Goal: Task Accomplishment & Management: Complete application form

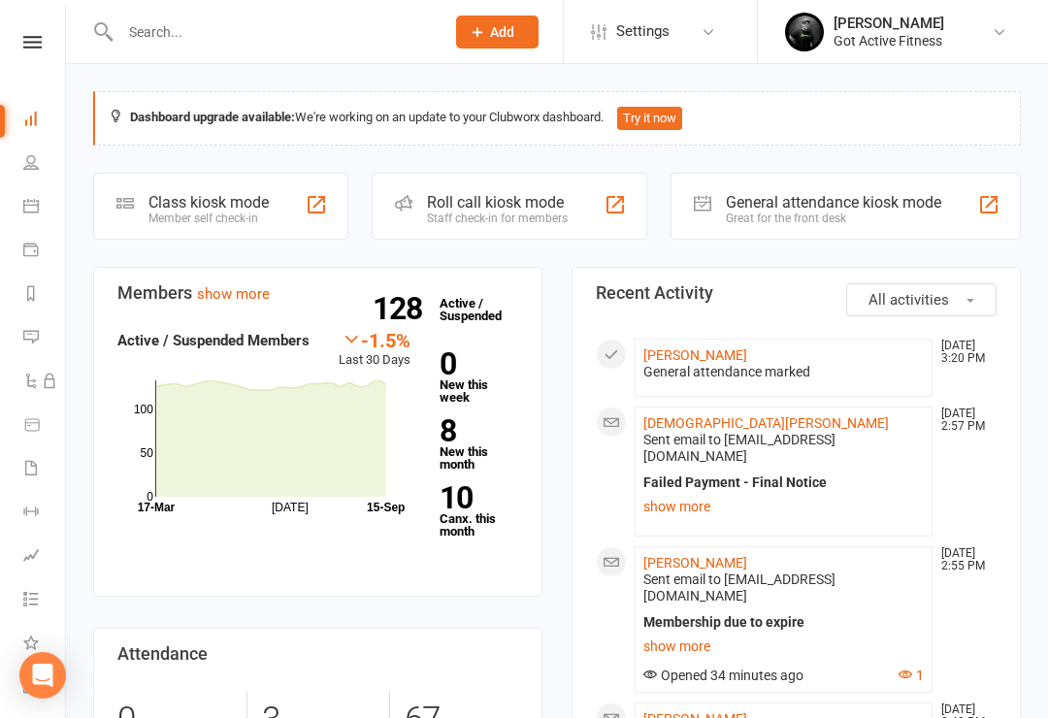
click at [984, 193] on div at bounding box center [989, 204] width 23 height 23
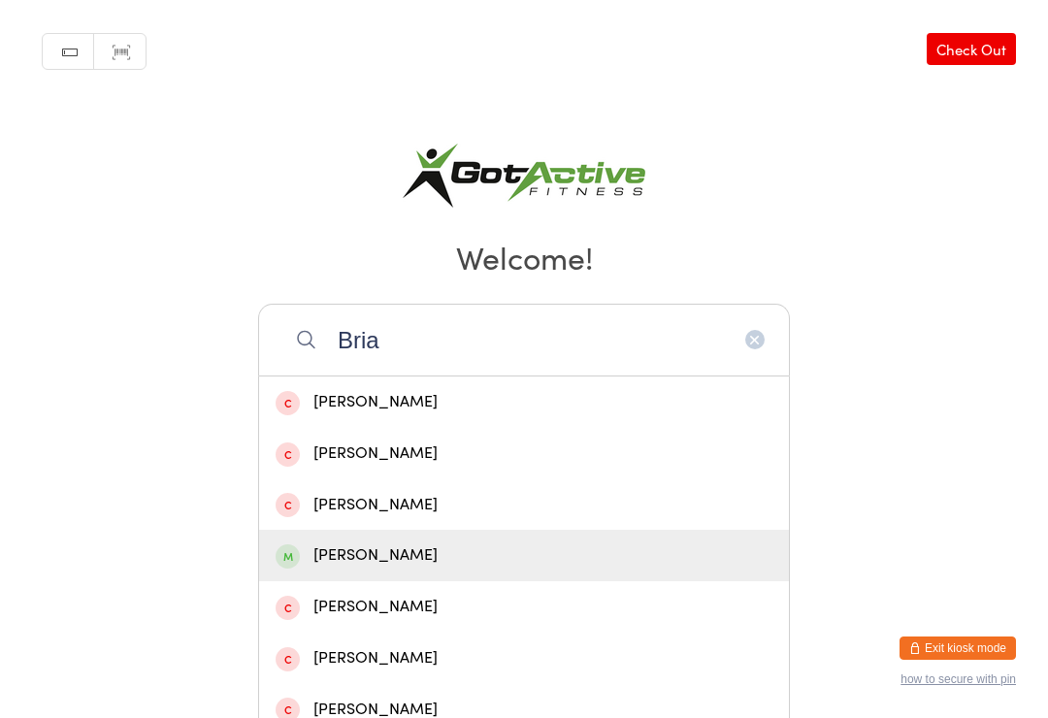
type input "Bria"
click at [399, 563] on div "[PERSON_NAME]" at bounding box center [524, 556] width 497 height 26
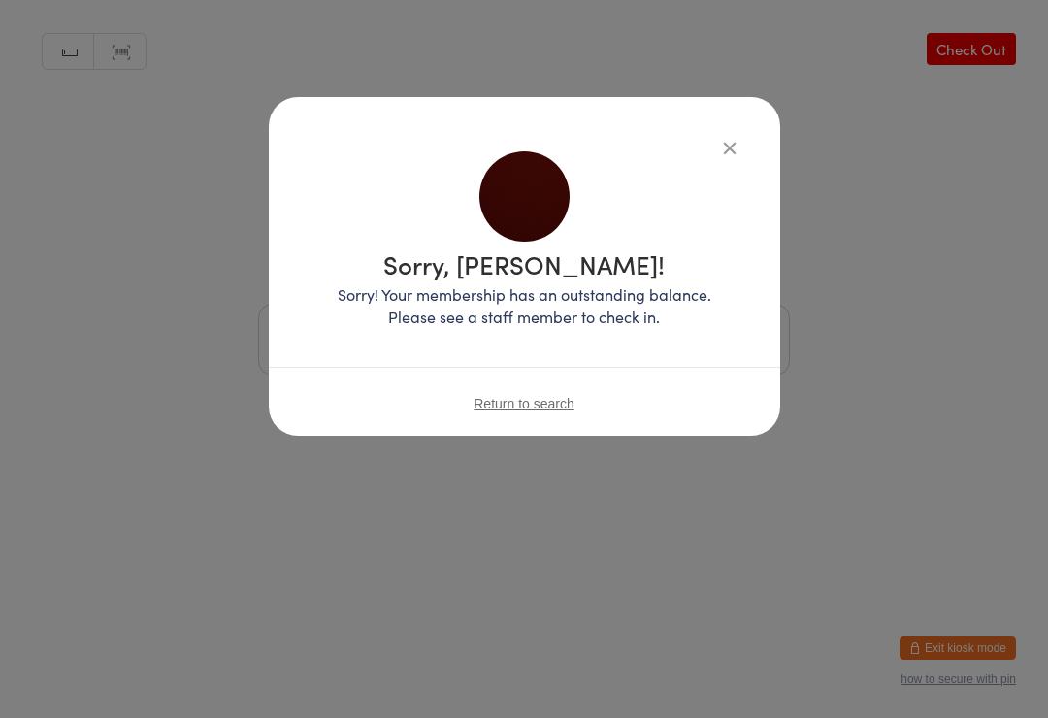
click at [737, 158] on button "button" at bounding box center [729, 147] width 23 height 23
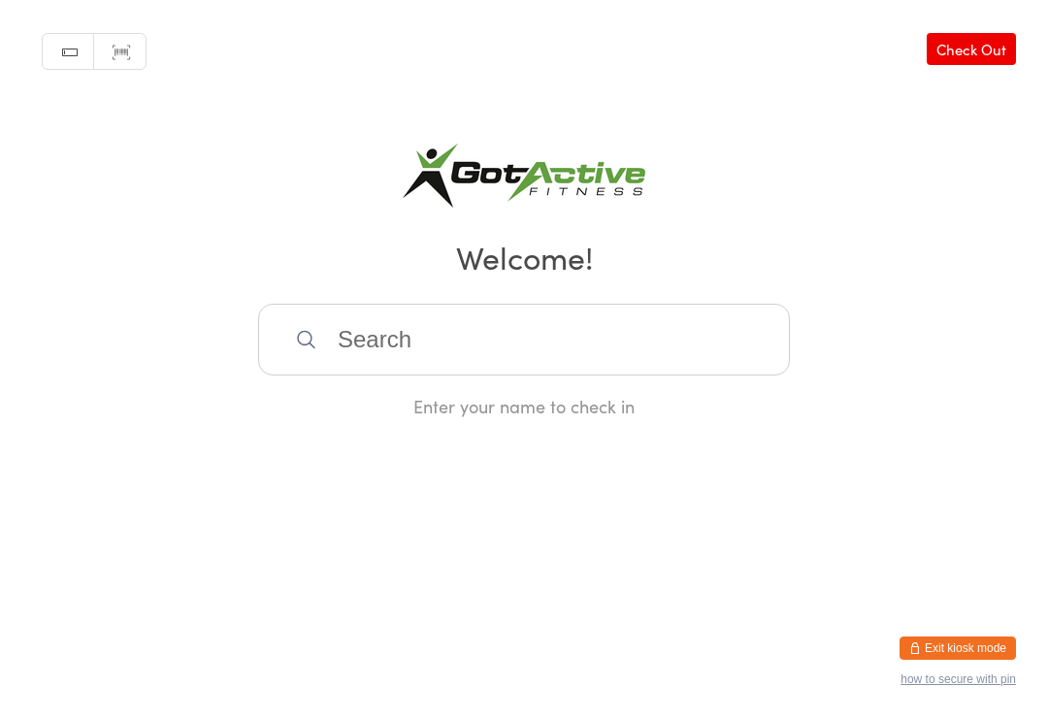
click at [971, 646] on button "Exit kiosk mode" at bounding box center [958, 648] width 116 height 23
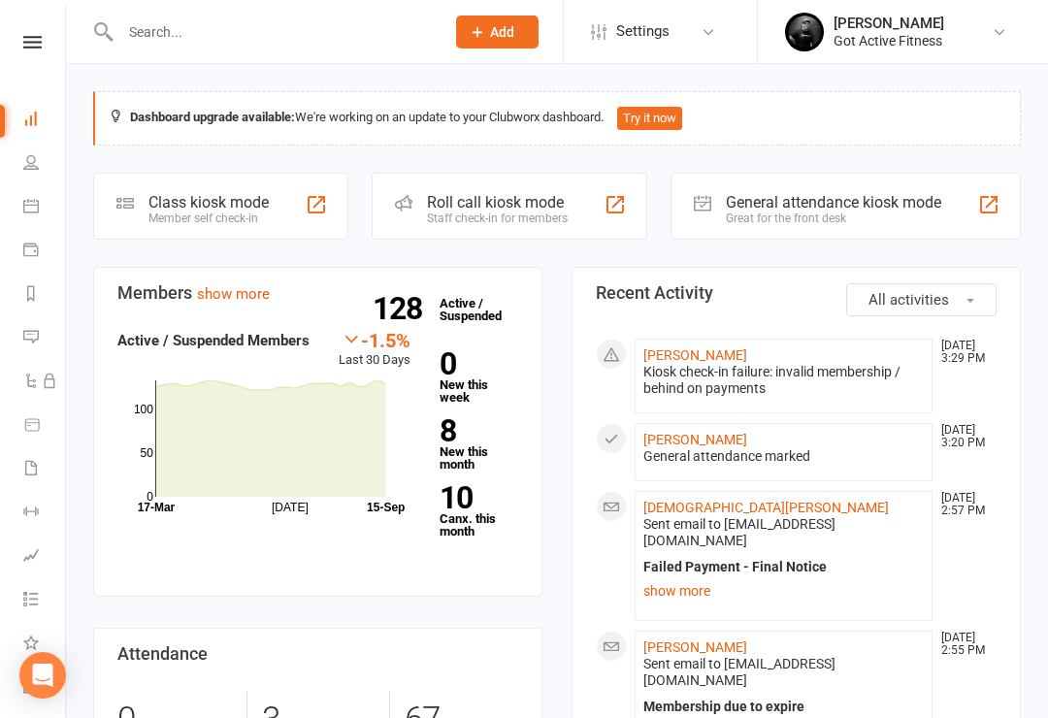
click at [715, 342] on li "Brianna Hughes Sep 15, 3:29 PM Kiosk check-in failure: invalid membership / beh…" at bounding box center [784, 376] width 298 height 75
click at [708, 355] on link "[PERSON_NAME]" at bounding box center [696, 356] width 104 height 16
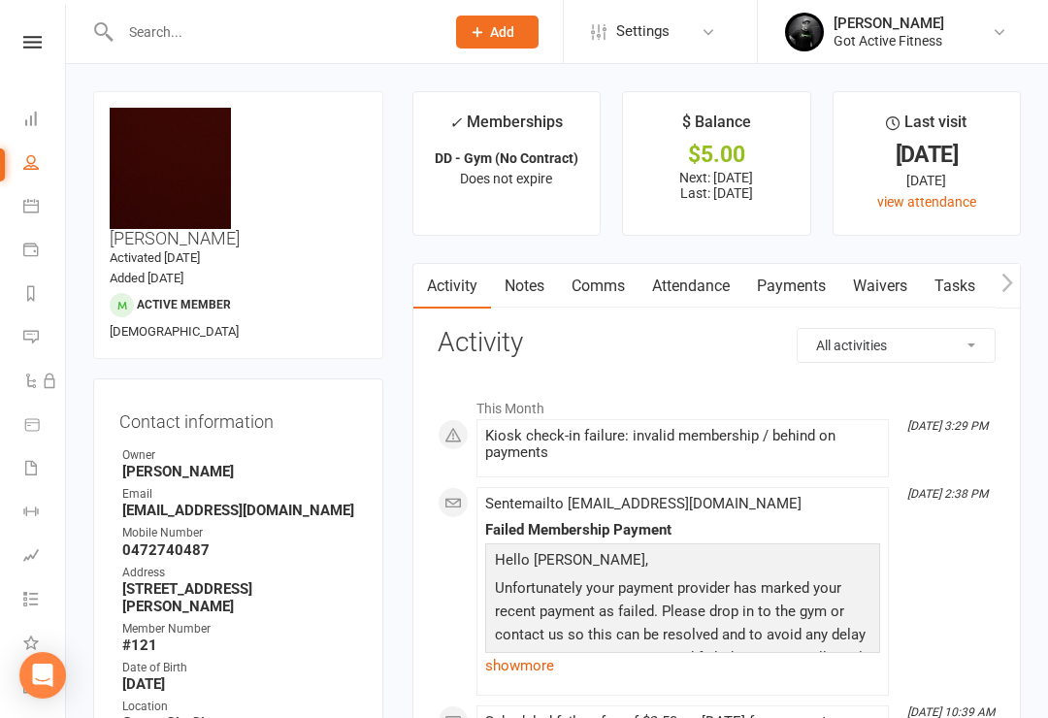
click at [803, 283] on link "Payments" at bounding box center [792, 286] width 96 height 45
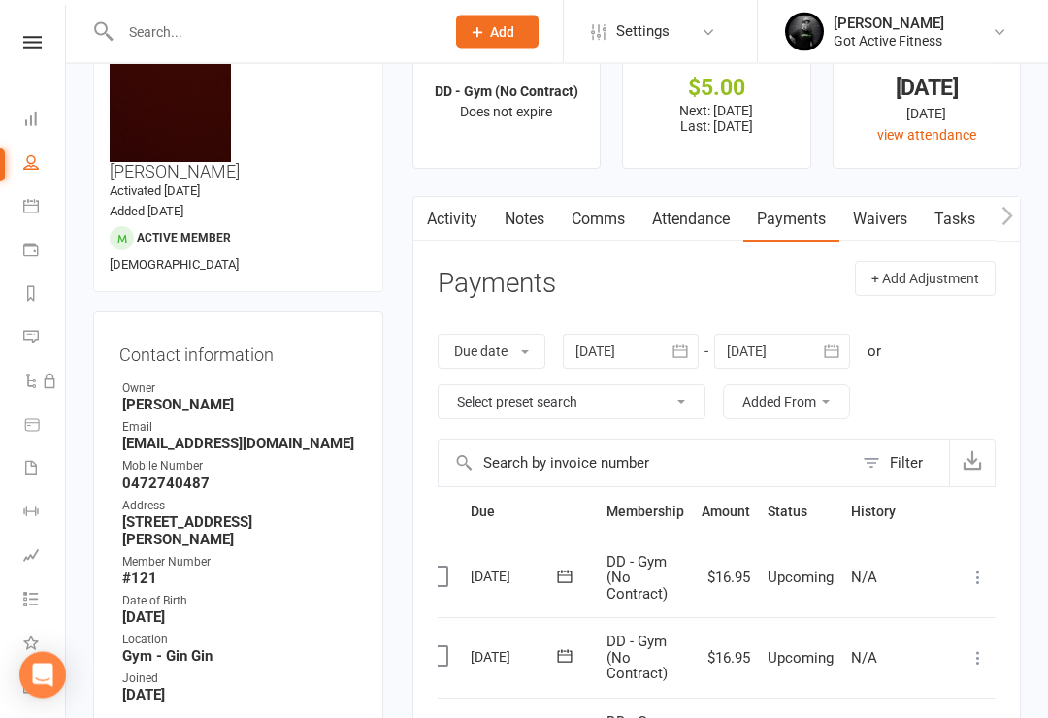
scroll to position [36, 0]
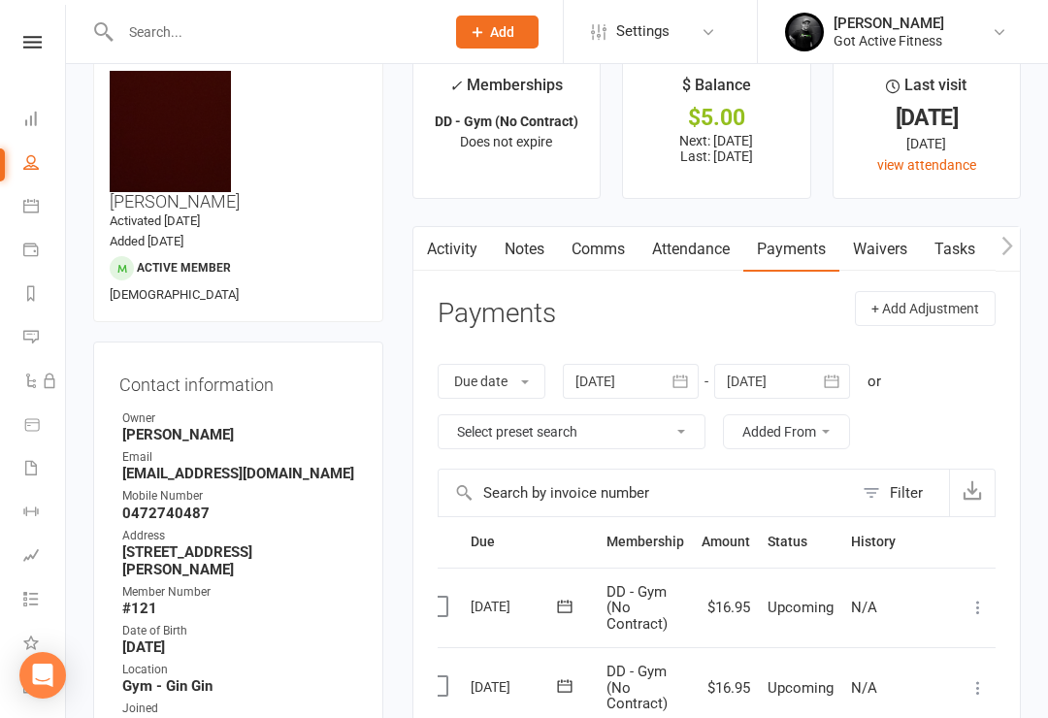
click at [160, 25] on input "text" at bounding box center [273, 31] width 316 height 27
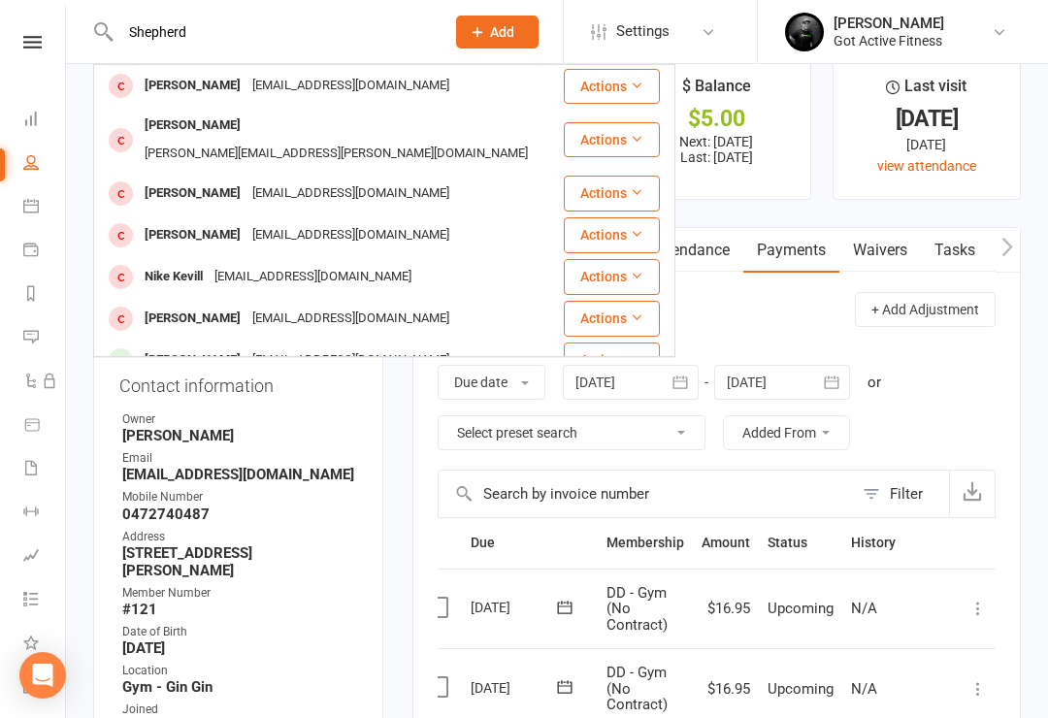
type input "Shepherd"
click at [321, 87] on div "Seanshep12@hotmail.com" at bounding box center [351, 86] width 209 height 28
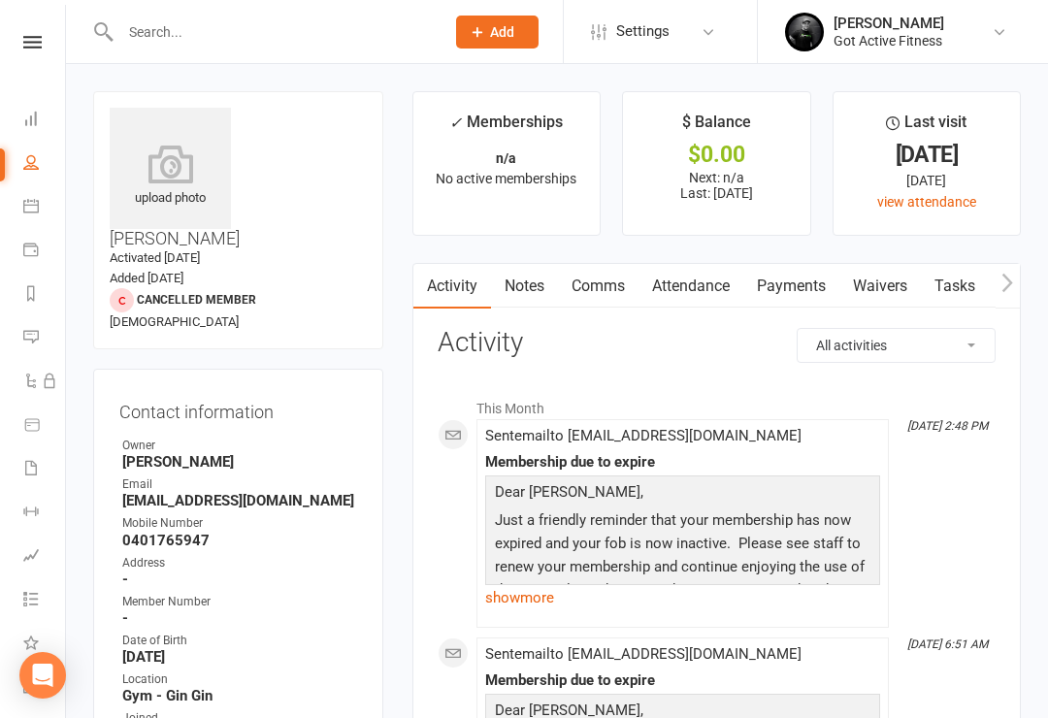
click at [507, 16] on button "Add" at bounding box center [497, 32] width 83 height 33
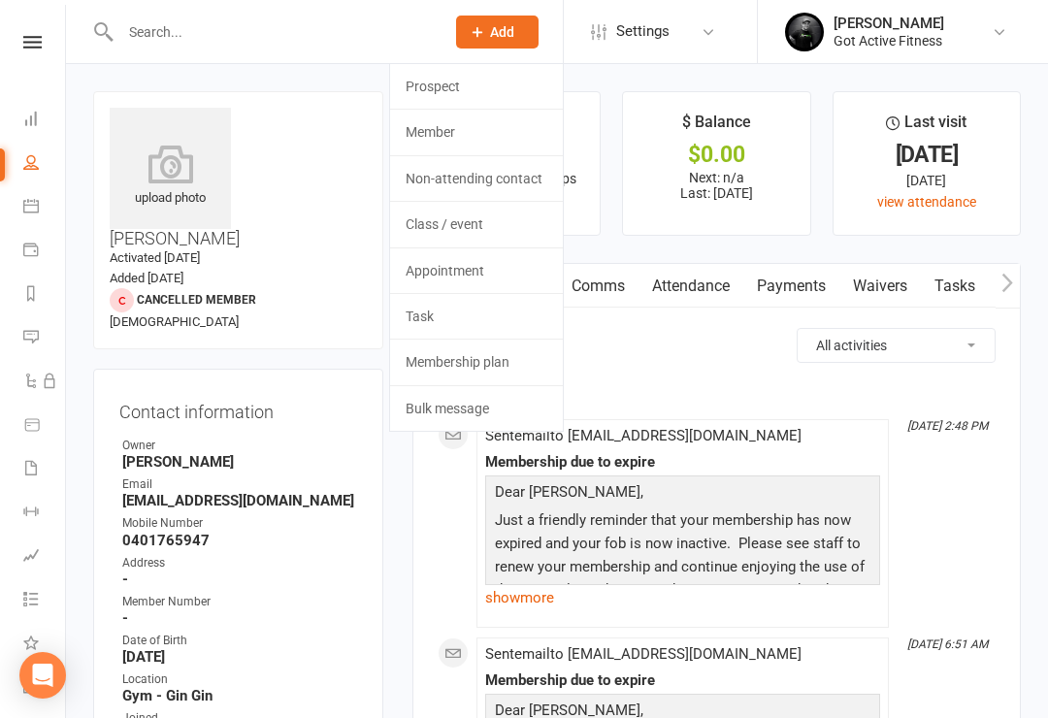
click at [450, 133] on link "Member" at bounding box center [476, 132] width 173 height 45
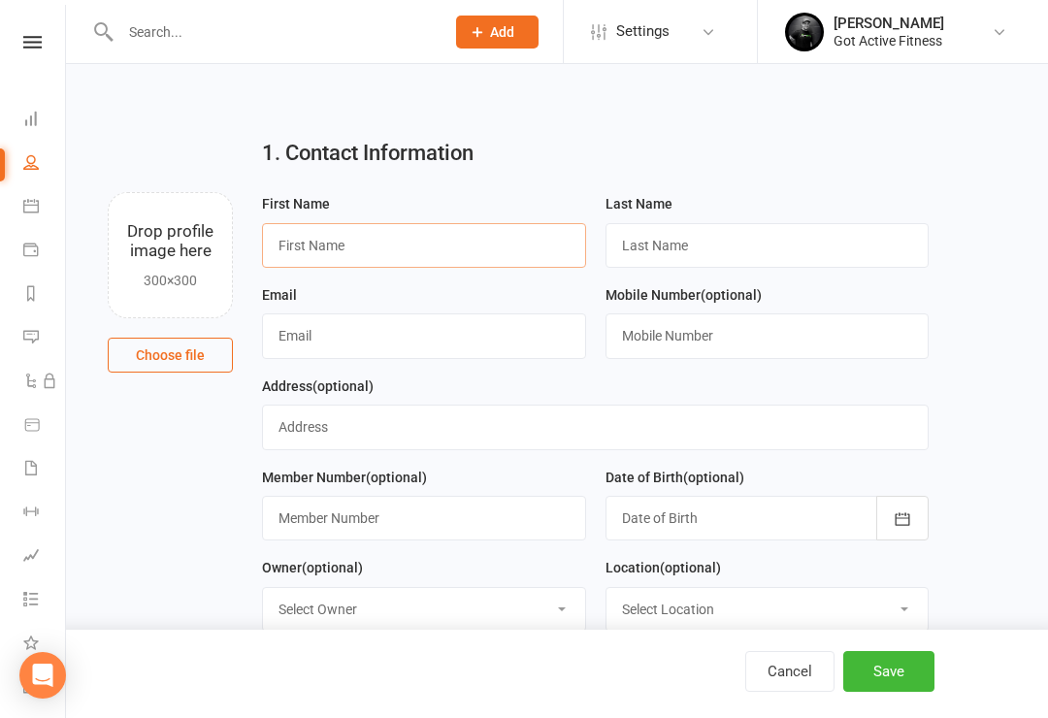
click at [399, 235] on input "text" at bounding box center [424, 245] width 324 height 45
type input "Steven"
click at [696, 237] on input "text" at bounding box center [768, 245] width 324 height 45
type input "Sergeant"
click at [399, 331] on input "text" at bounding box center [424, 336] width 324 height 45
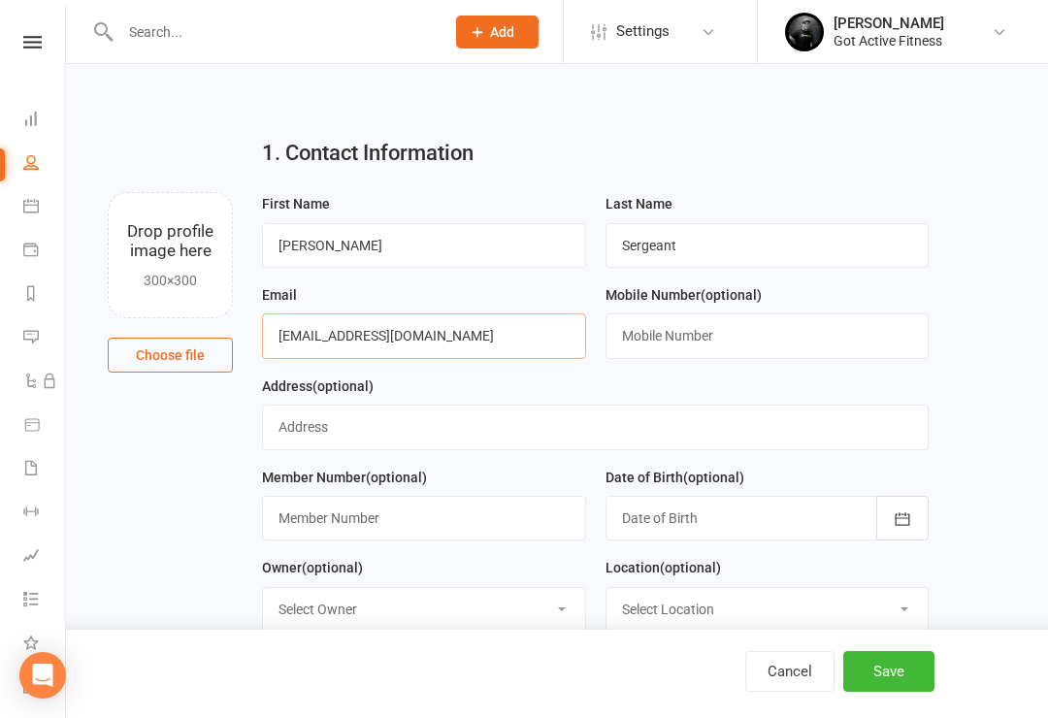
type input "stevesergeant30@gmail.com"
click at [677, 321] on input "text" at bounding box center [768, 336] width 324 height 45
type input "0427472515"
click at [399, 423] on input "text" at bounding box center [595, 427] width 667 height 45
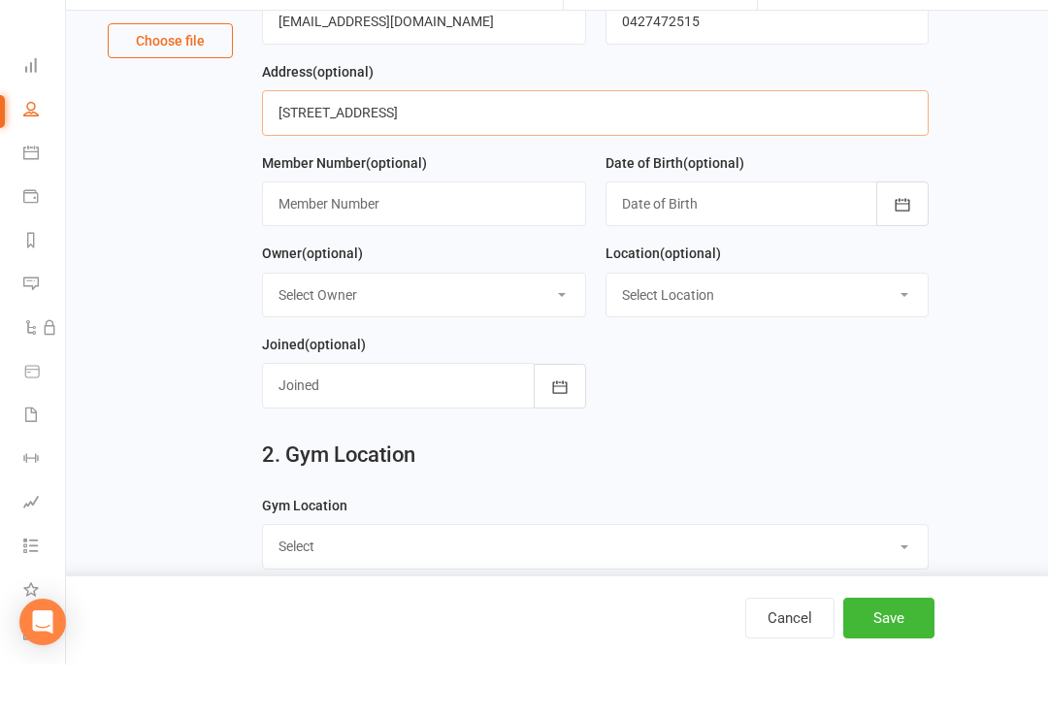
scroll to position [280, 0]
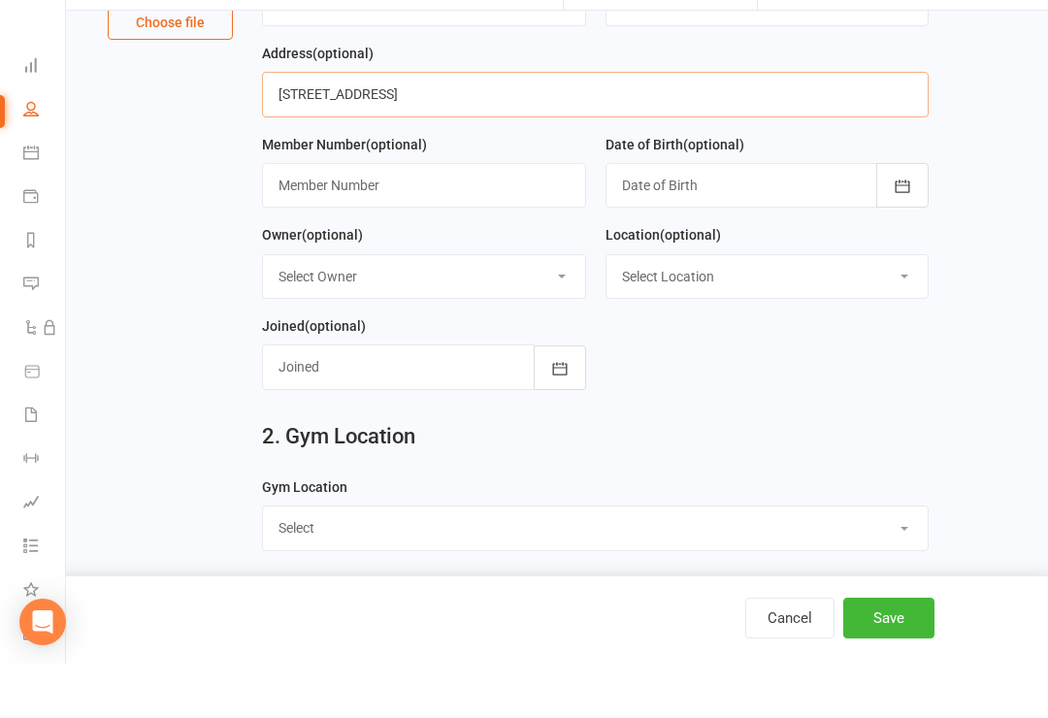
type input "135 River Pines Dr, Delan"
click at [895, 230] on icon "button" at bounding box center [902, 239] width 19 height 19
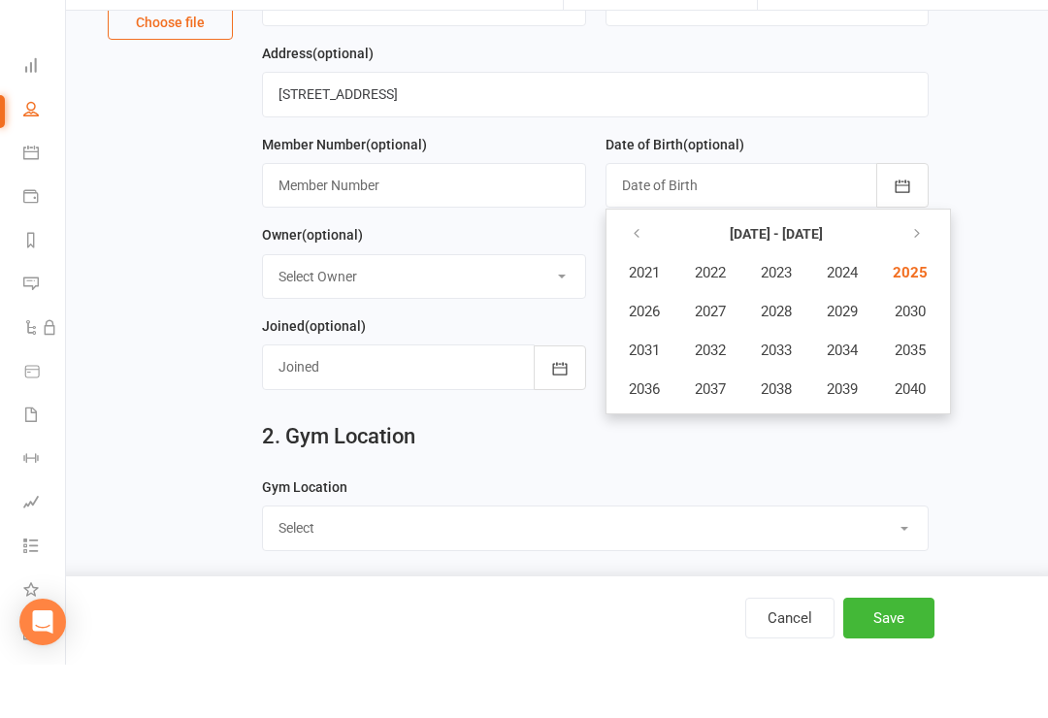
scroll to position [334, 0]
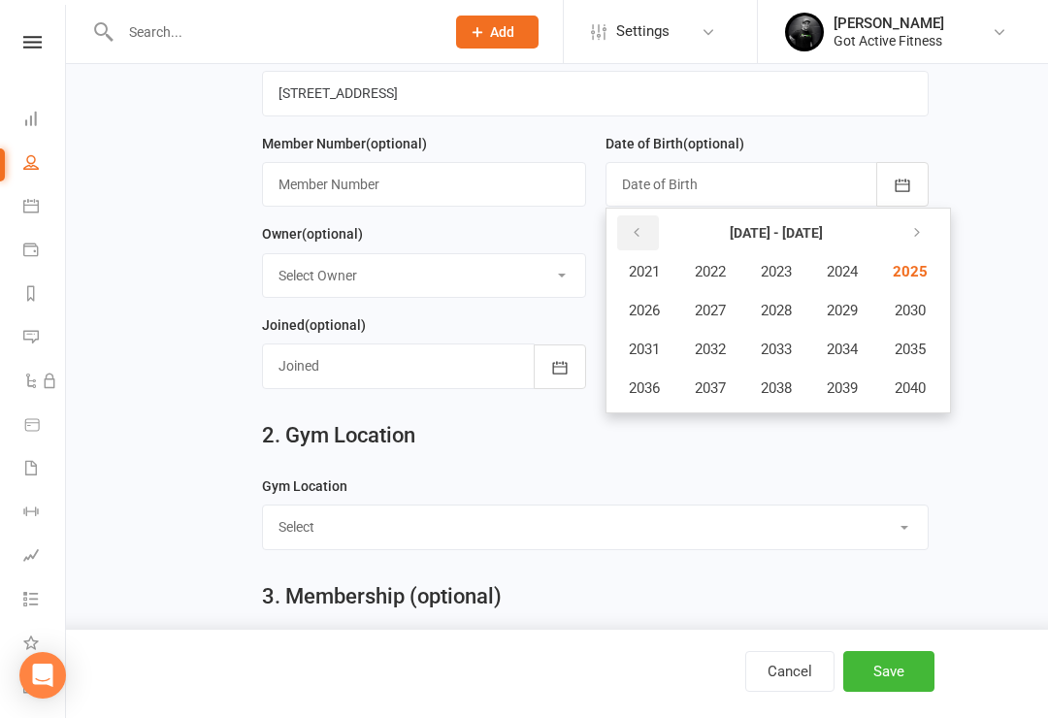
click at [634, 226] on icon "button" at bounding box center [637, 233] width 14 height 16
click at [648, 224] on button "button" at bounding box center [638, 233] width 42 height 35
click at [649, 235] on button "button" at bounding box center [638, 233] width 42 height 35
click at [720, 310] on span "1967" at bounding box center [710, 310] width 31 height 17
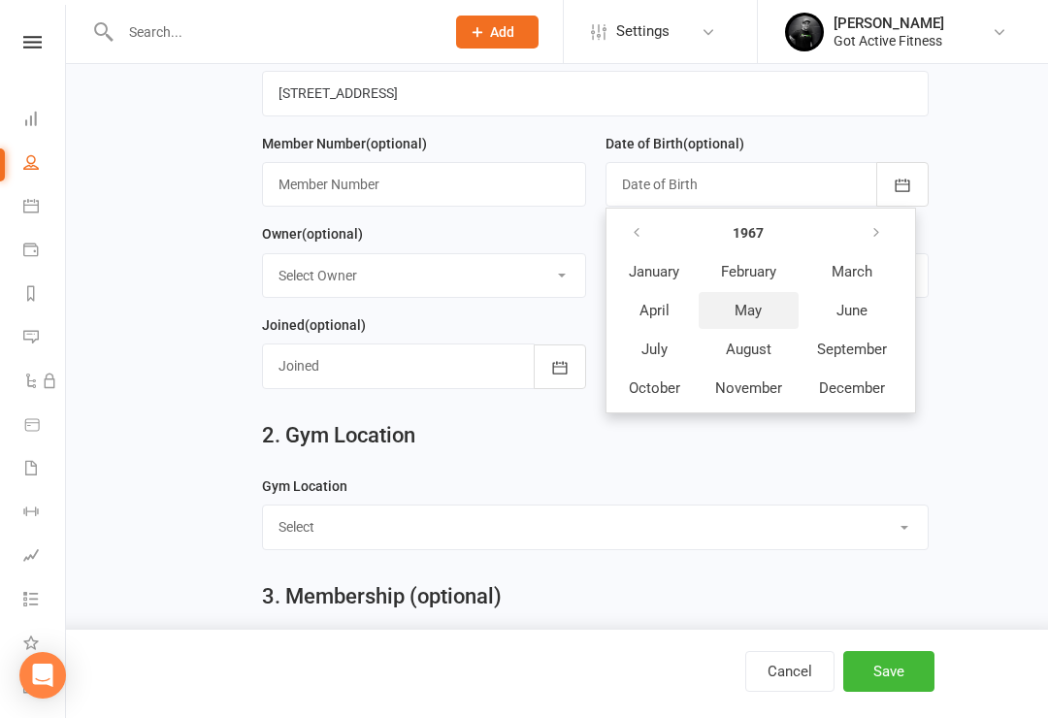
click at [761, 300] on button "May" at bounding box center [749, 310] width 100 height 37
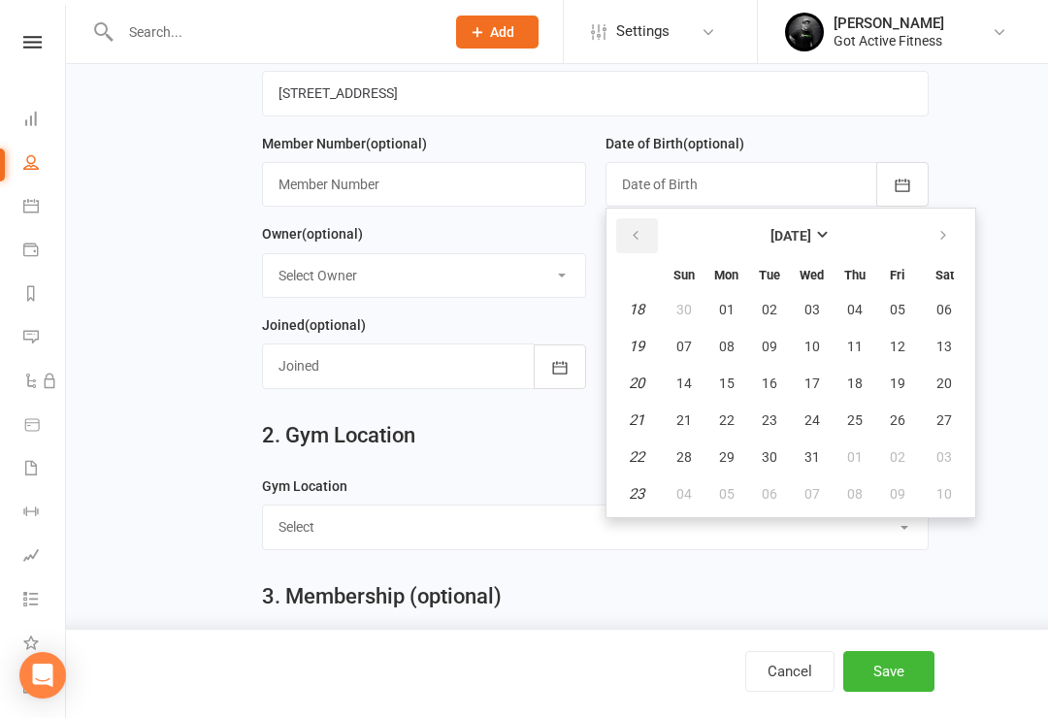
click at [627, 229] on button "button" at bounding box center [637, 235] width 42 height 35
click at [683, 484] on button "30" at bounding box center [684, 494] width 41 height 35
type input "30 Apr 1967"
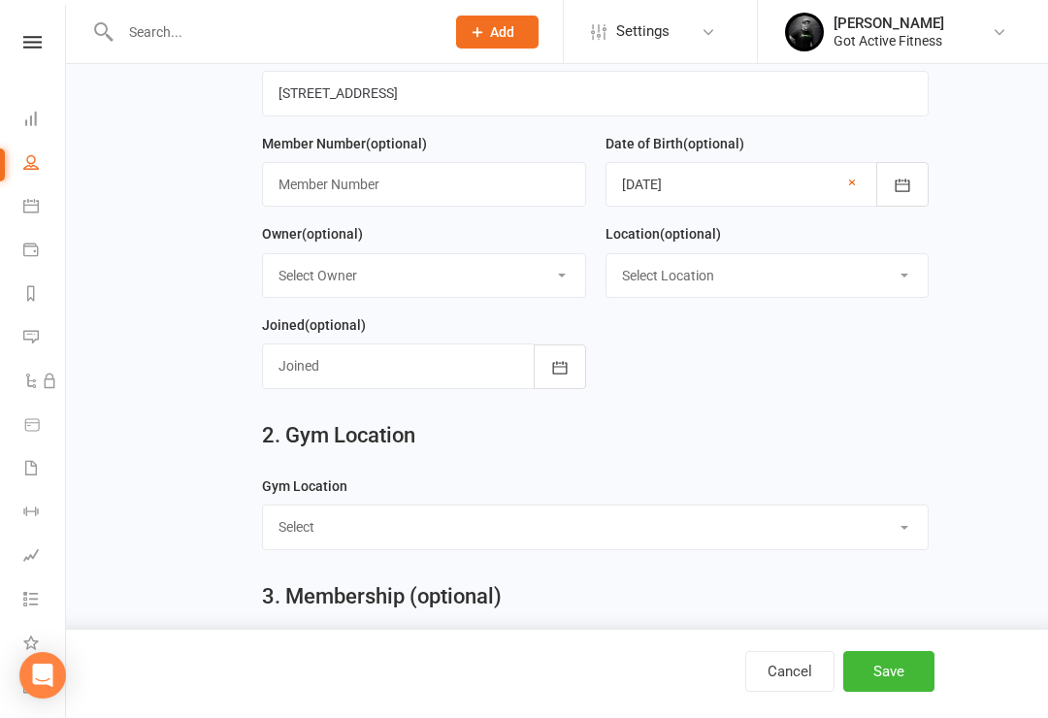
click at [535, 271] on select "Select Owner James Hargreaves Ian Fenton Trish Strauch Dylan fairbanks" at bounding box center [424, 275] width 322 height 43
select select "1"
click at [905, 274] on select "Select Location Example Room (Rename me!) Gym - Gin Gin Gym - MPB" at bounding box center [768, 275] width 322 height 43
select select "1"
click at [563, 364] on icon "button" at bounding box center [559, 367] width 19 height 19
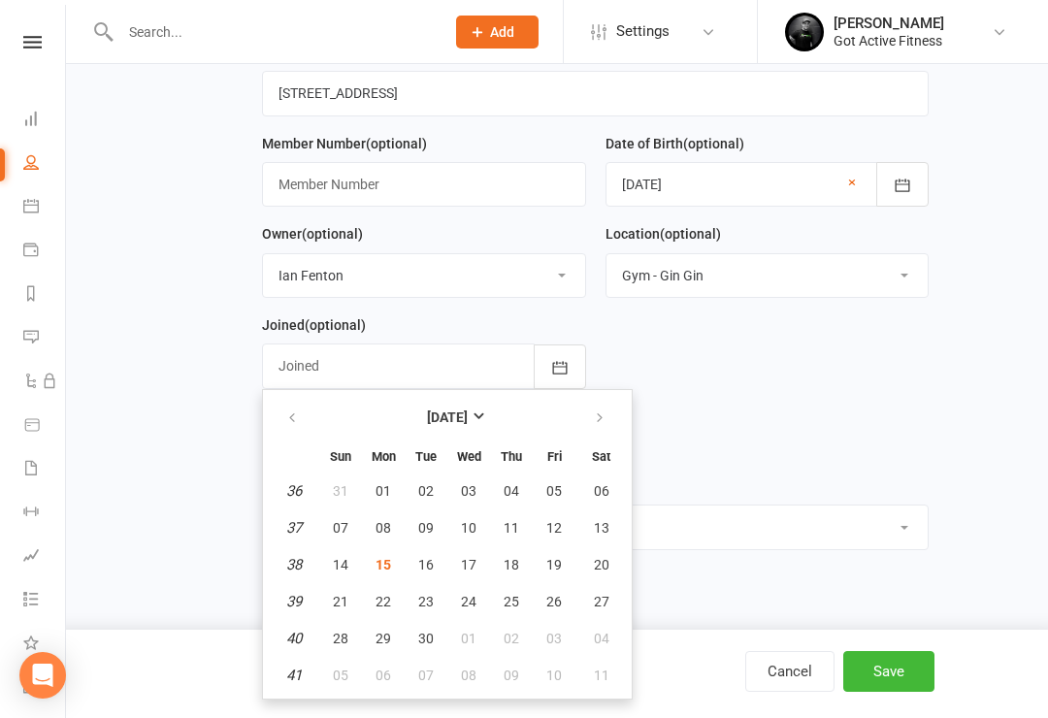
click at [385, 560] on span "15" at bounding box center [384, 565] width 16 height 16
type input "15 Sep 2025"
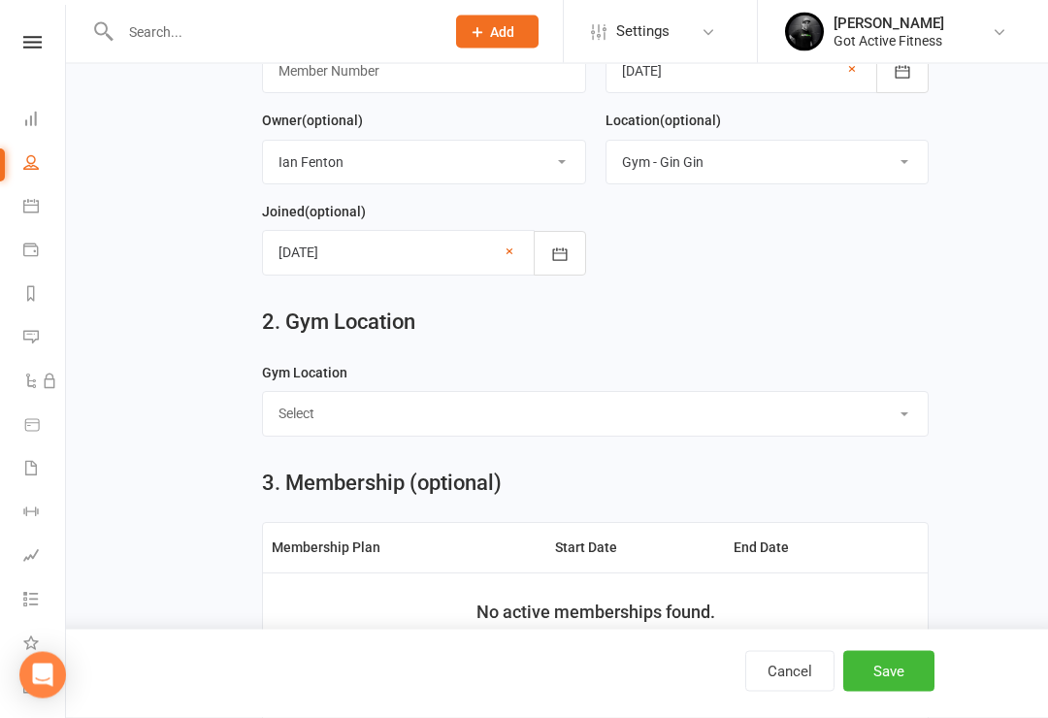
scroll to position [448, 0]
click at [598, 429] on select "Select Gin Gin Moore Park Beach" at bounding box center [595, 413] width 665 height 43
select select "Gin Gin"
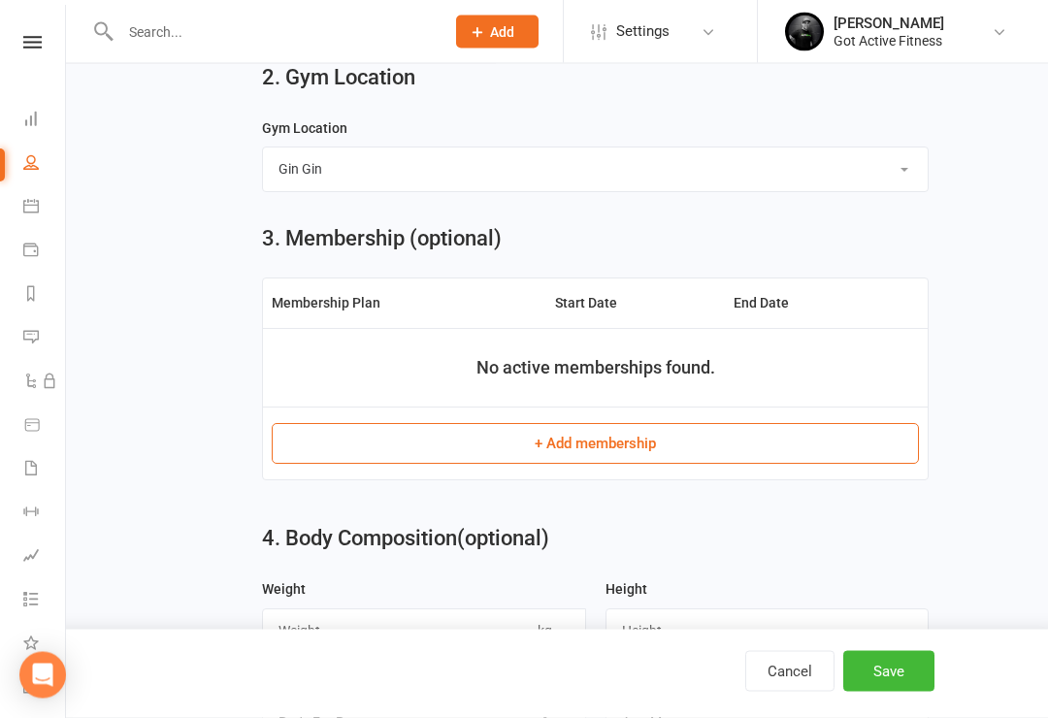
scroll to position [698, 0]
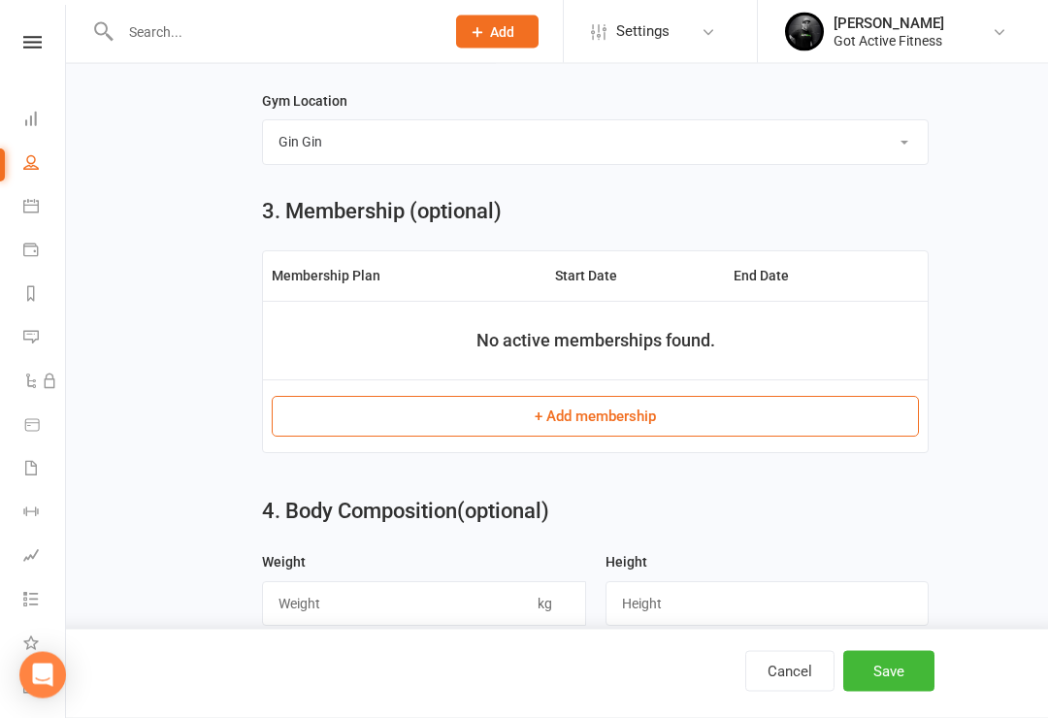
click at [655, 408] on button "+ Add membership" at bounding box center [595, 417] width 647 height 41
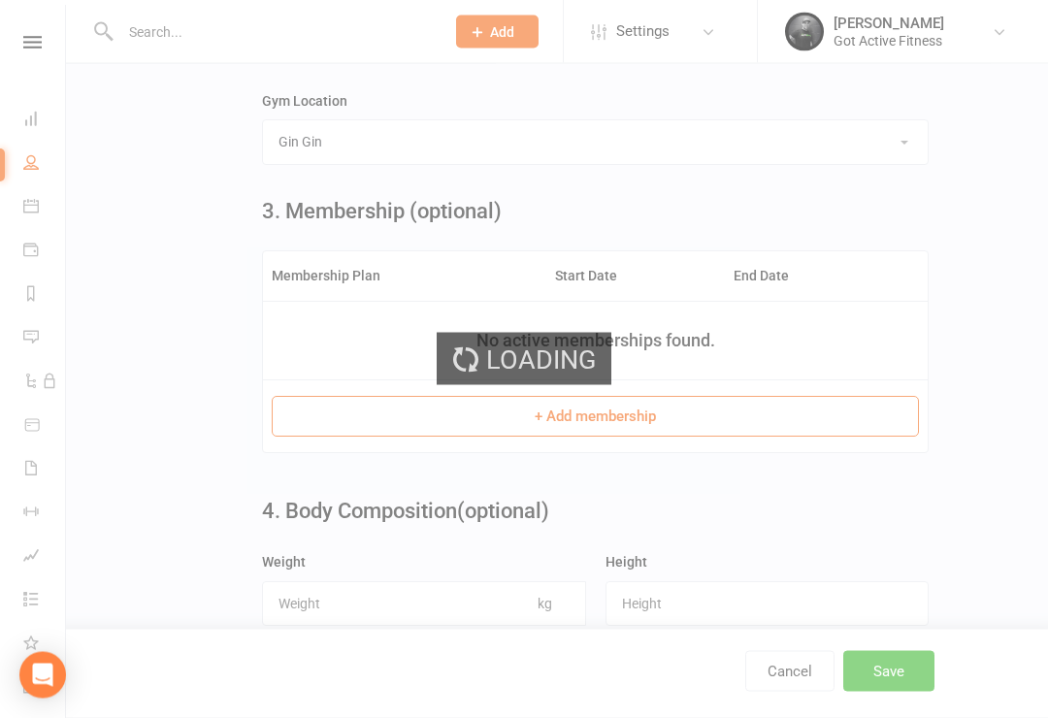
scroll to position [719, 0]
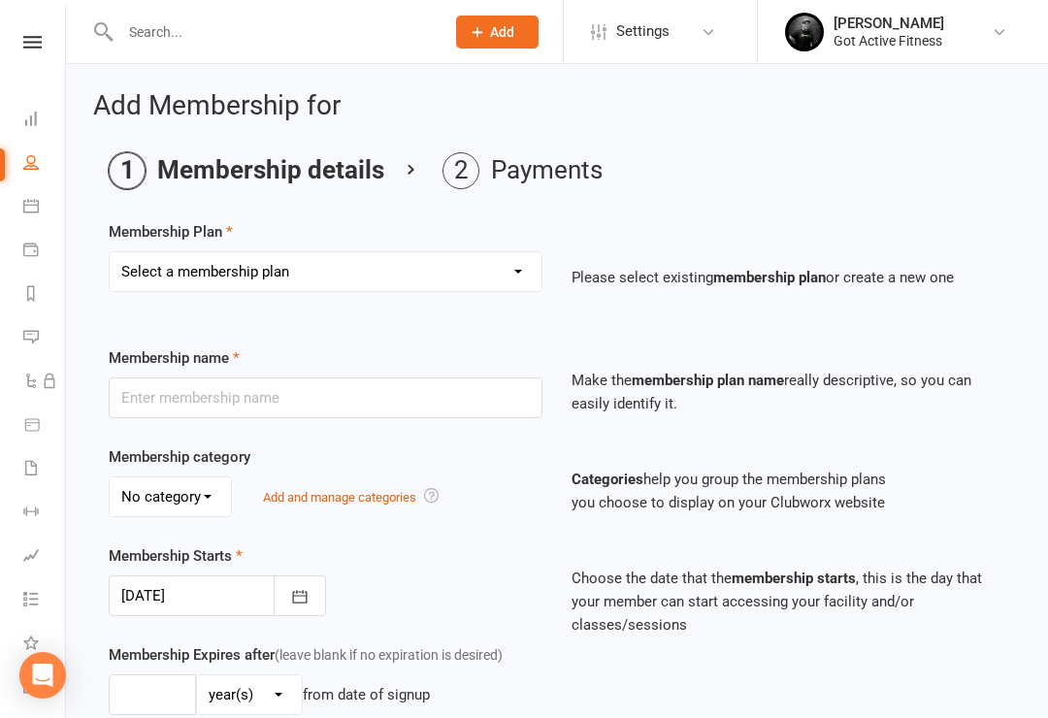
click at [507, 268] on select "Select a membership plan Create new Membership Plan DD - Gym (No Contract) Upfr…" at bounding box center [326, 271] width 432 height 39
select select "7"
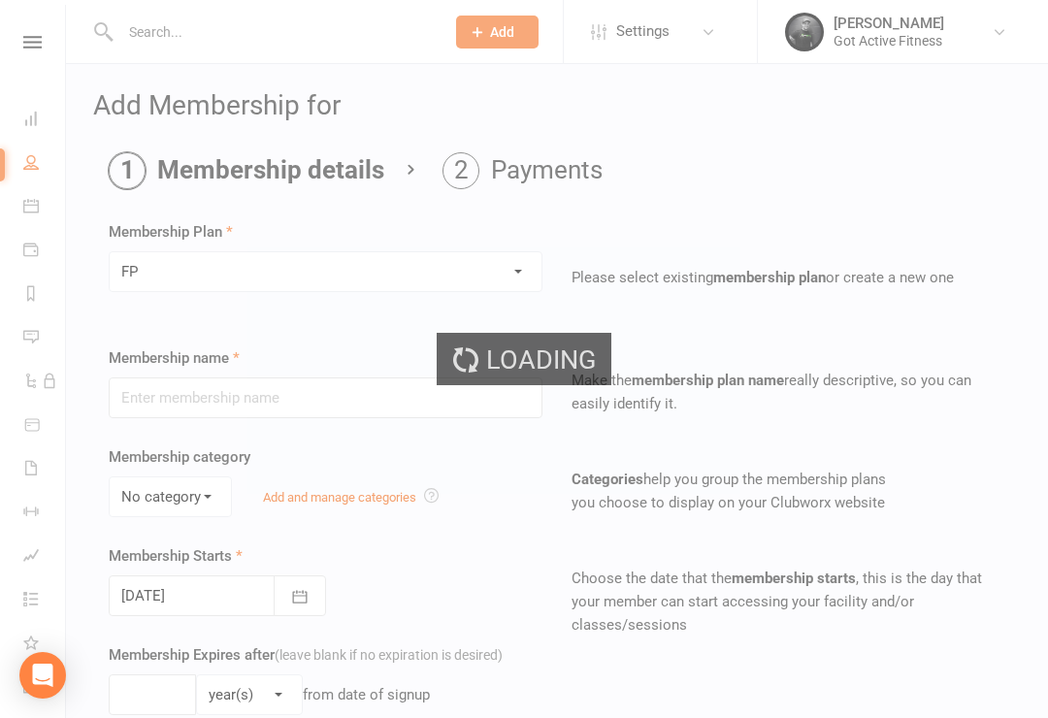
type input "FP"
select select "0"
type input "0"
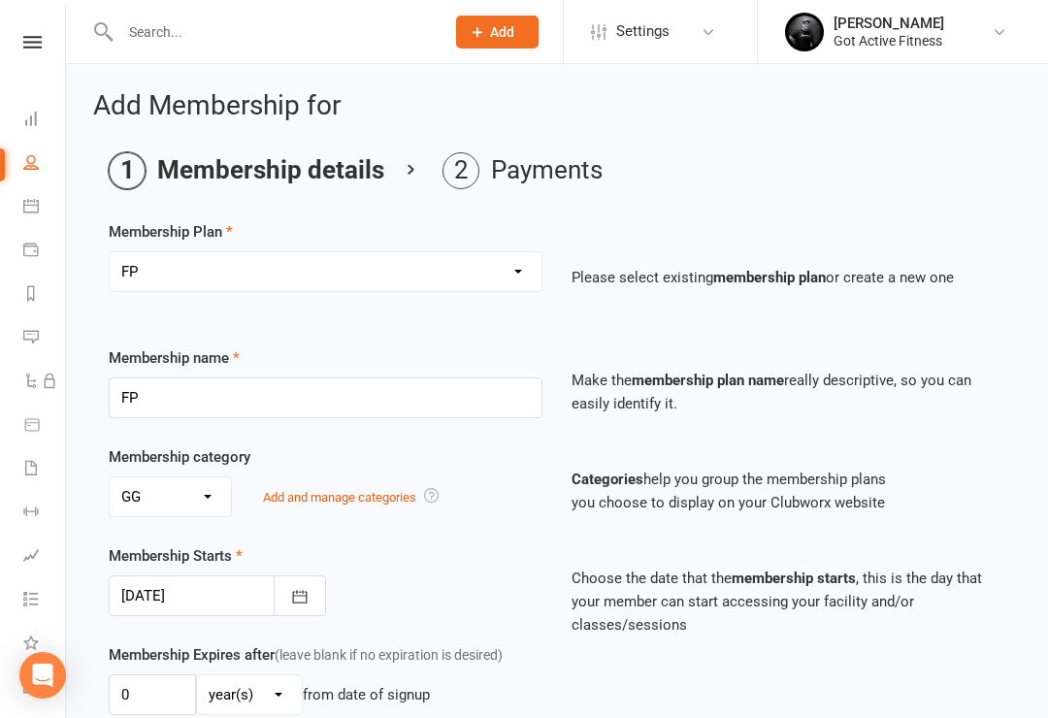
click at [514, 265] on select "Select a membership plan Create new Membership Plan DD - Gym (No Contract) Upfr…" at bounding box center [326, 271] width 432 height 39
select select "12"
type input "2 on 1 0ff mining"
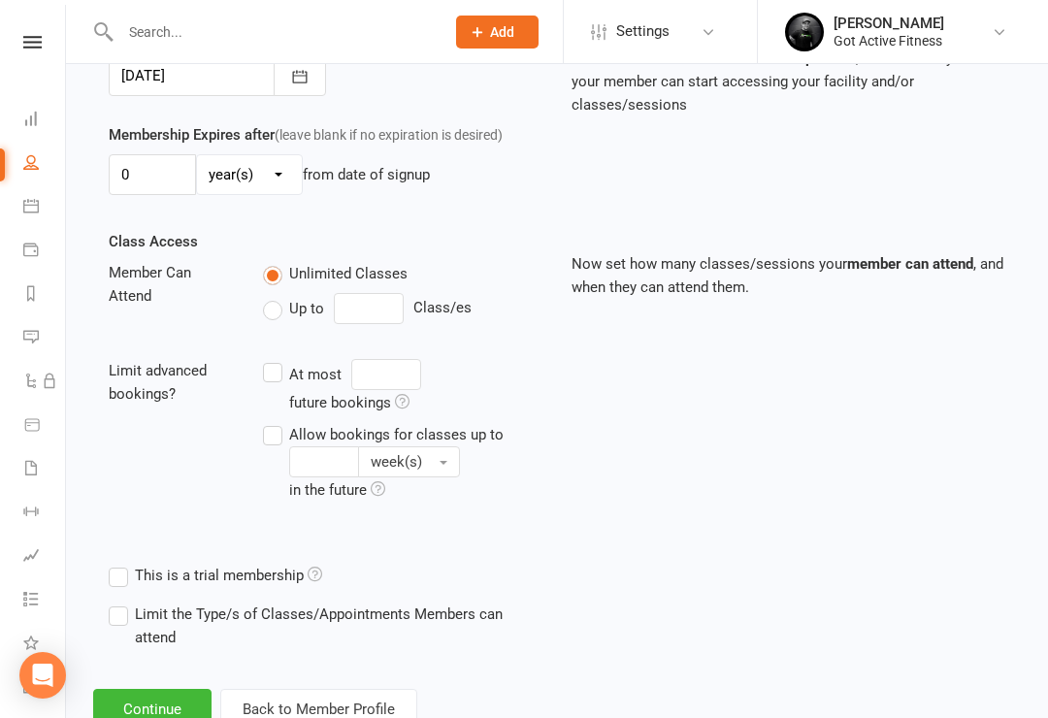
scroll to position [573, 0]
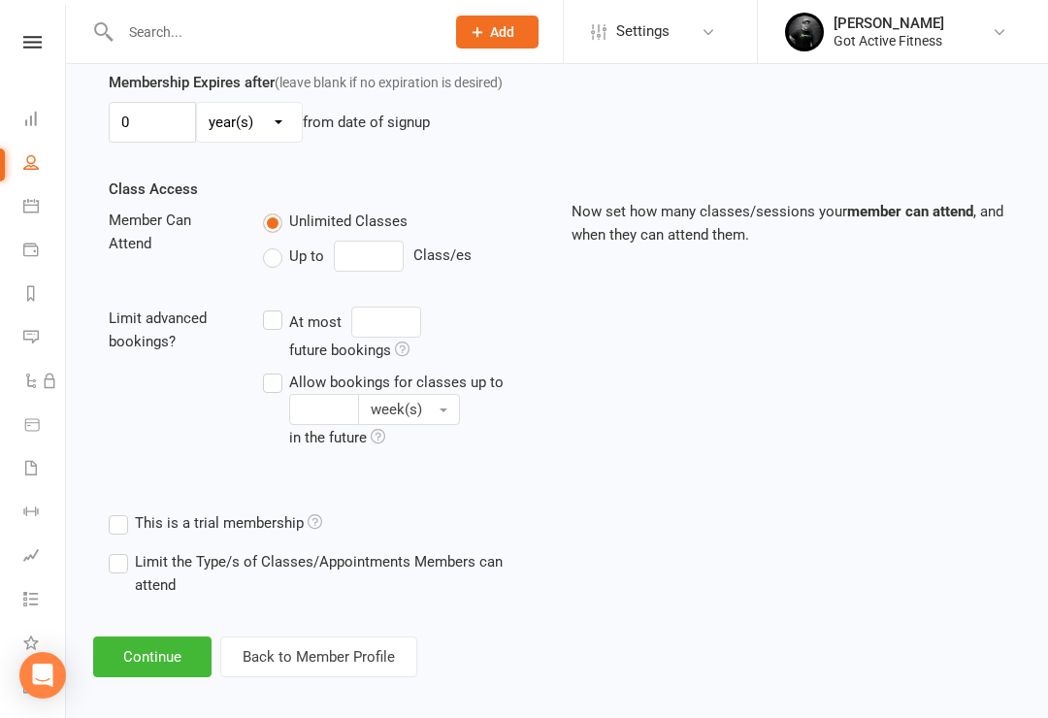
click at [160, 656] on button "Continue" at bounding box center [152, 657] width 118 height 41
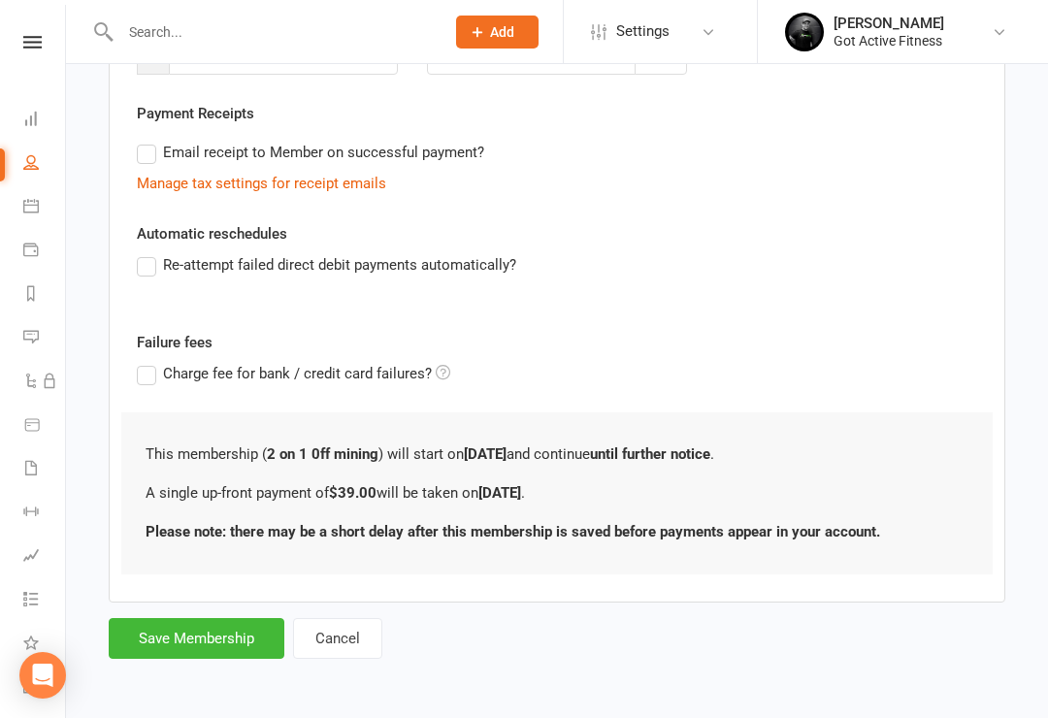
scroll to position [0, 0]
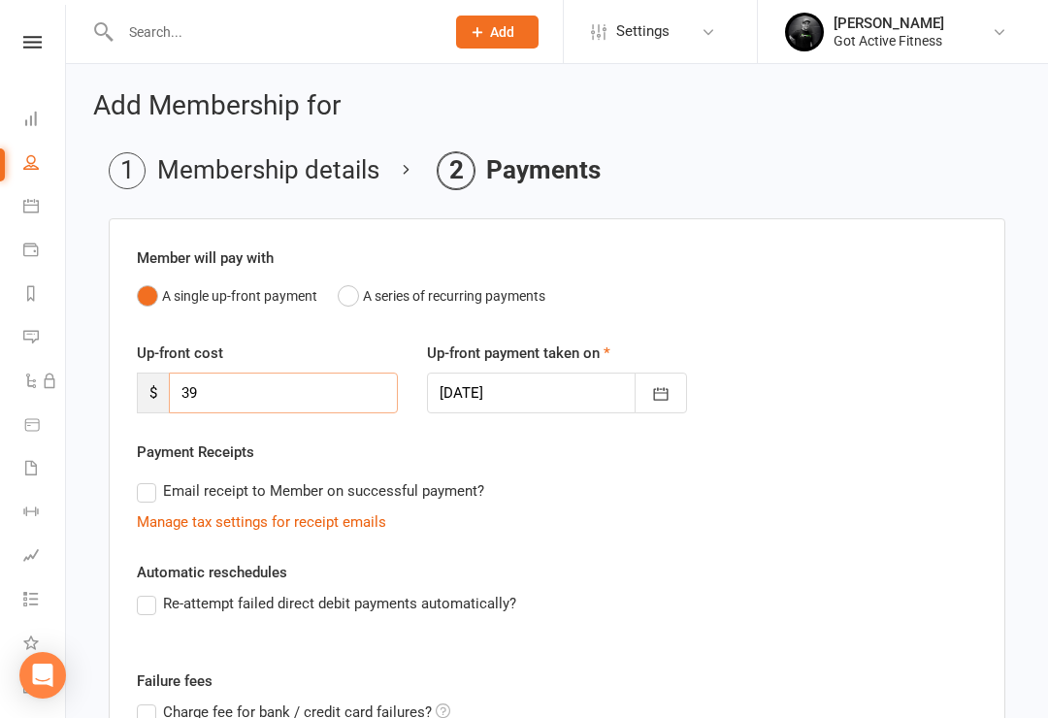
click at [305, 389] on input "39" at bounding box center [283, 393] width 229 height 41
type input "3"
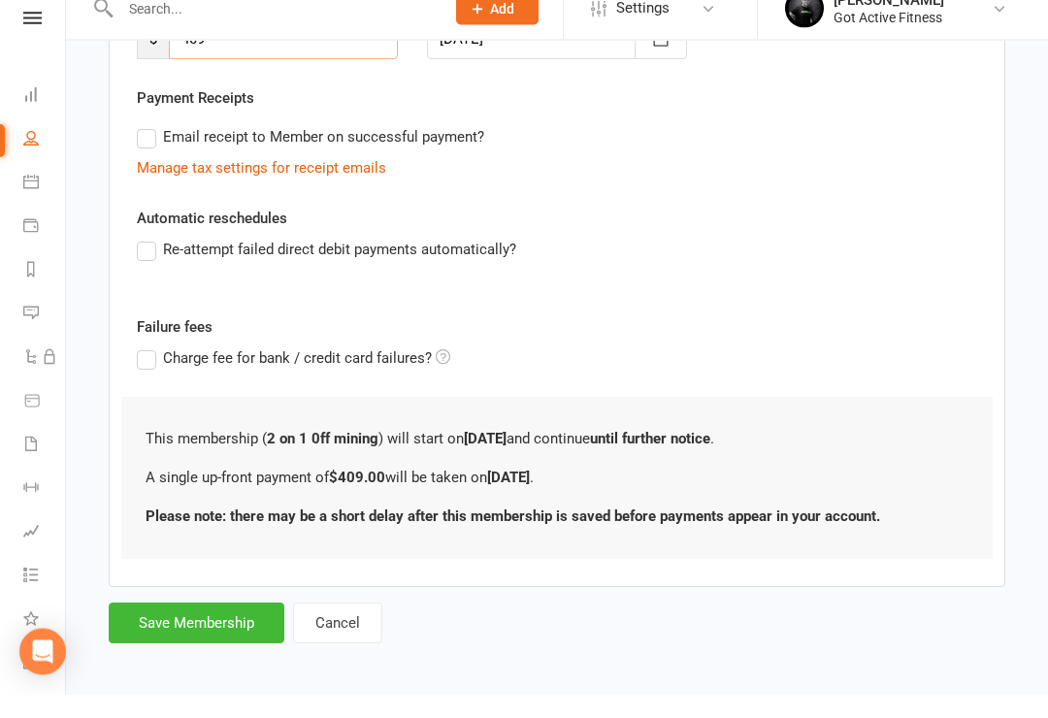
scroll to position [354, 0]
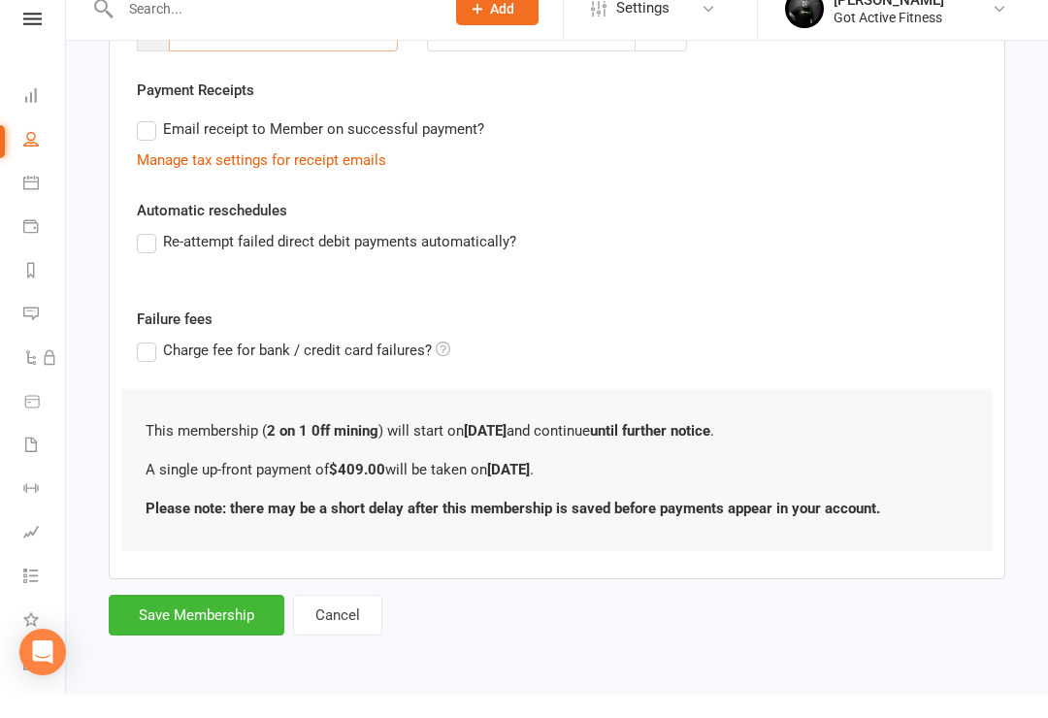
type input "409"
click at [217, 618] on button "Save Membership" at bounding box center [197, 638] width 176 height 41
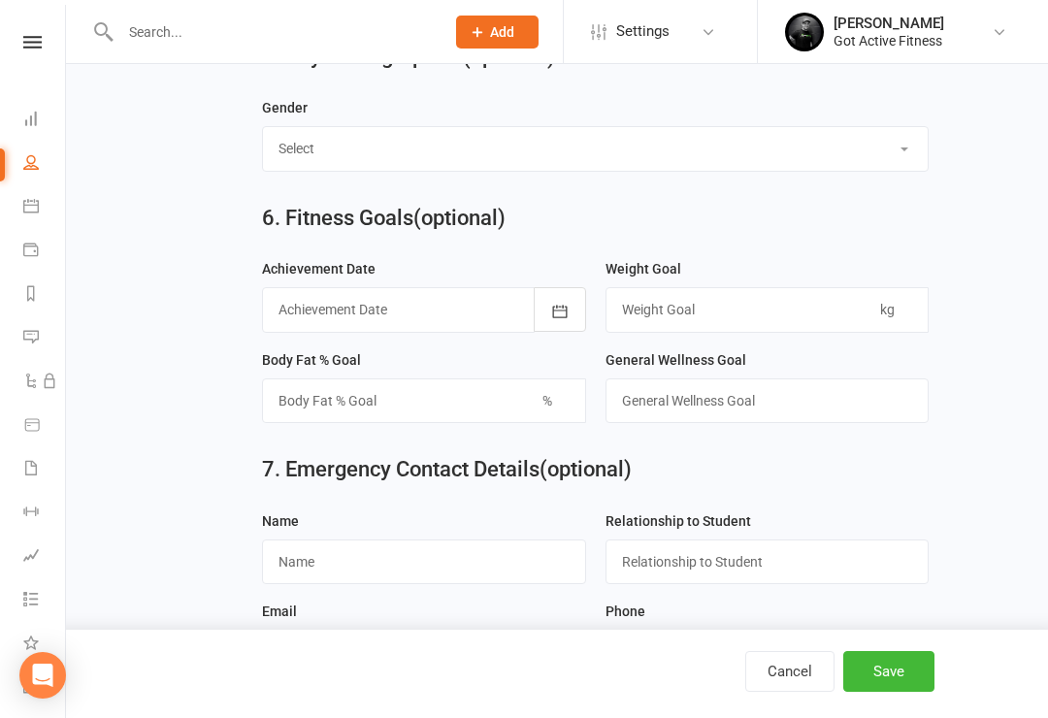
scroll to position [1706, 0]
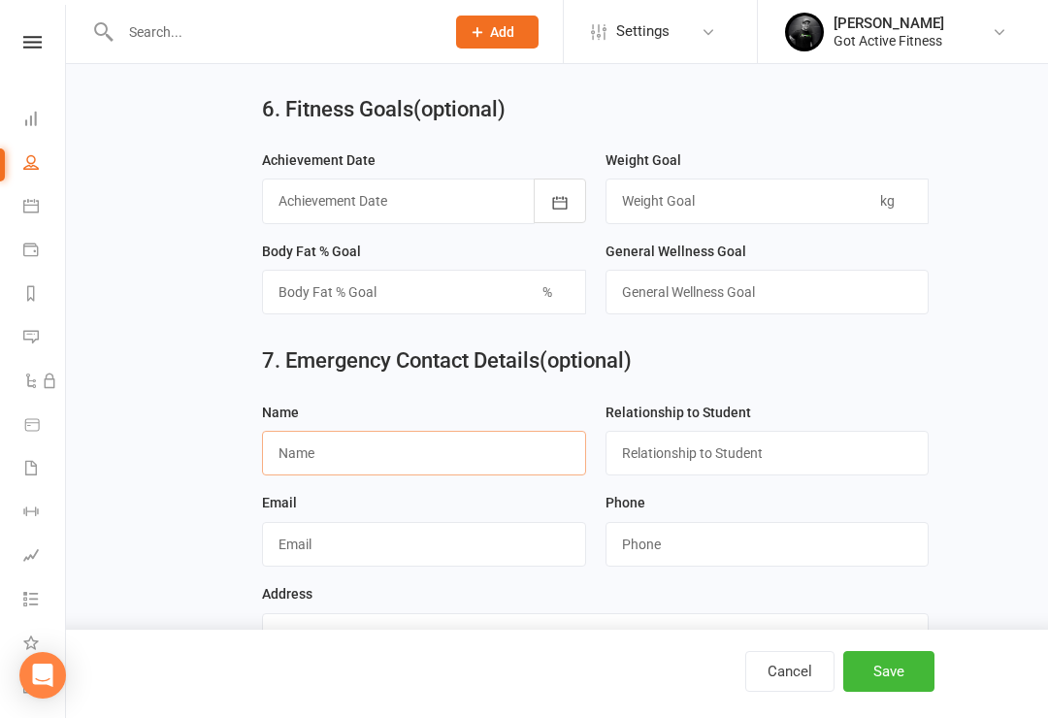
click at [398, 460] on input "text" at bounding box center [424, 453] width 324 height 45
type input "Sharon Skinner"
click at [670, 545] on input "string" at bounding box center [768, 544] width 324 height 45
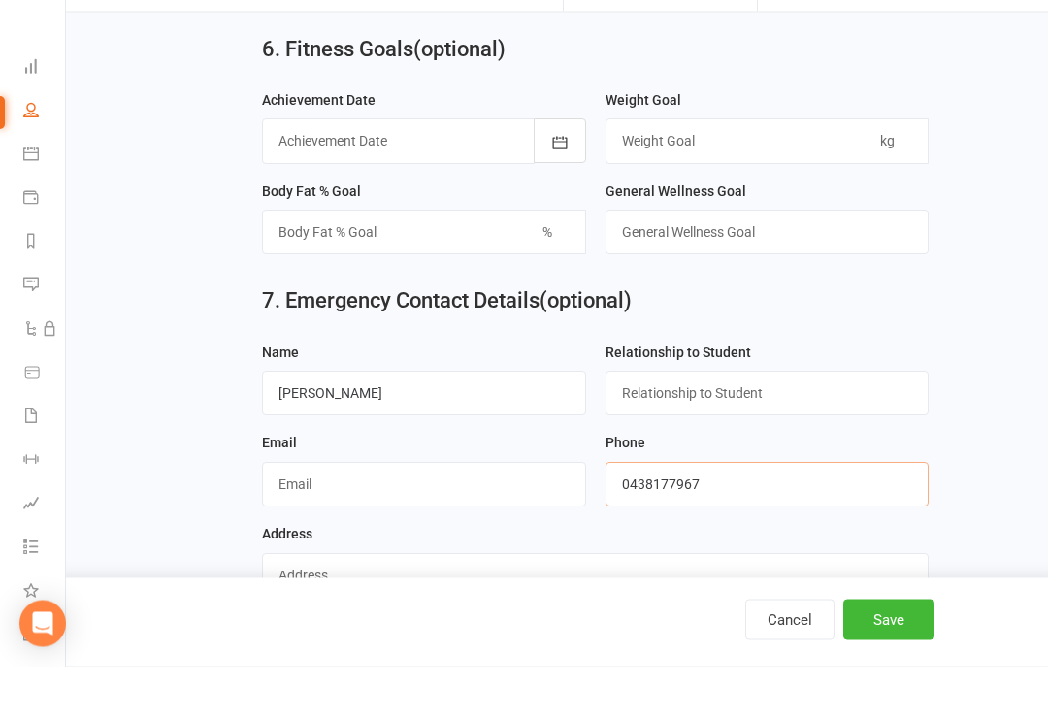
scroll to position [1794, 0]
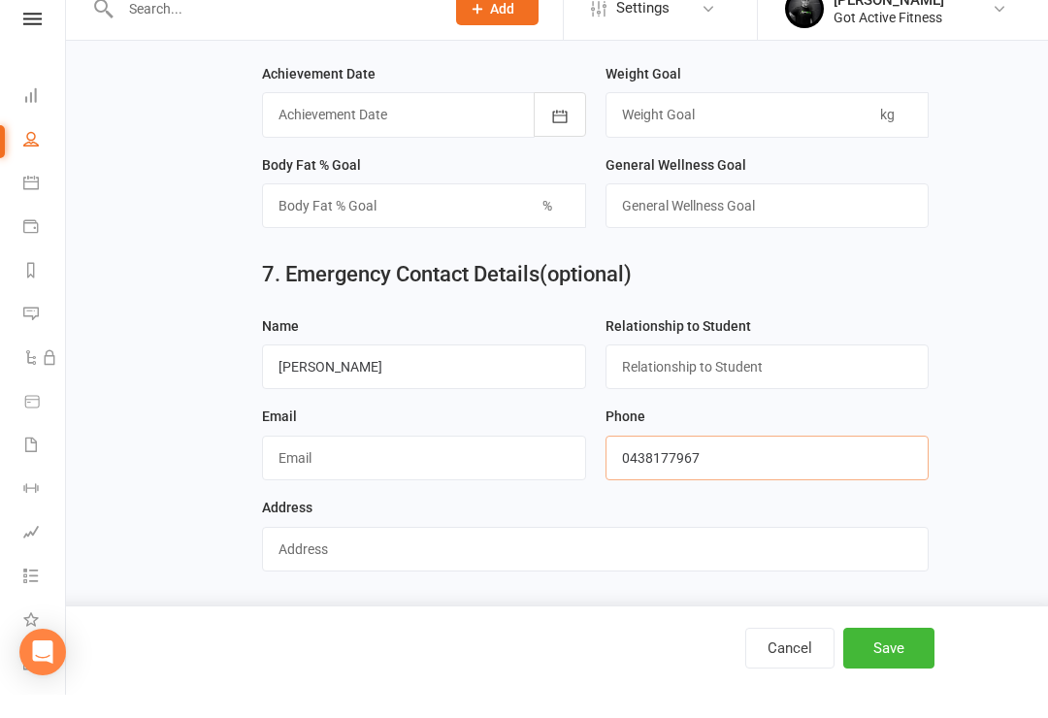
type input "0438177967"
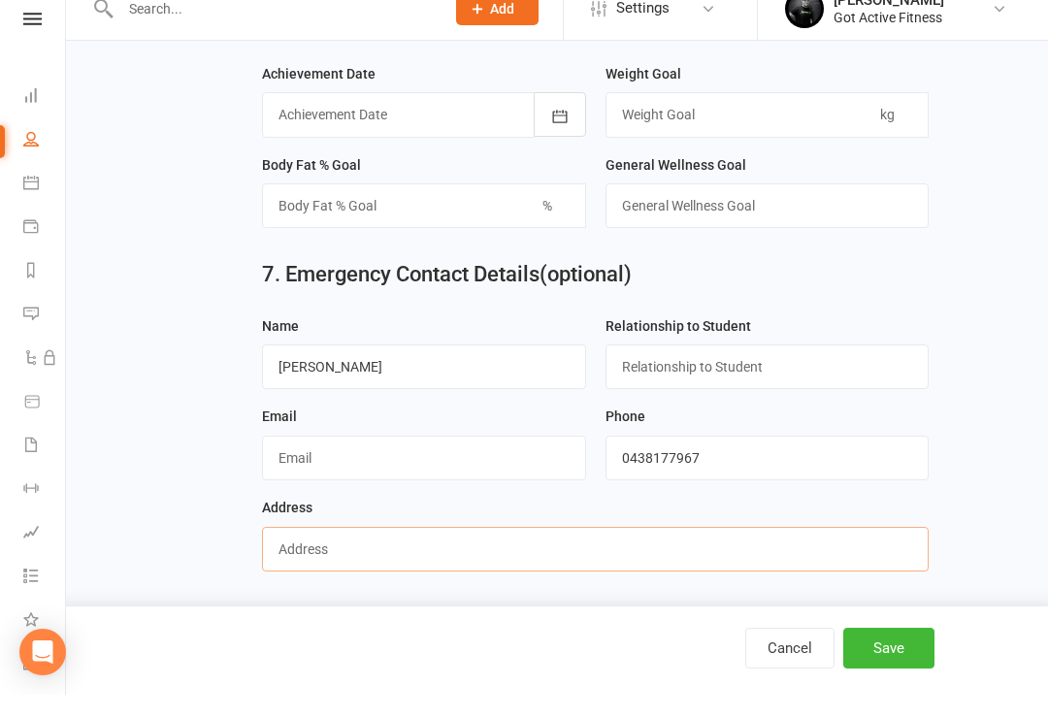
click at [379, 550] on input "text" at bounding box center [595, 572] width 667 height 45
type input "Bundaberg"
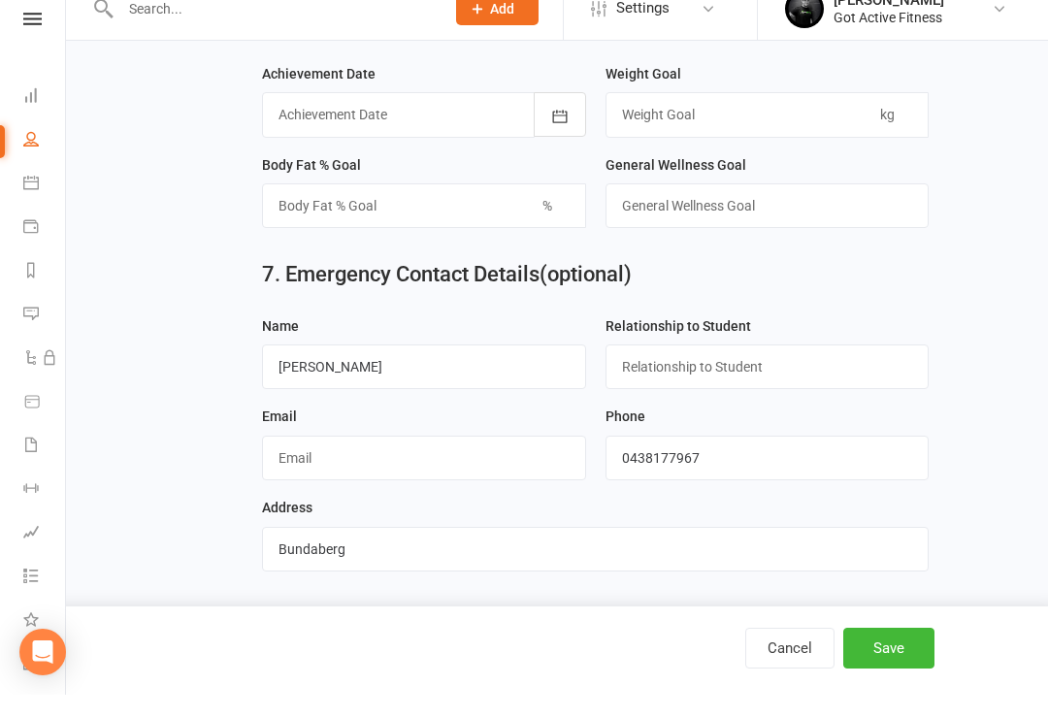
click at [901, 651] on button "Save" at bounding box center [889, 671] width 91 height 41
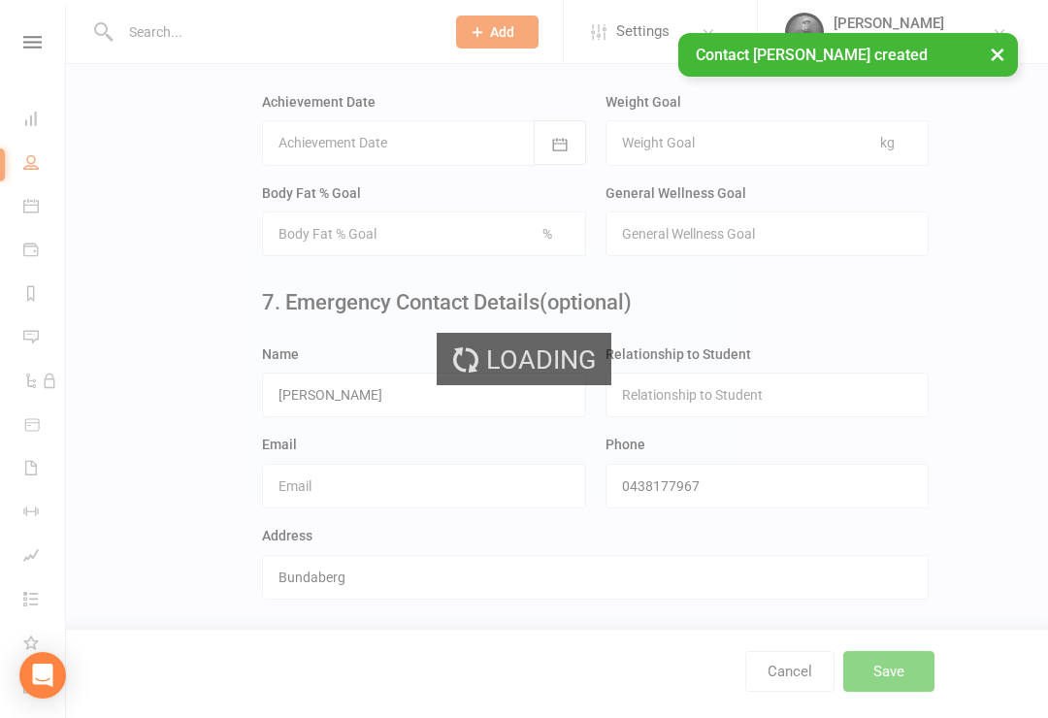
scroll to position [0, 0]
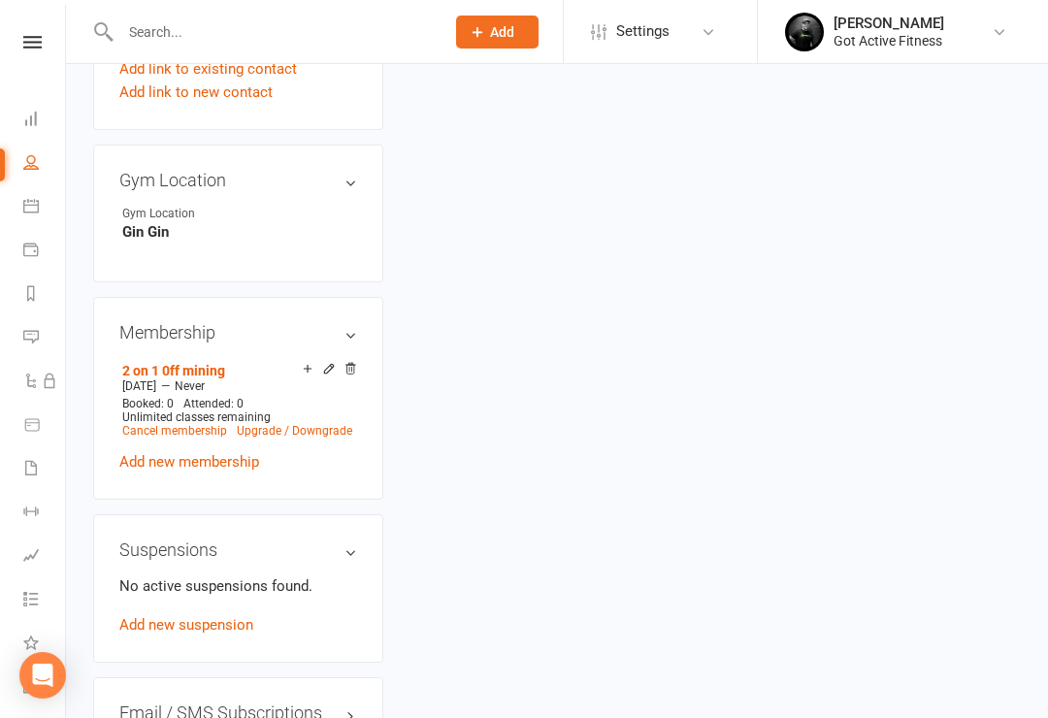
scroll to position [1051, 0]
click at [192, 362] on link "2 on 1 0ff mining" at bounding box center [173, 370] width 103 height 16
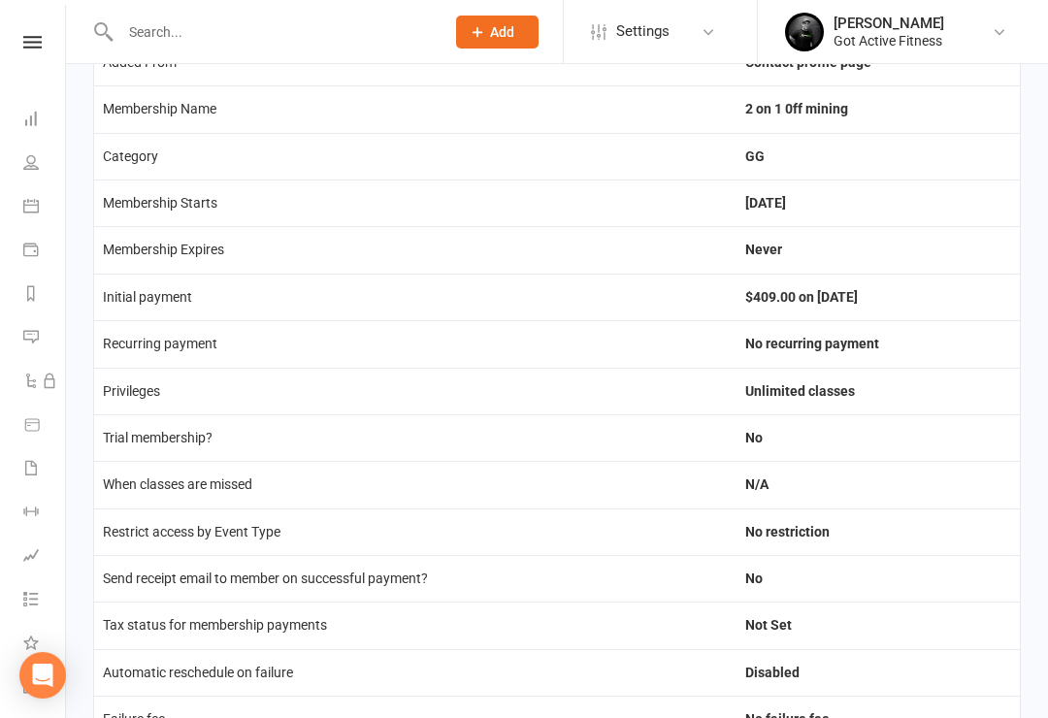
scroll to position [273, 0]
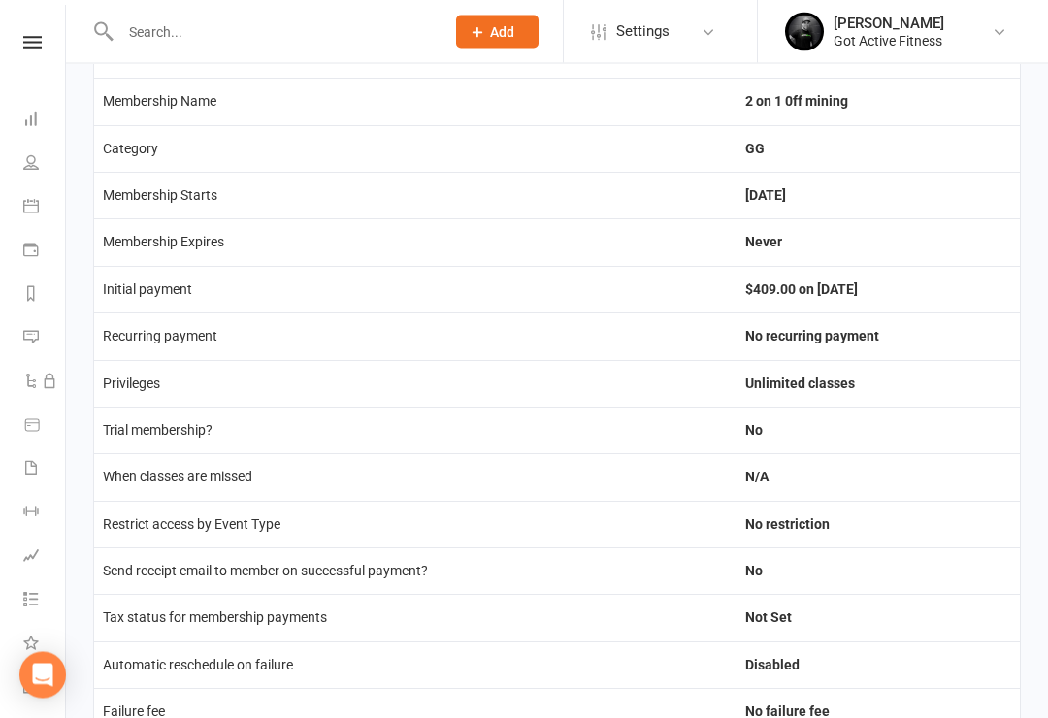
click at [746, 231] on td "Never" at bounding box center [878, 242] width 283 height 47
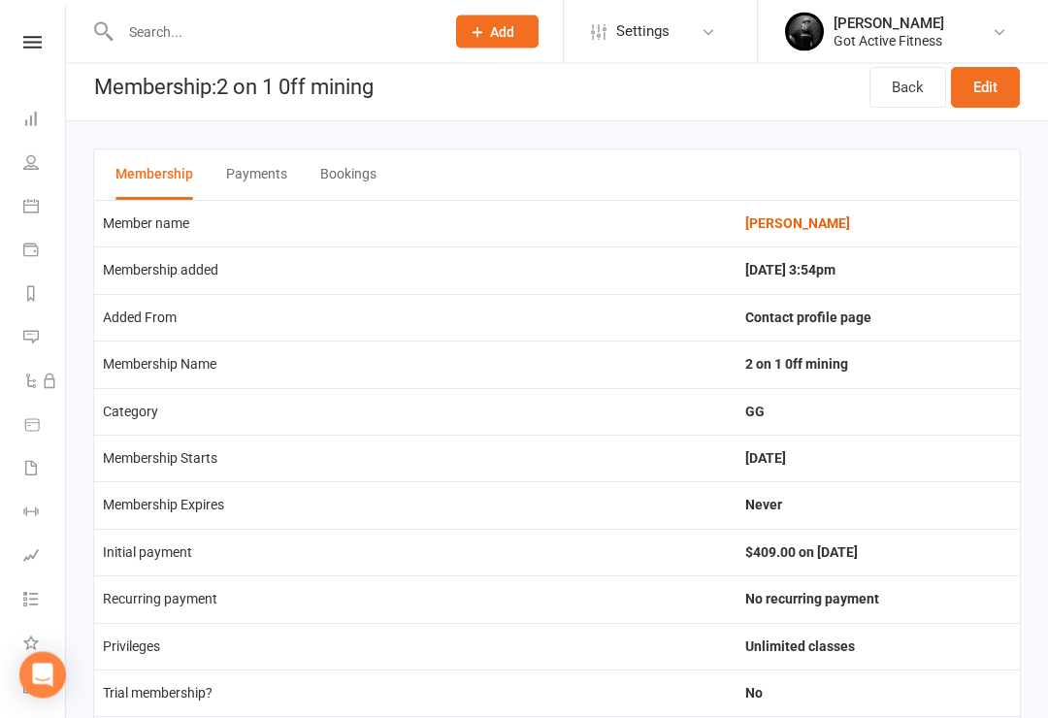
scroll to position [0, 0]
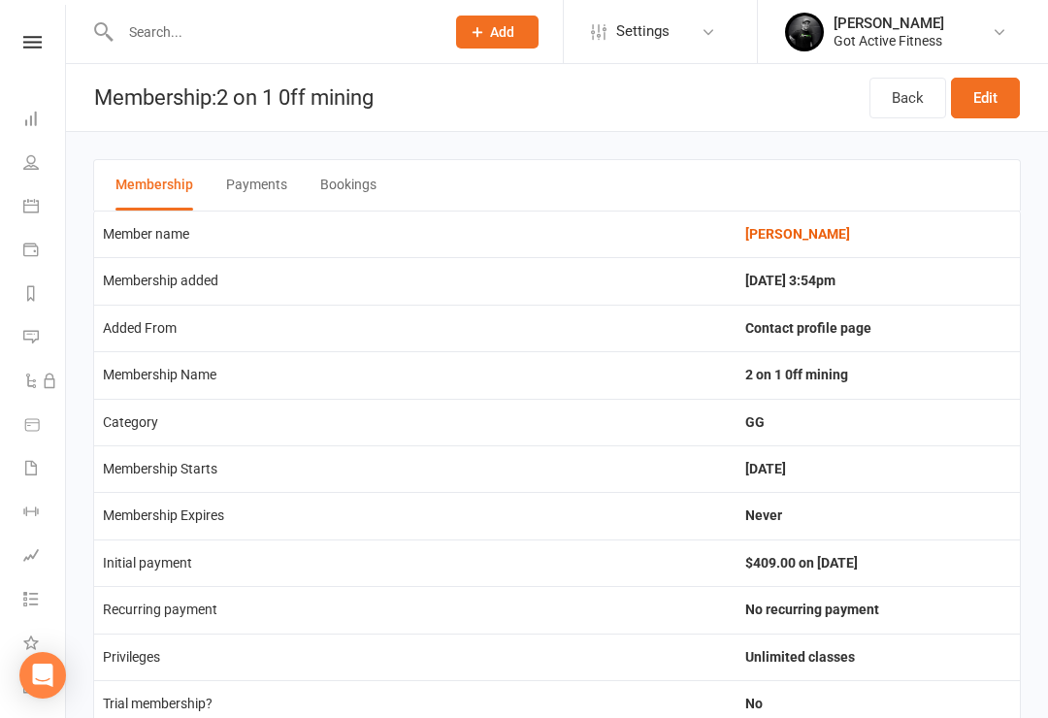
click at [989, 89] on link "Edit" at bounding box center [985, 98] width 69 height 41
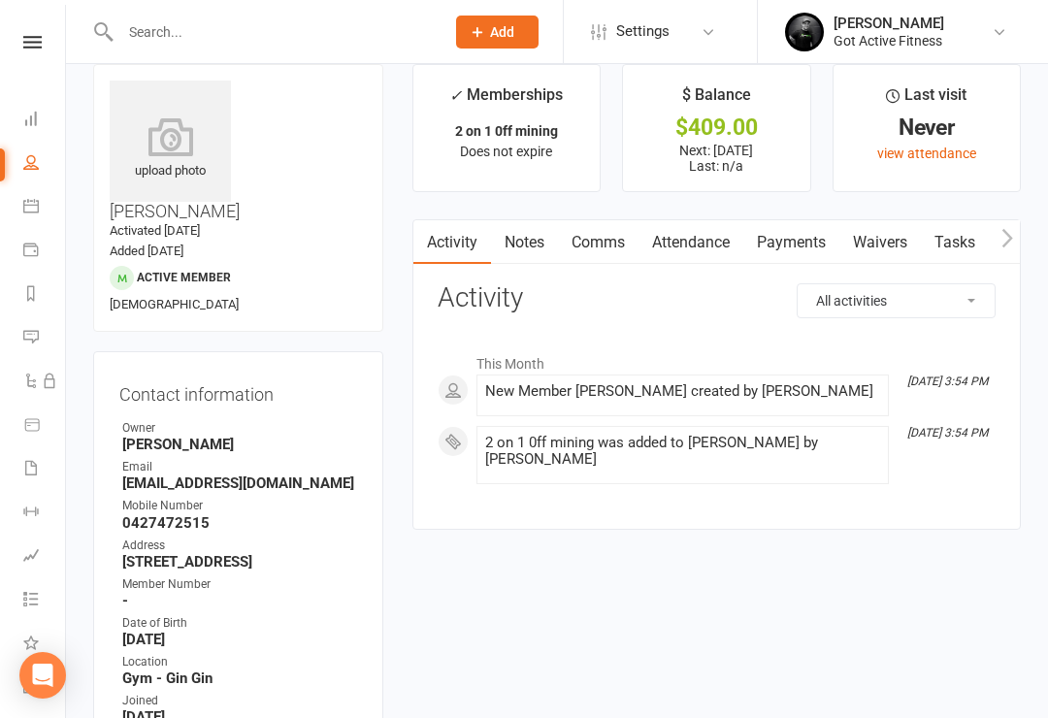
scroll to position [28, 0]
click at [509, 111] on div "✓ Memberships" at bounding box center [506, 100] width 114 height 36
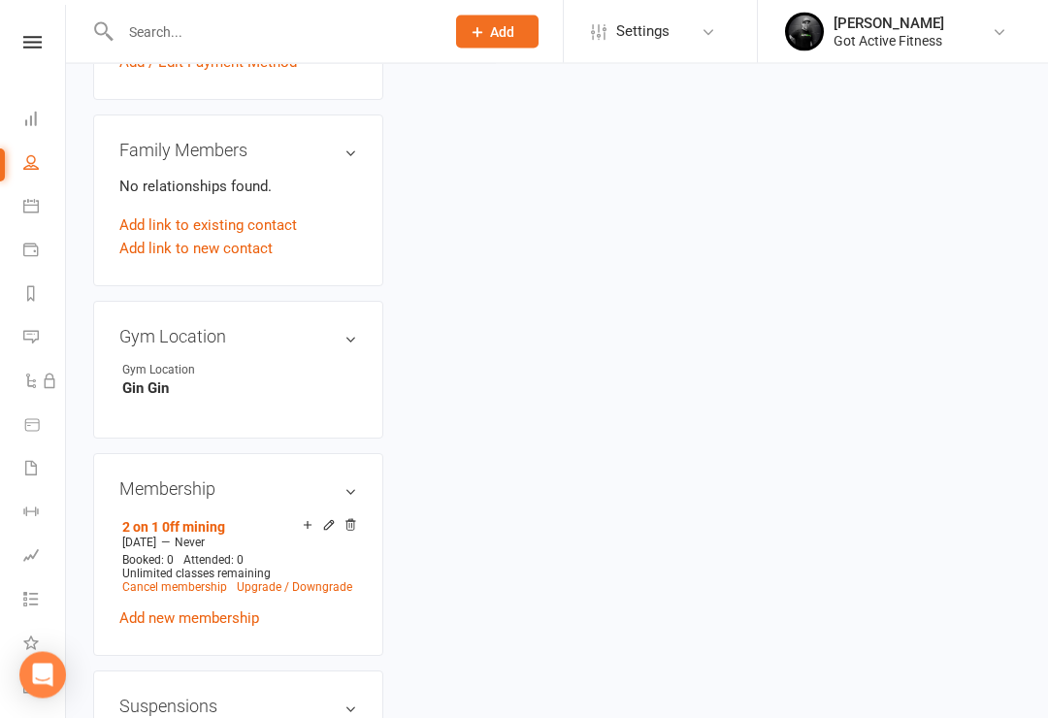
scroll to position [894, 0]
click at [260, 580] on link "Upgrade / Downgrade" at bounding box center [295, 587] width 116 height 14
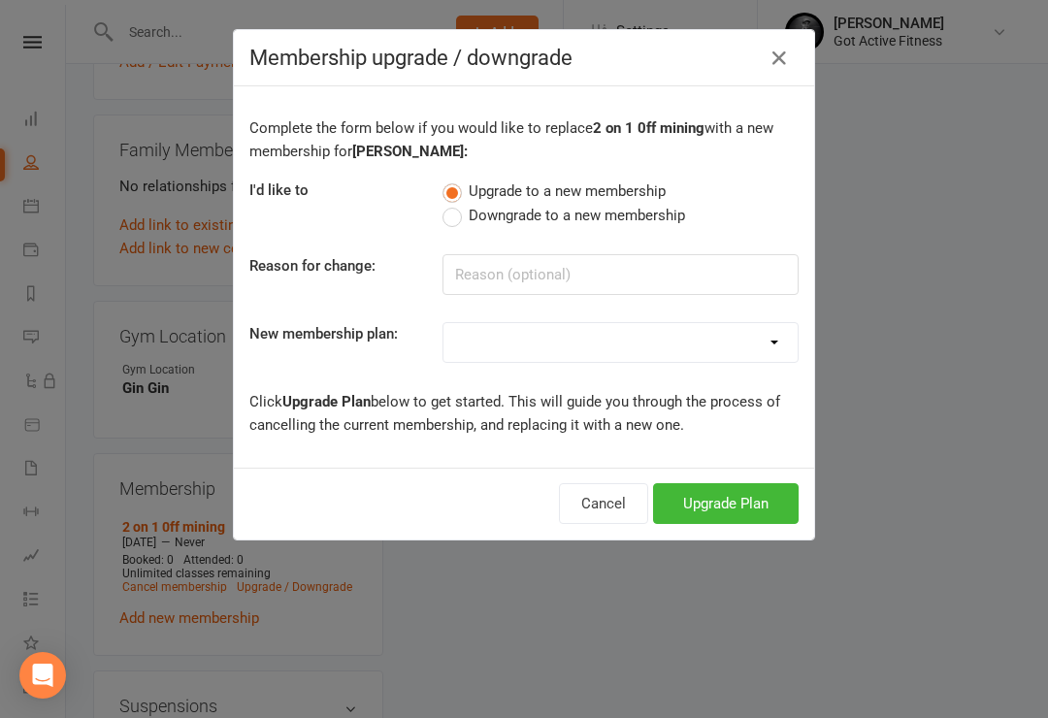
click at [774, 335] on select "DD - Gym (No Contract) Upfront - 1 Week Gym Upfront - 1 Month Gym Upfront - 3 M…" at bounding box center [621, 342] width 354 height 39
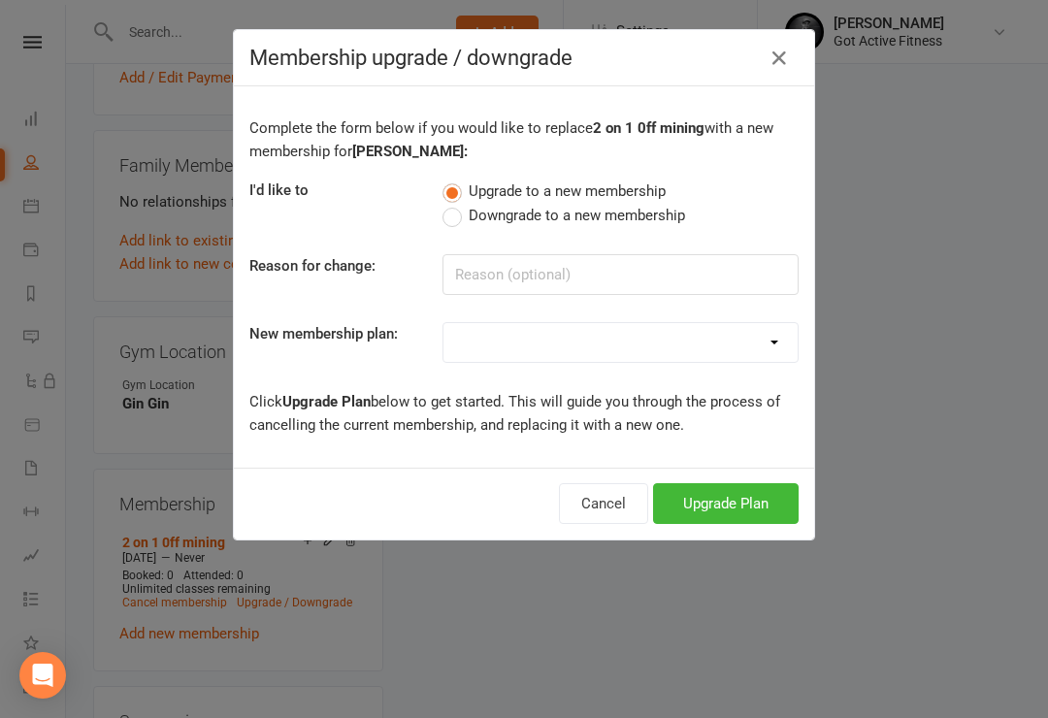
scroll to position [874, 0]
click at [855, 300] on div "Membership upgrade / downgrade Complete the form below if you would like to rep…" at bounding box center [524, 359] width 1048 height 718
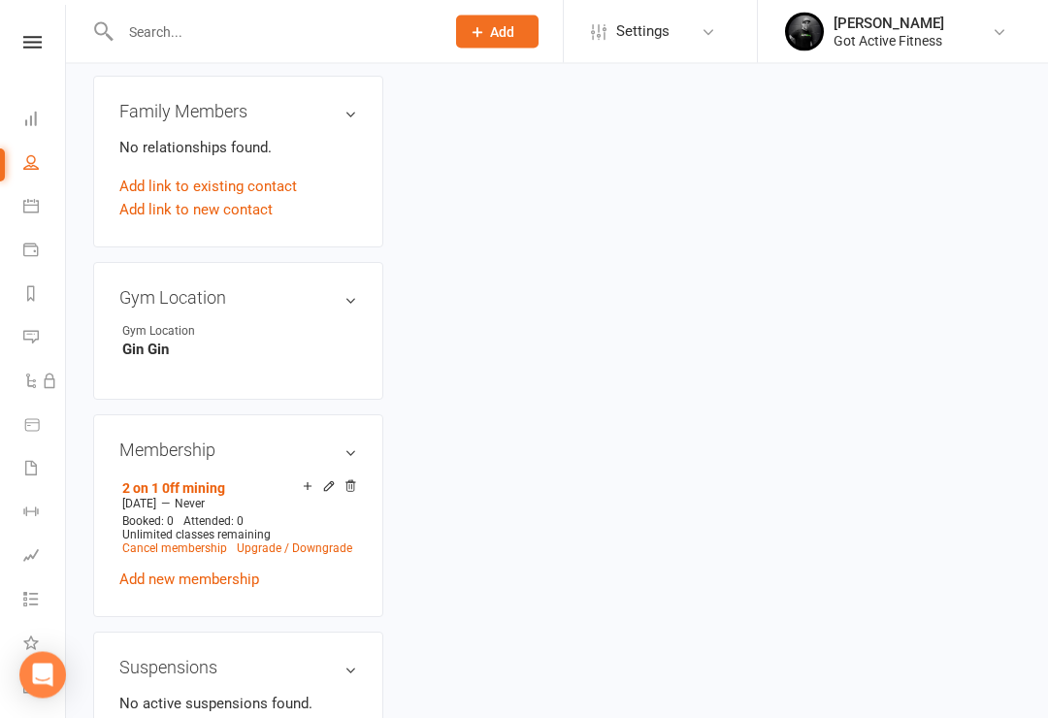
scroll to position [928, 0]
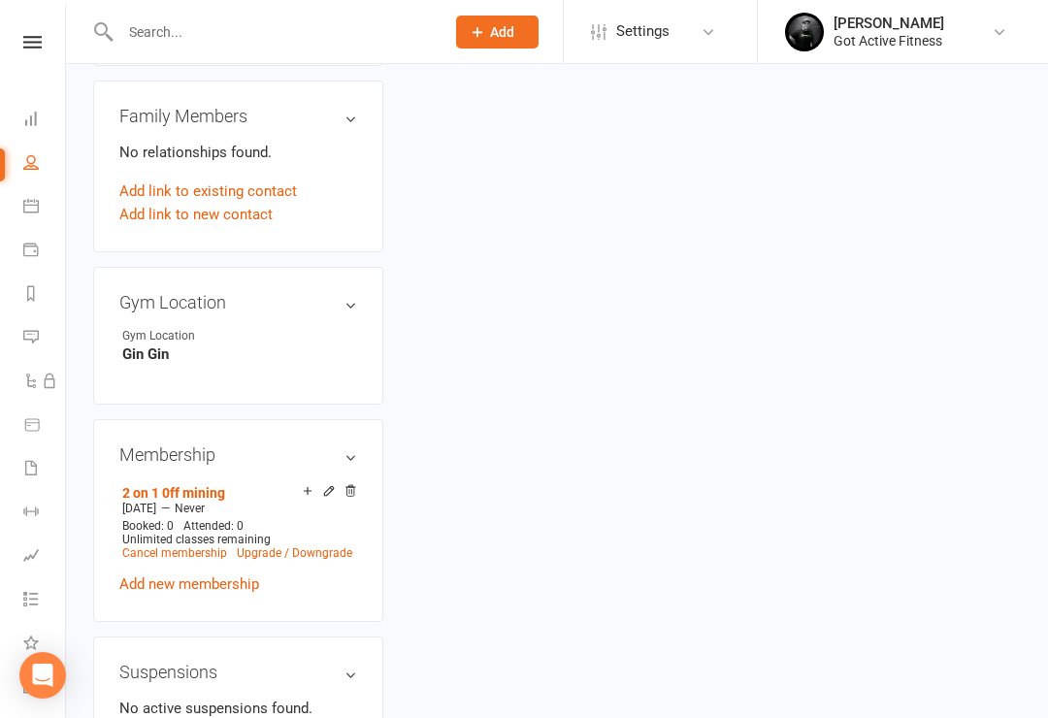
click at [192, 485] on link "2 on 1 0ff mining" at bounding box center [173, 493] width 103 height 16
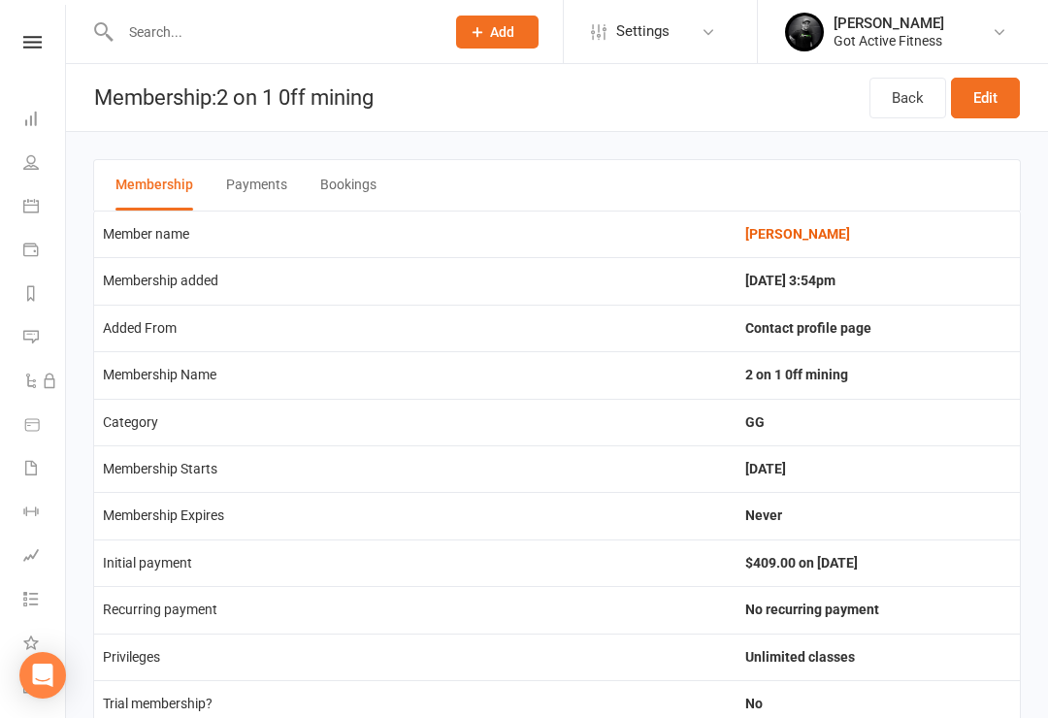
click at [989, 96] on link "Edit" at bounding box center [985, 98] width 69 height 41
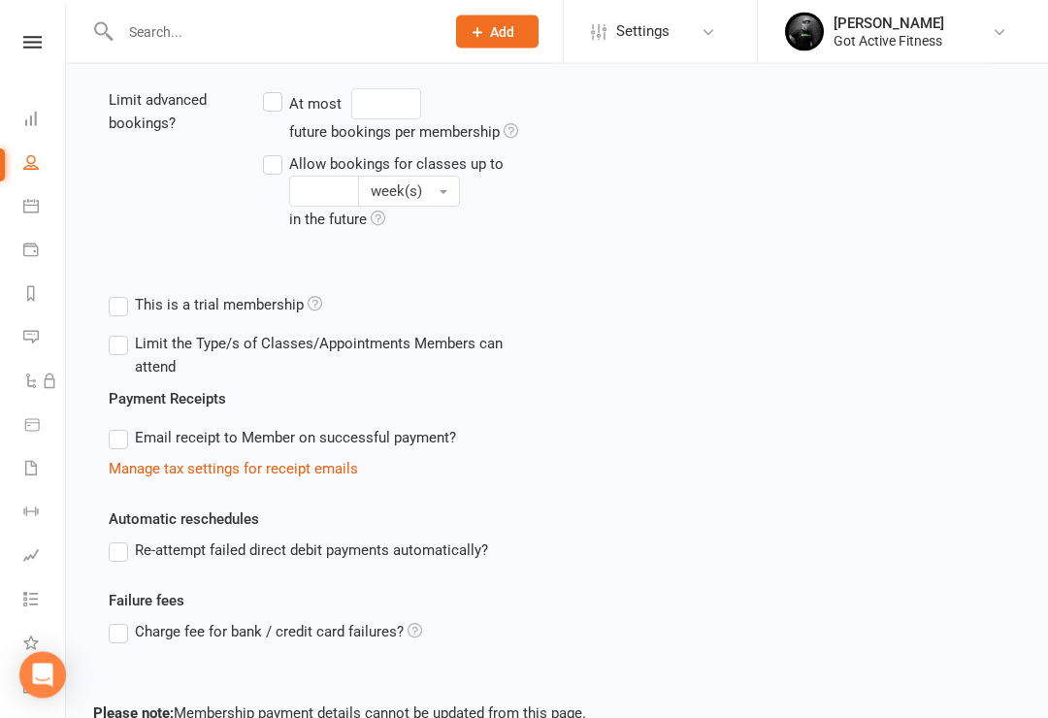
scroll to position [658, 0]
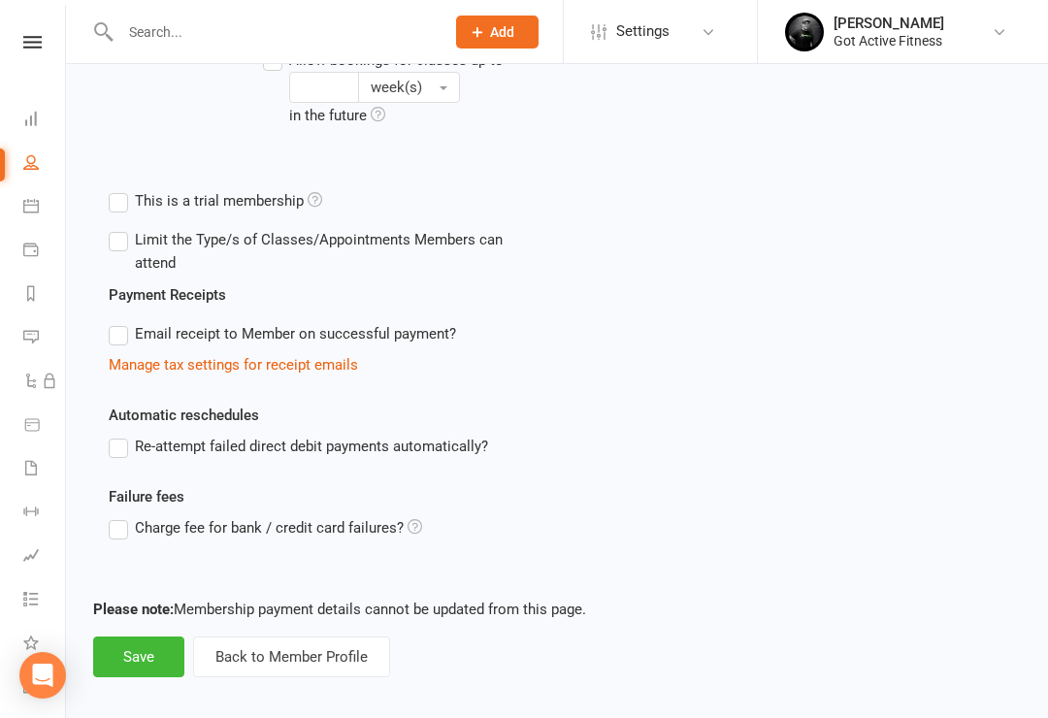
click at [309, 656] on button "Back to Member Profile" at bounding box center [291, 657] width 197 height 41
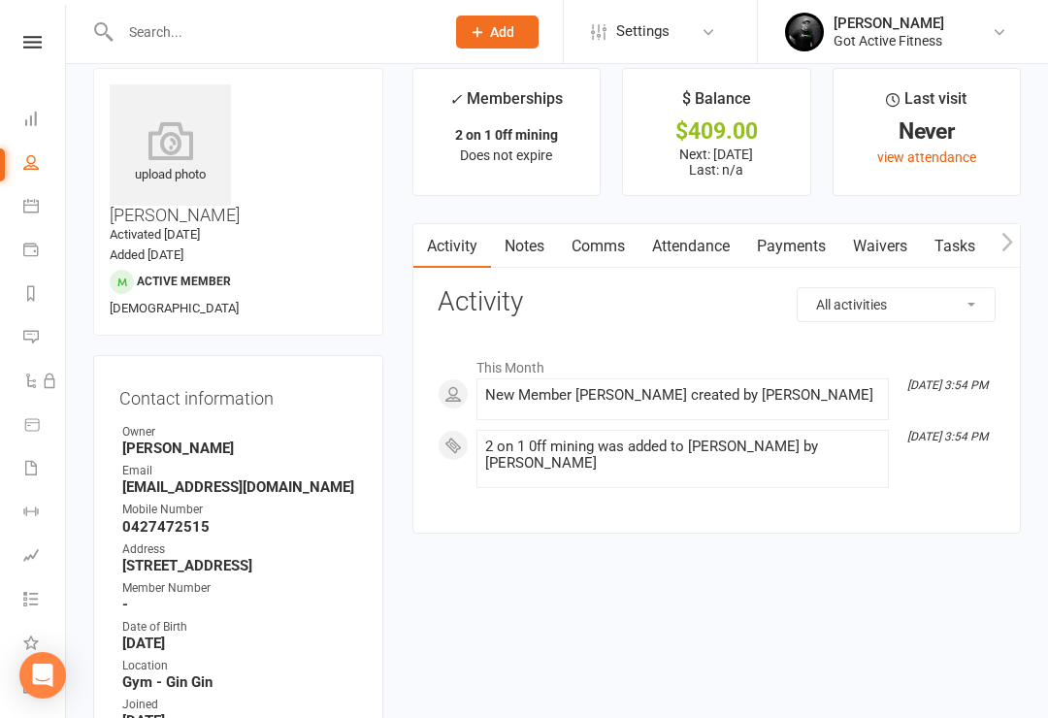
scroll to position [27, 0]
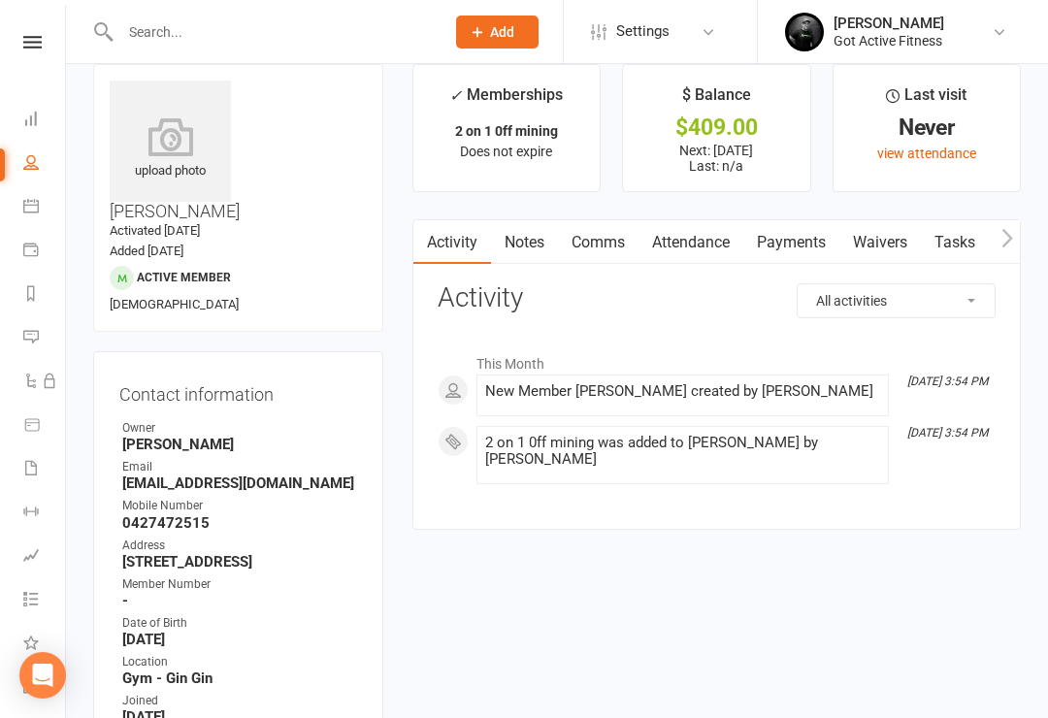
click at [801, 240] on link "Payments" at bounding box center [792, 242] width 96 height 45
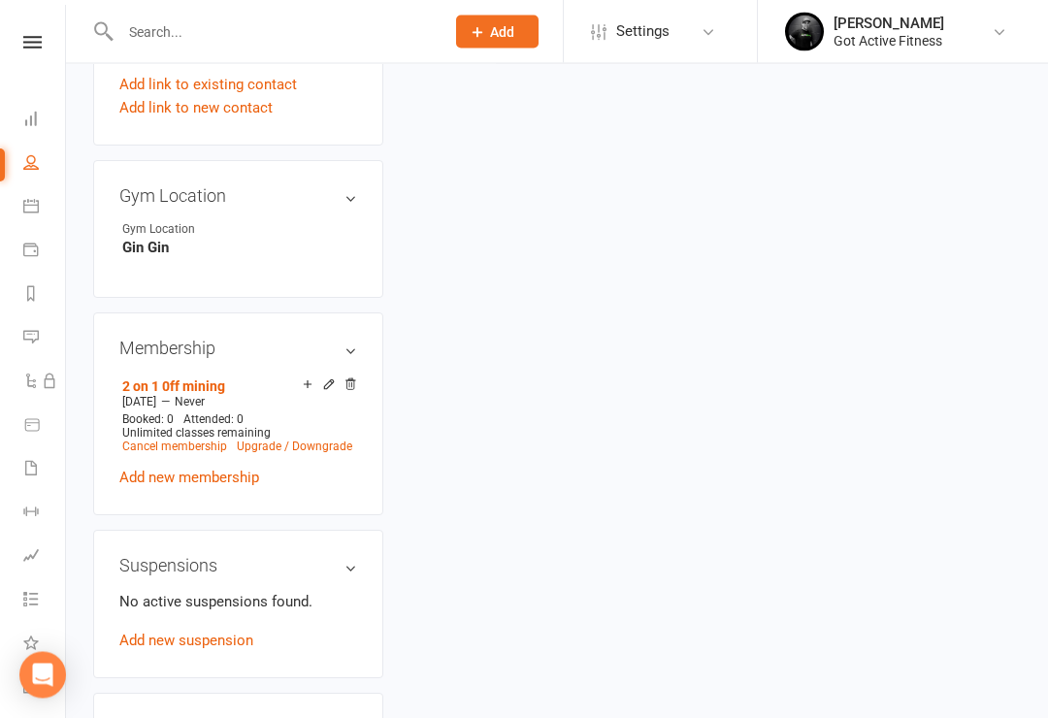
scroll to position [1035, 0]
click at [262, 440] on link "Upgrade / Downgrade" at bounding box center [295, 447] width 116 height 14
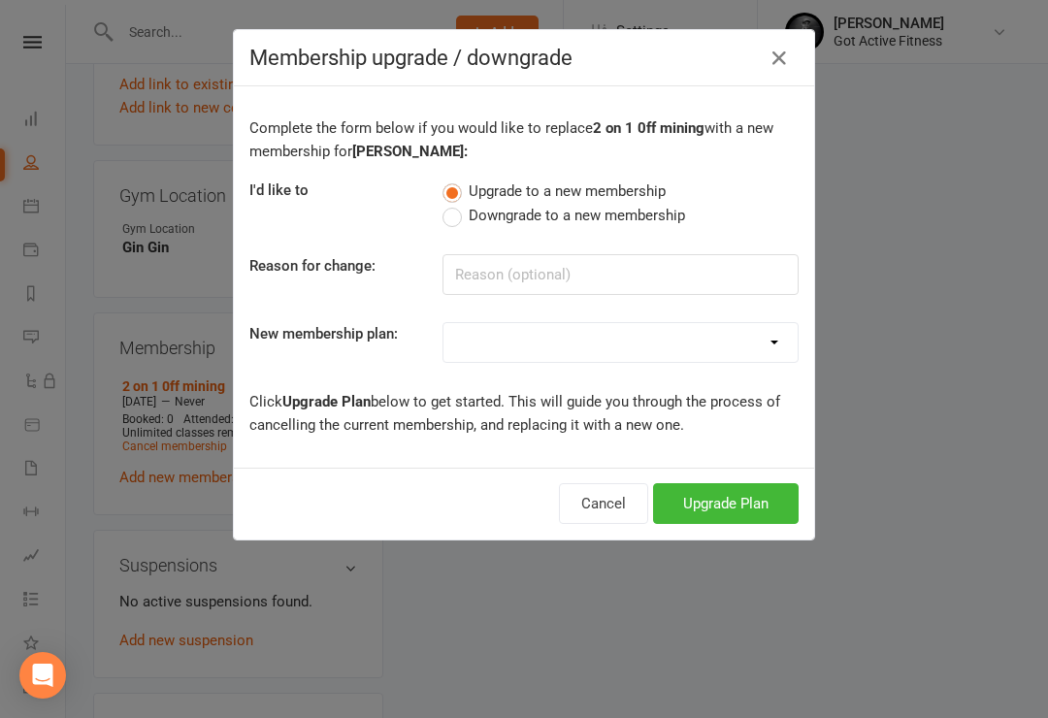
click at [763, 339] on select "DD - Gym (No Contract) Upfront - 1 Week Gym Upfront - 1 Month Gym Upfront - 3 M…" at bounding box center [621, 342] width 354 height 39
click at [773, 352] on select "DD - Gym (No Contract) Upfront - 1 Week Gym Upfront - 1 Month Gym Upfront - 3 M…" at bounding box center [621, 342] width 354 height 39
select select "10"
click at [732, 495] on button "Upgrade Plan" at bounding box center [726, 503] width 146 height 41
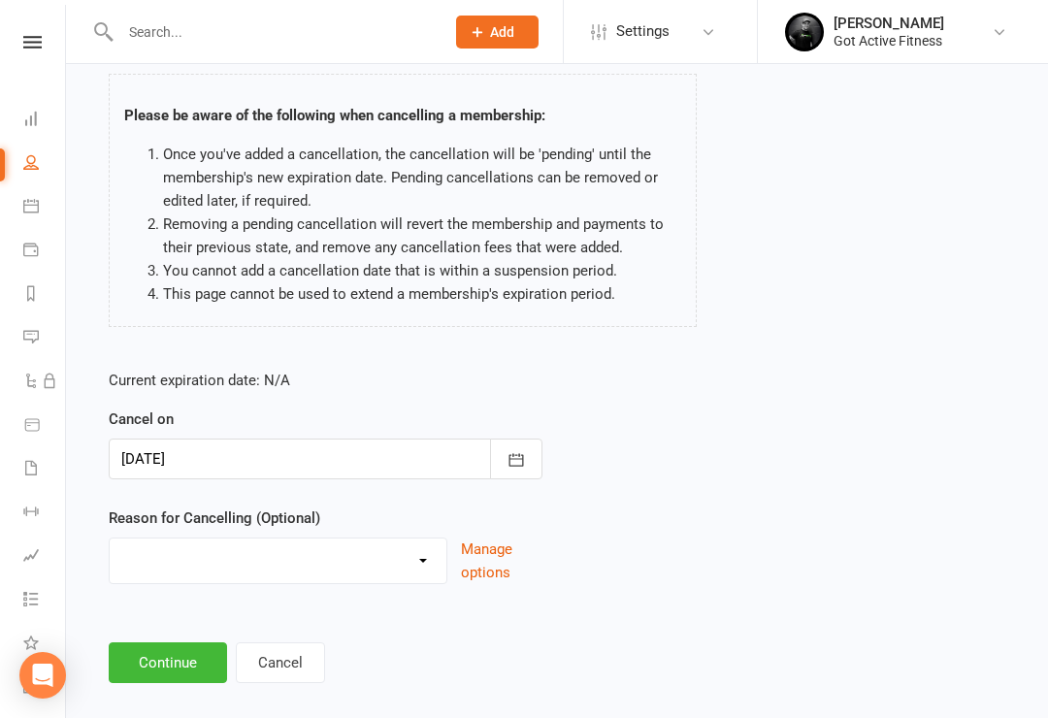
scroll to position [129, 0]
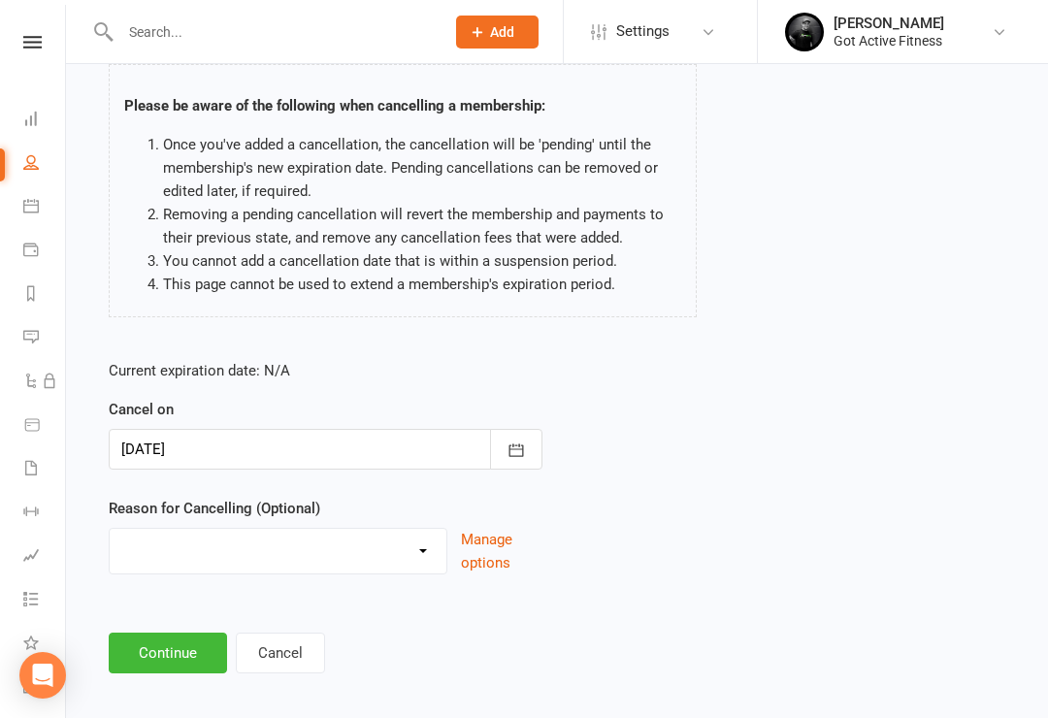
click at [158, 646] on button "Continue" at bounding box center [168, 653] width 118 height 41
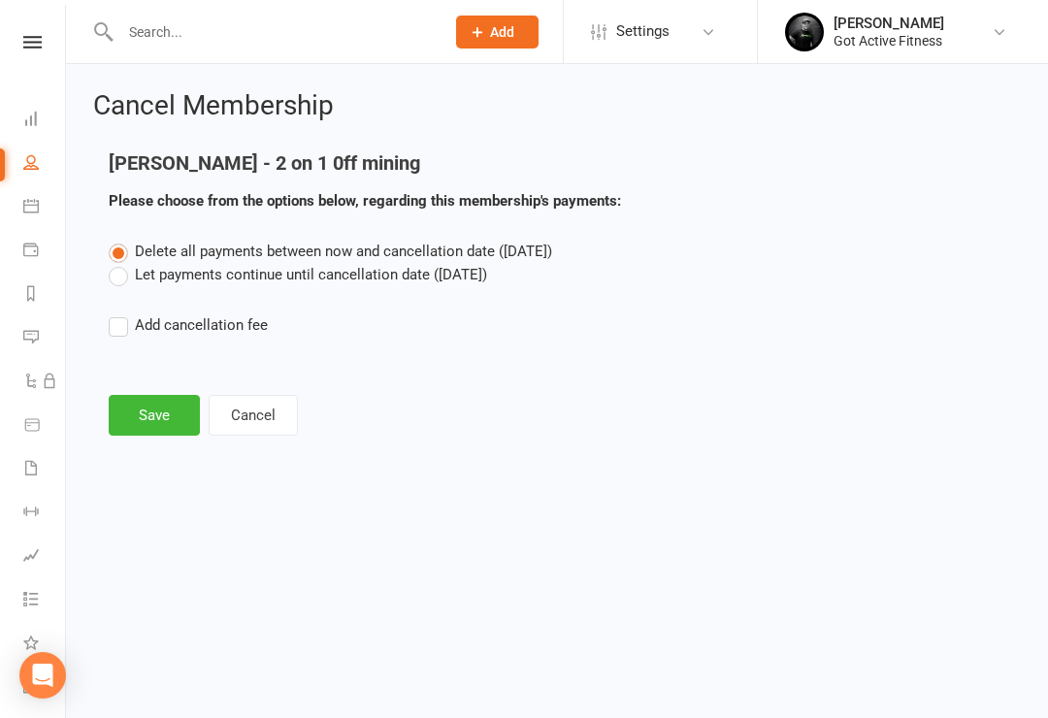
click at [144, 411] on button "Save" at bounding box center [154, 415] width 91 height 41
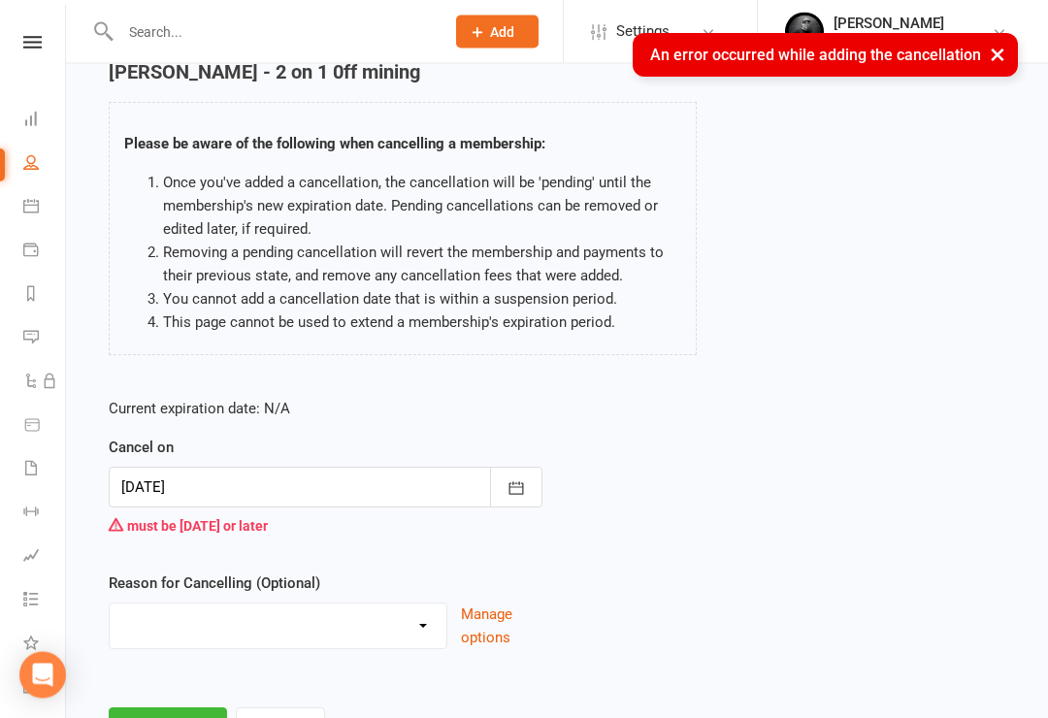
click at [511, 485] on icon "button" at bounding box center [516, 489] width 19 height 19
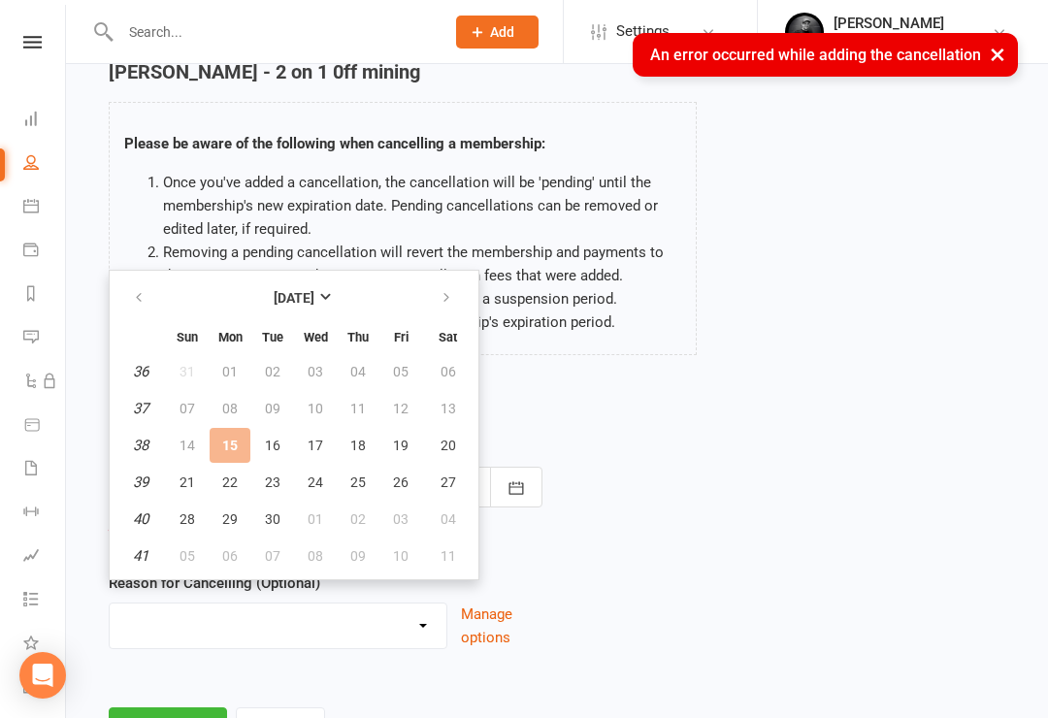
click at [272, 440] on span "16" at bounding box center [273, 446] width 16 height 16
type input "16 Sep 2025"
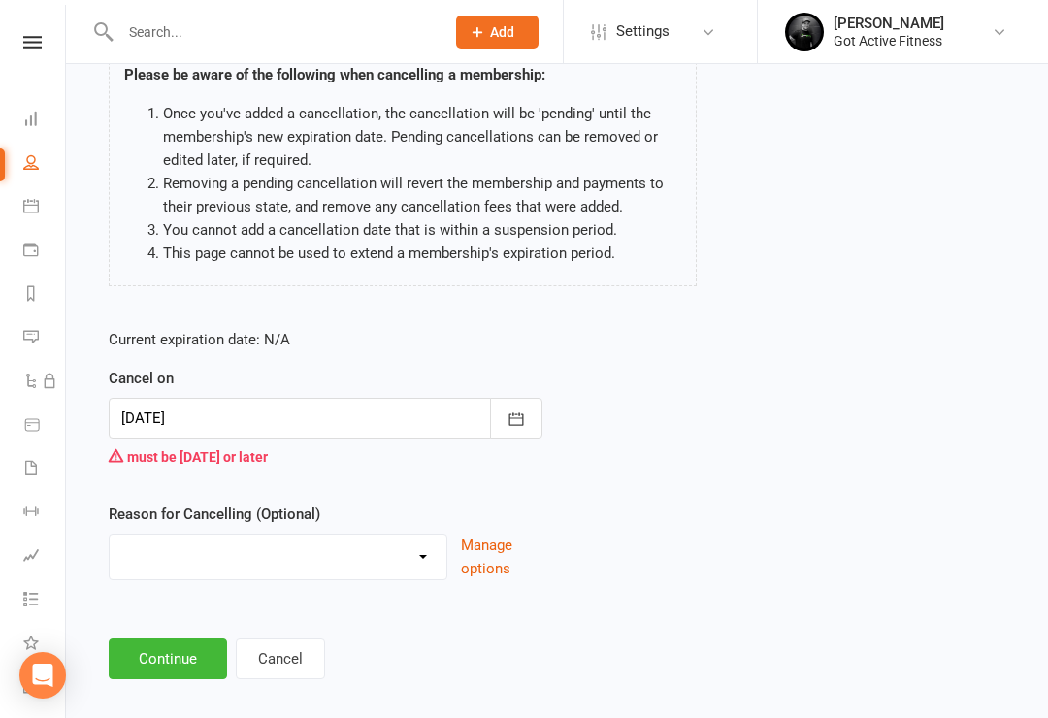
scroll to position [166, 0]
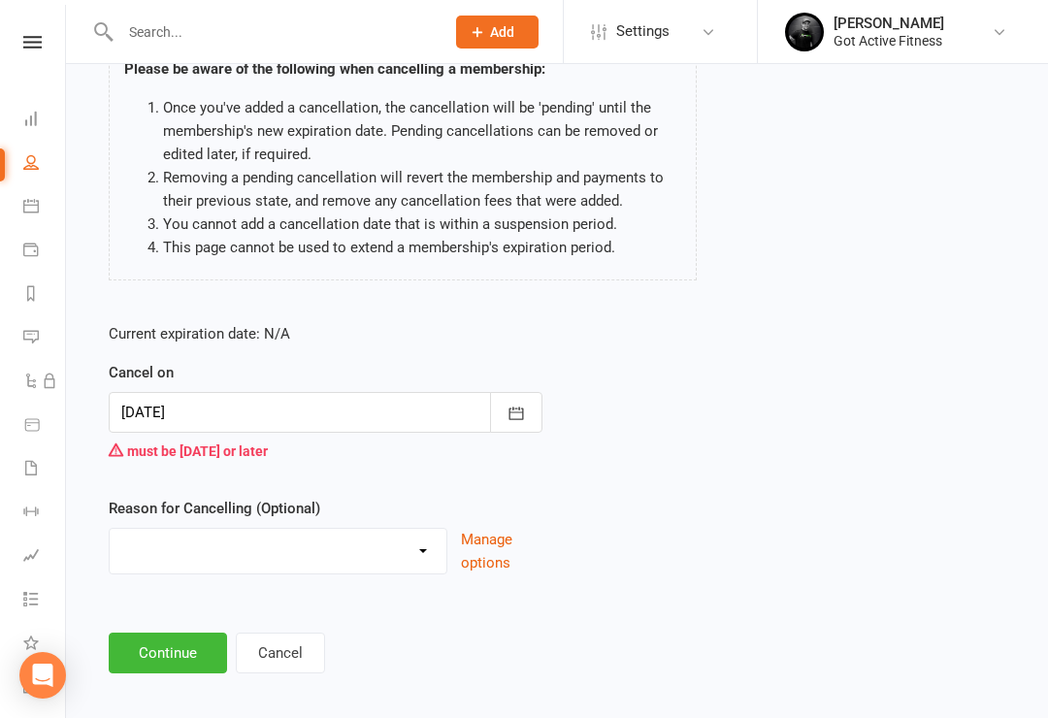
click at [159, 645] on button "Continue" at bounding box center [168, 653] width 118 height 41
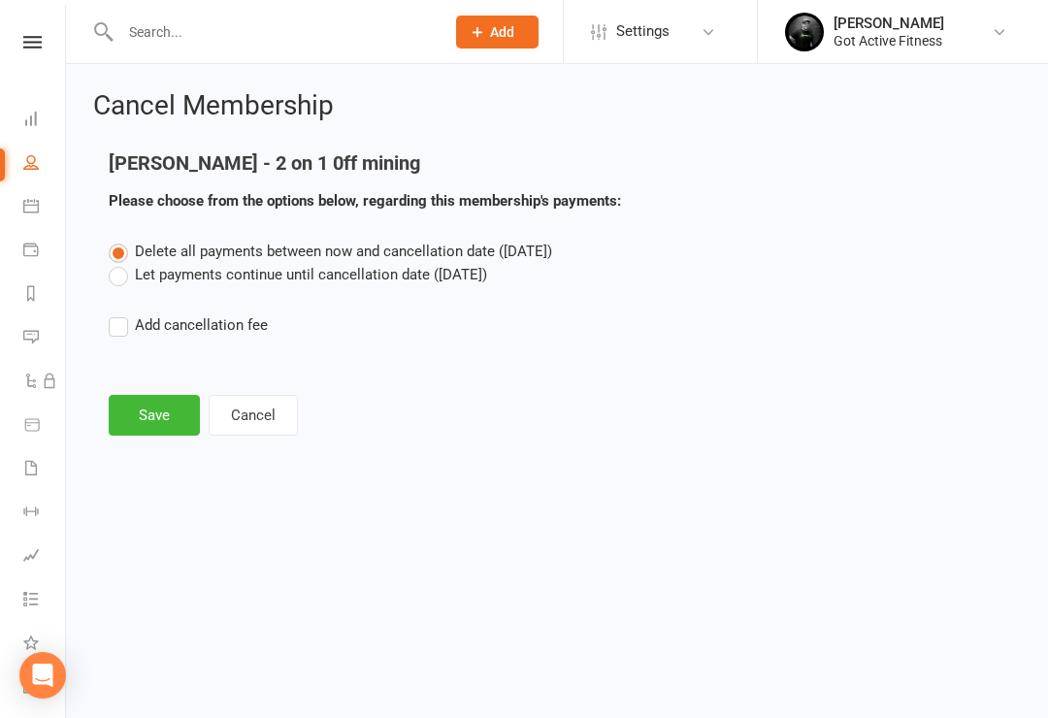
scroll to position [0, 0]
click at [134, 419] on button "Save" at bounding box center [154, 415] width 91 height 41
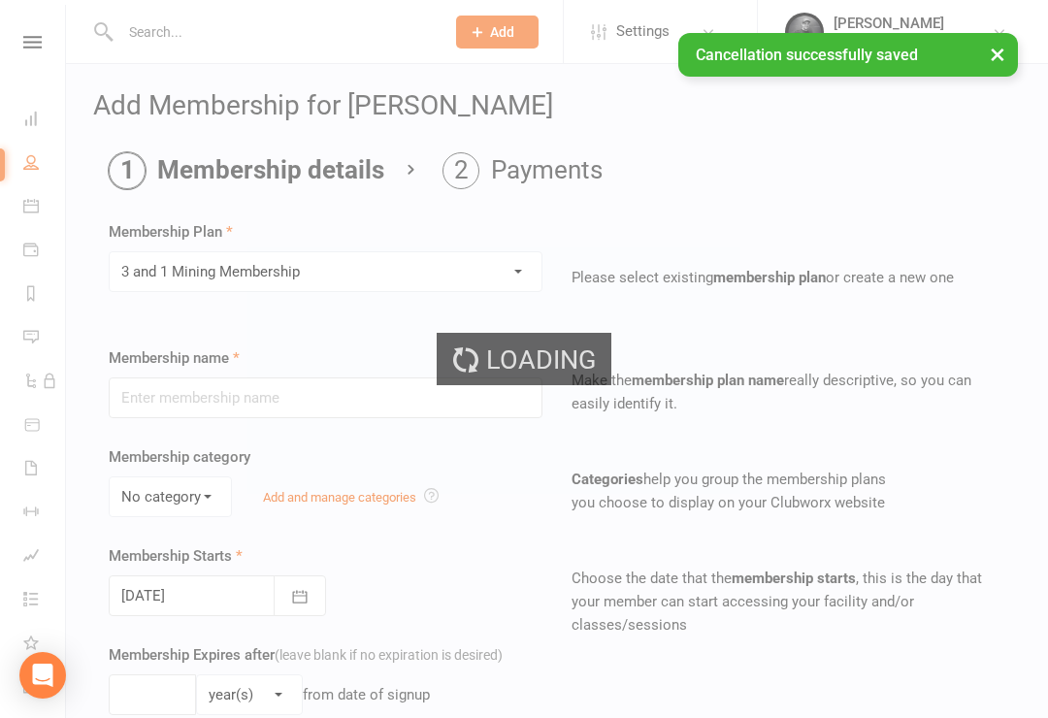
type input "3 and 1 Mining Membership"
select select "0"
type input "0"
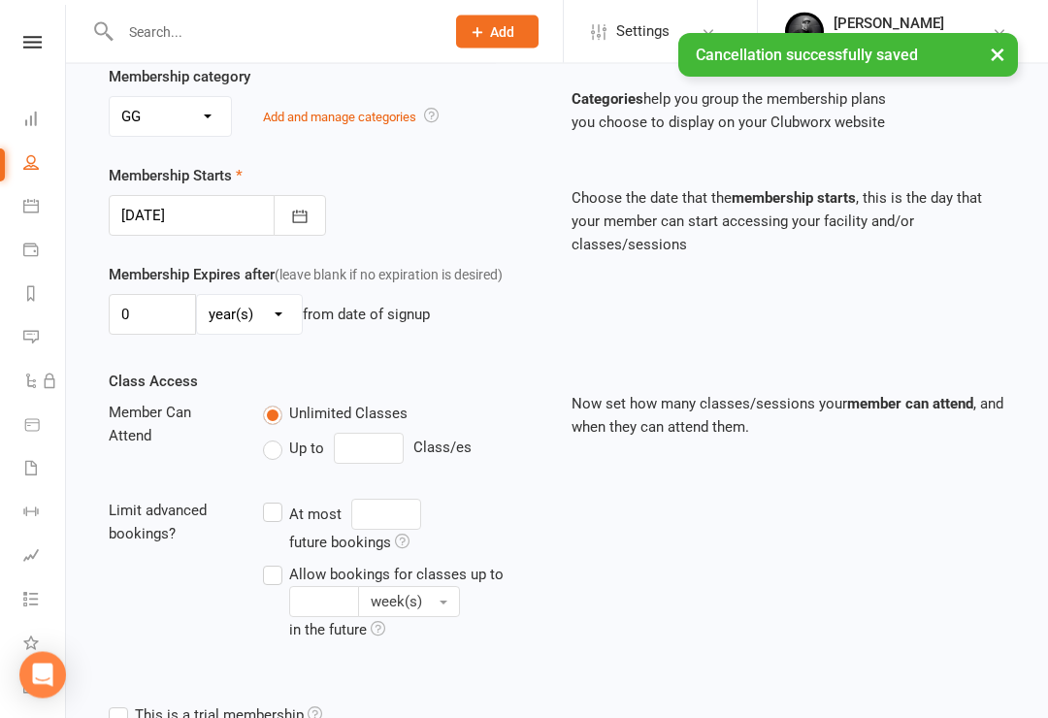
scroll to position [381, 0]
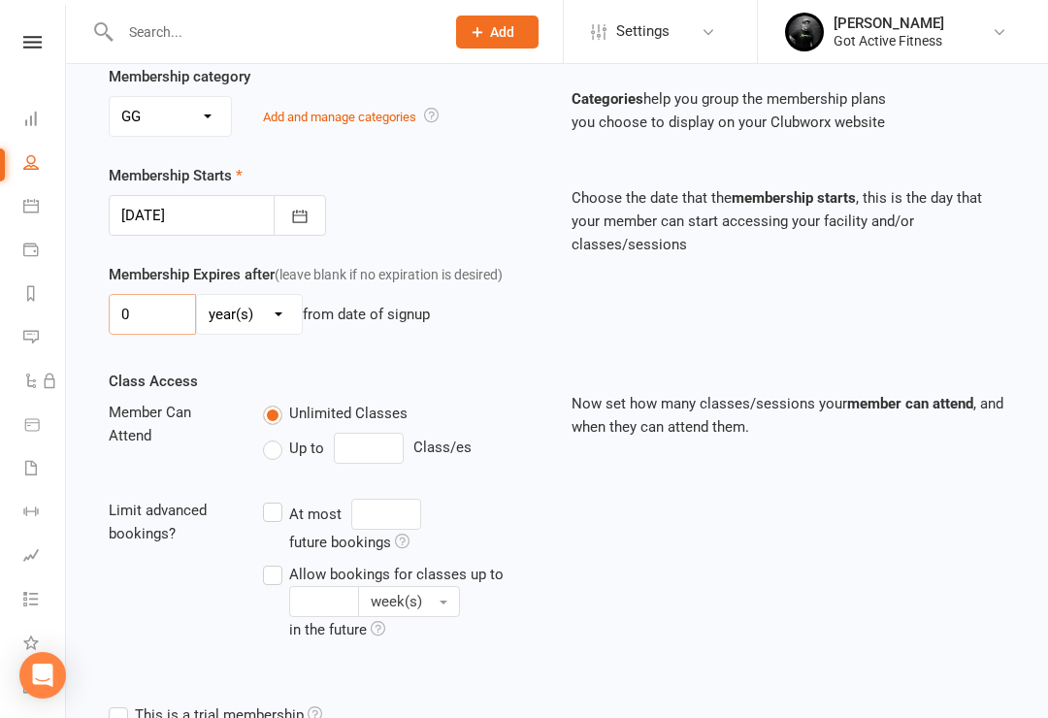
click at [142, 304] on input "0" at bounding box center [152, 314] width 87 height 41
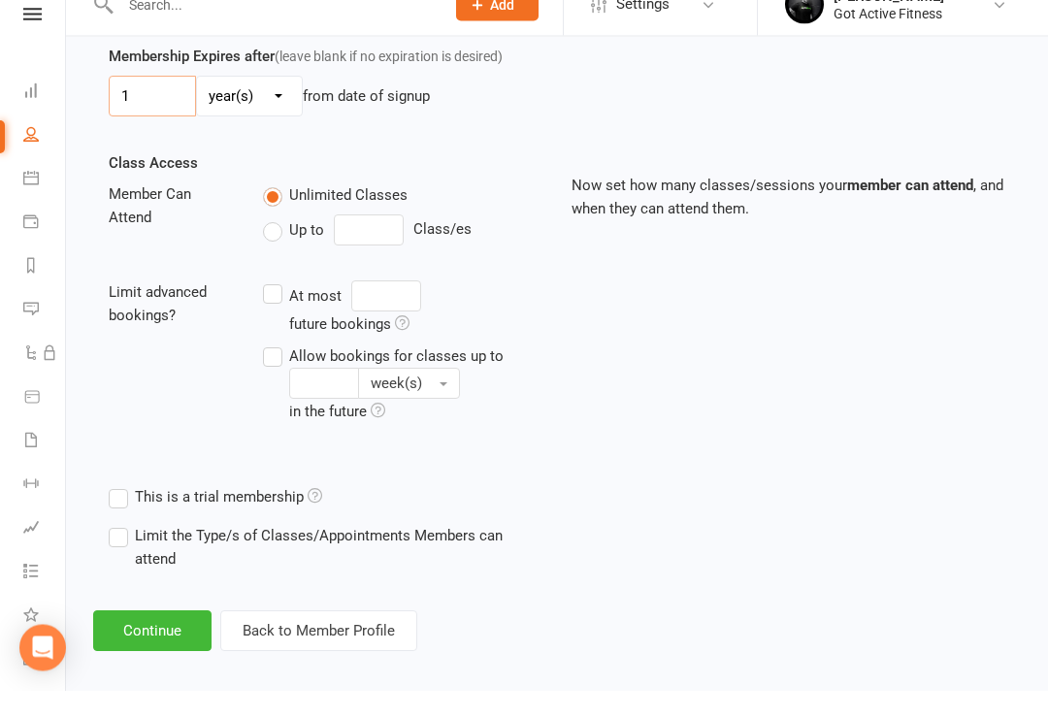
scroll to position [603, 0]
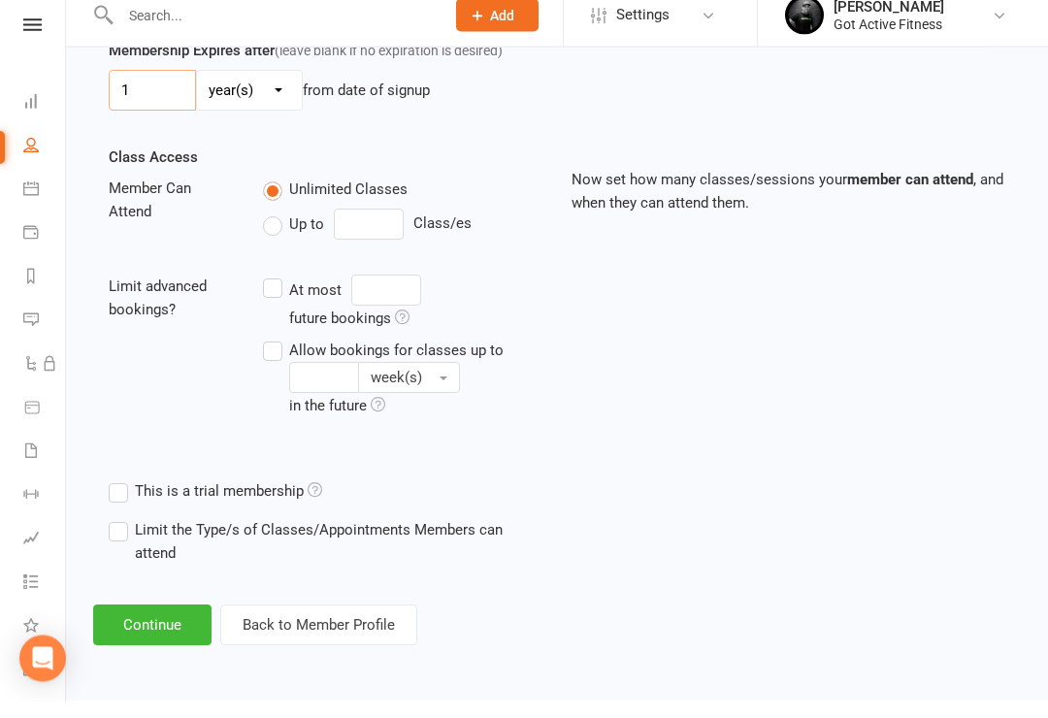
type input "1"
click at [153, 622] on button "Continue" at bounding box center [152, 642] width 118 height 41
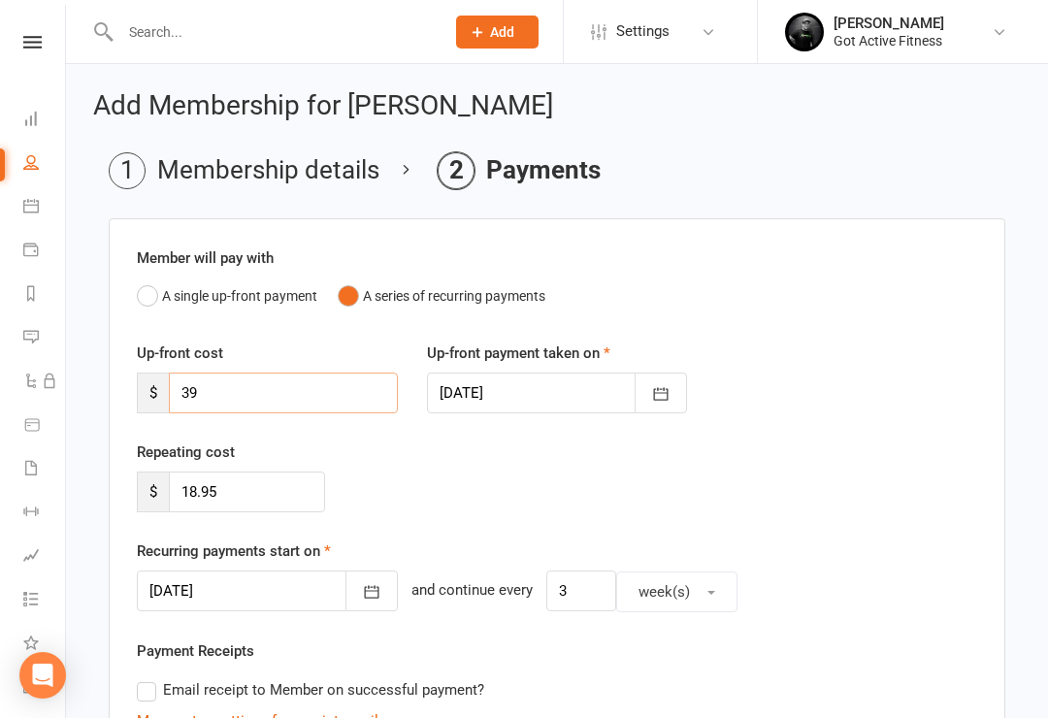
click at [239, 394] on input "39" at bounding box center [283, 393] width 229 height 41
type input "3"
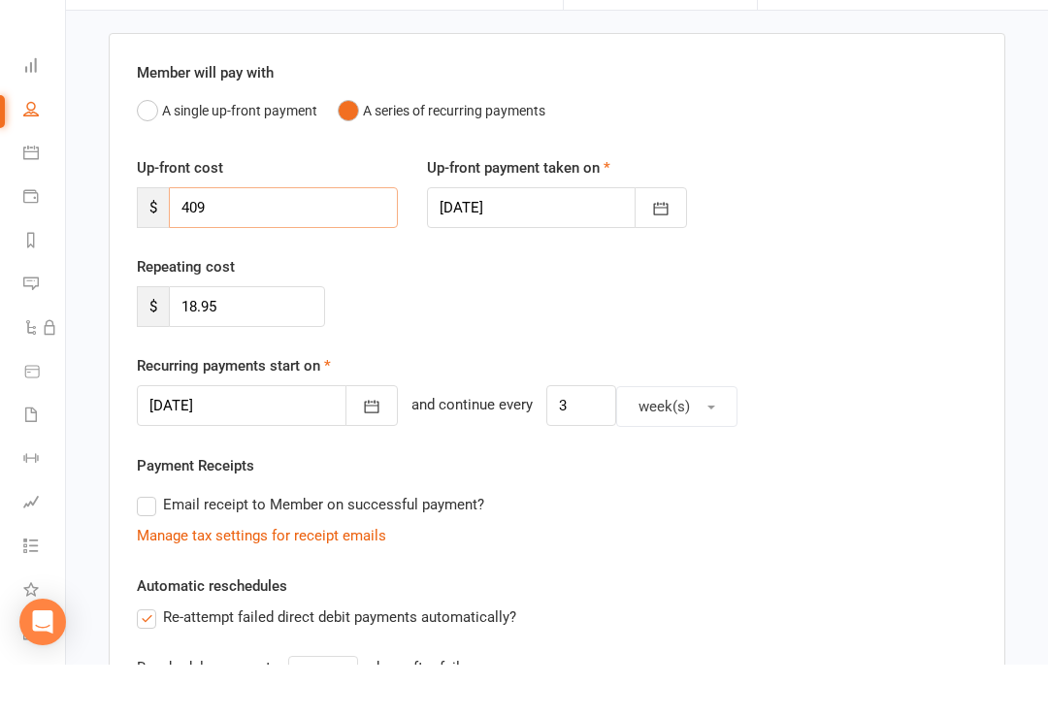
scroll to position [162, 0]
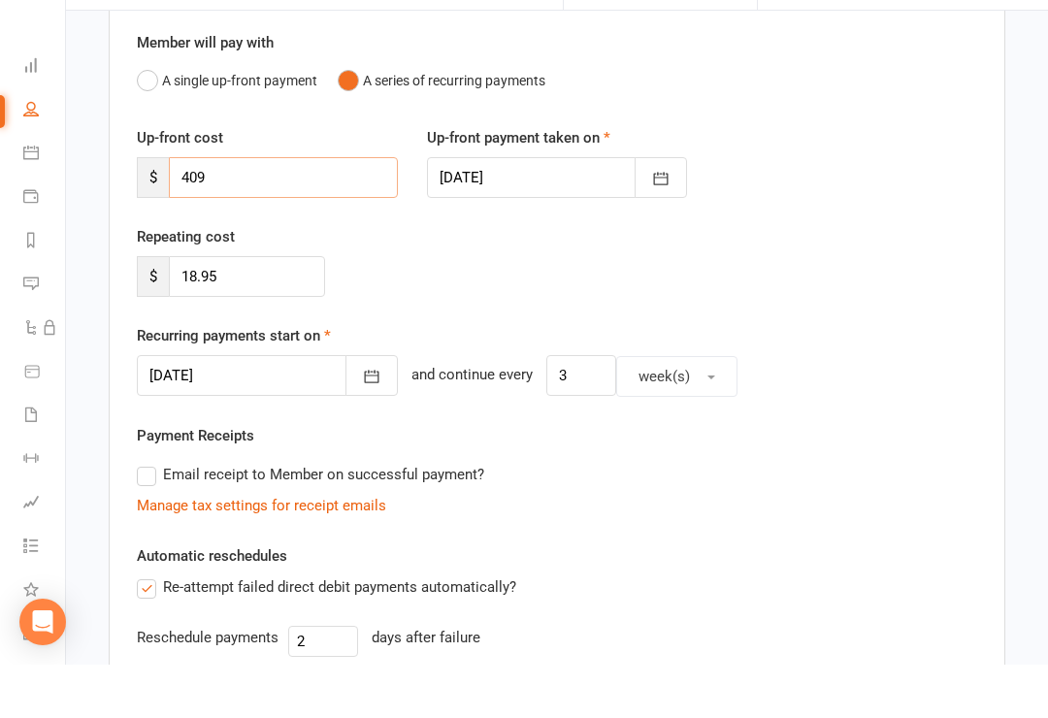
type input "409"
click at [244, 310] on input "18.95" at bounding box center [247, 330] width 156 height 41
type input "1"
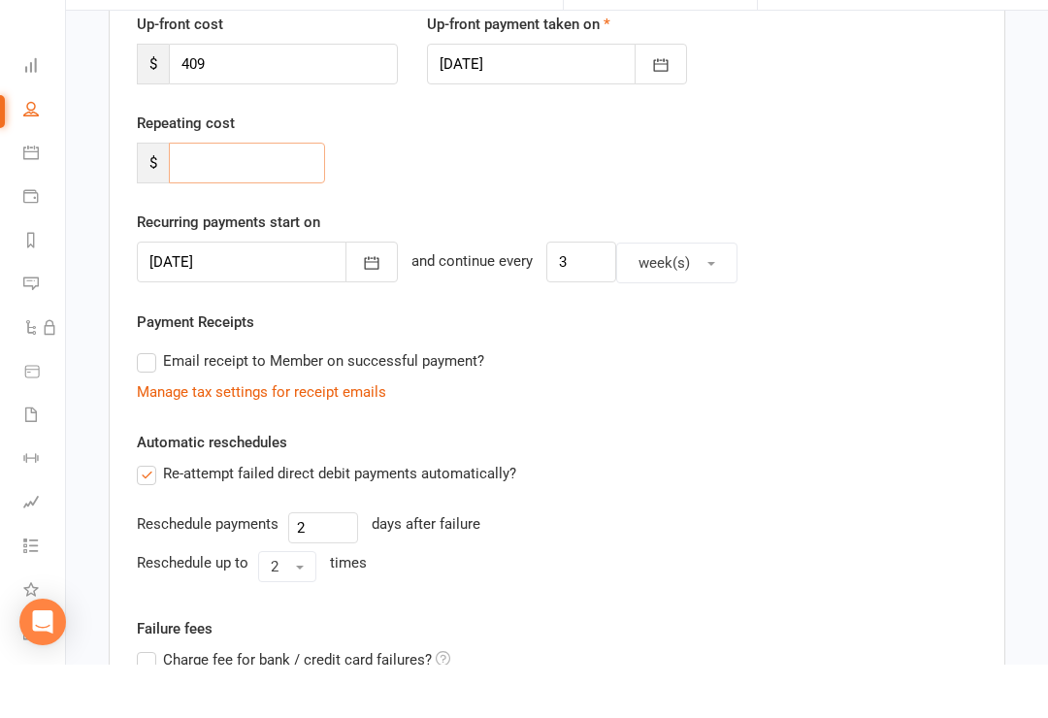
scroll to position [278, 0]
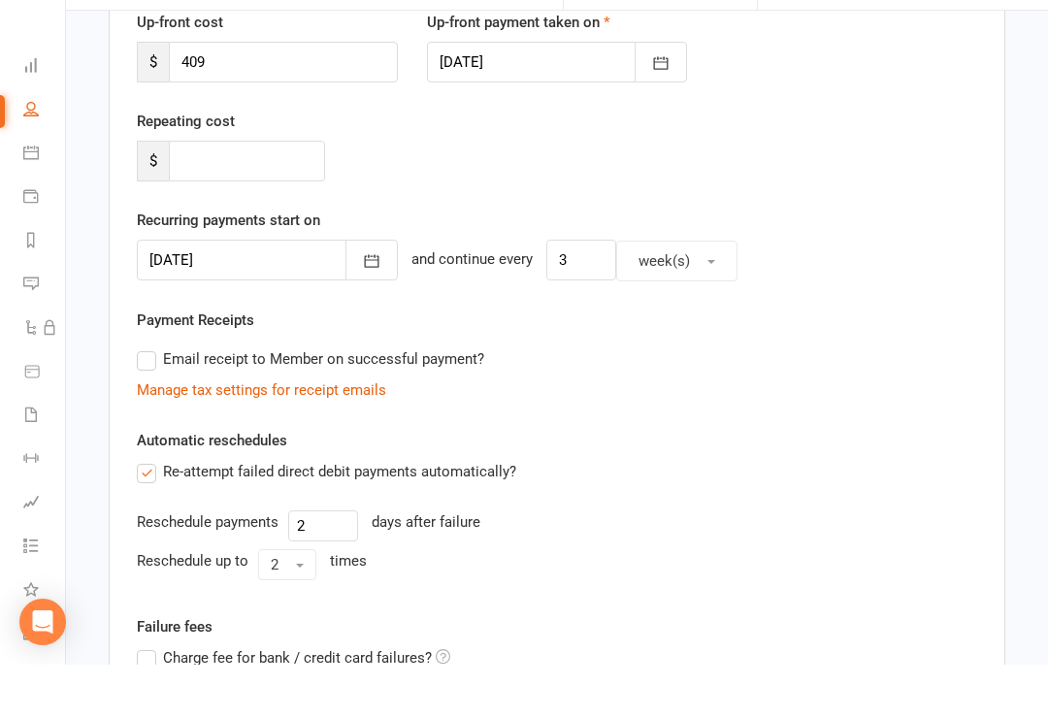
click at [238, 293] on div at bounding box center [267, 313] width 261 height 41
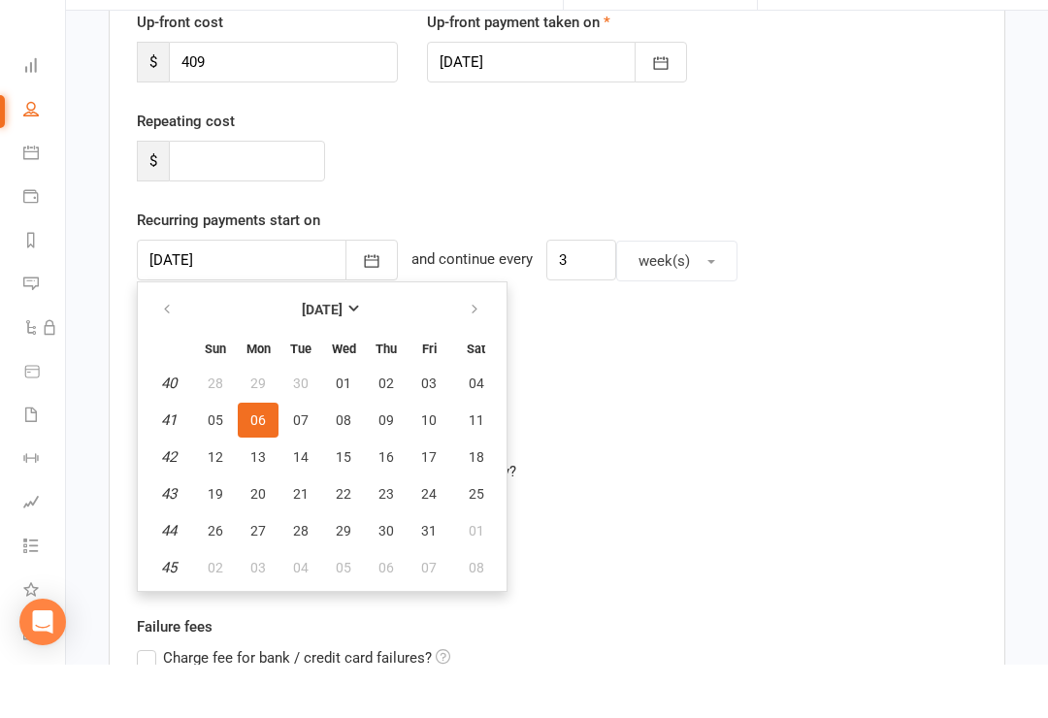
scroll to position [331, 0]
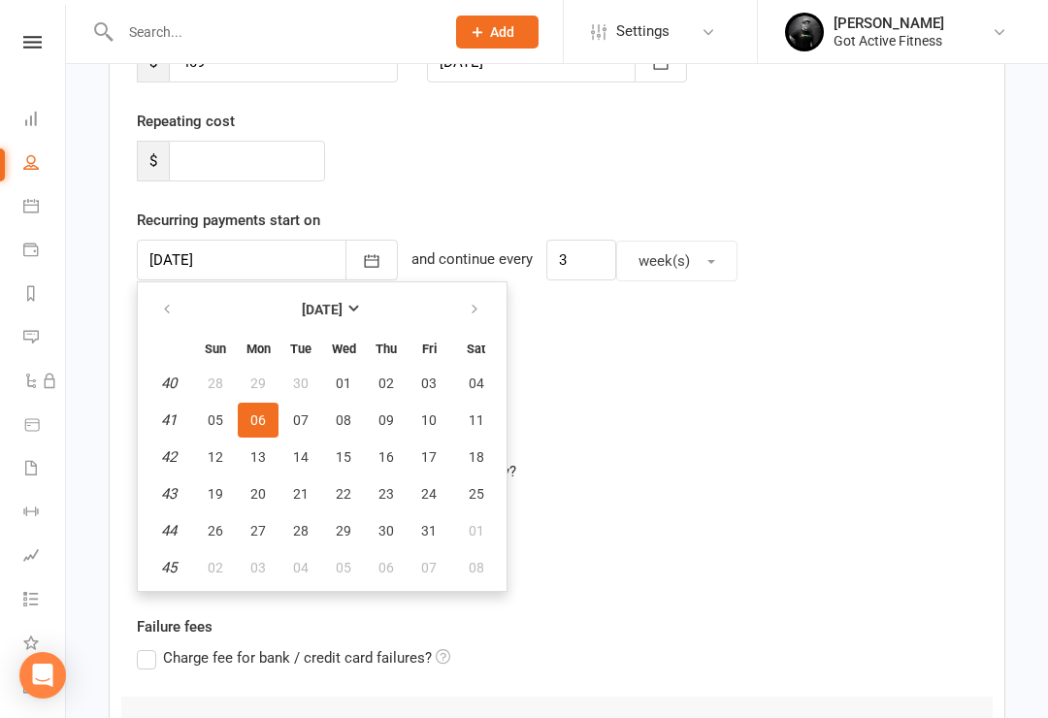
click at [673, 468] on div "Re-attempt failed direct debit payments automatically?" at bounding box center [557, 471] width 841 height 23
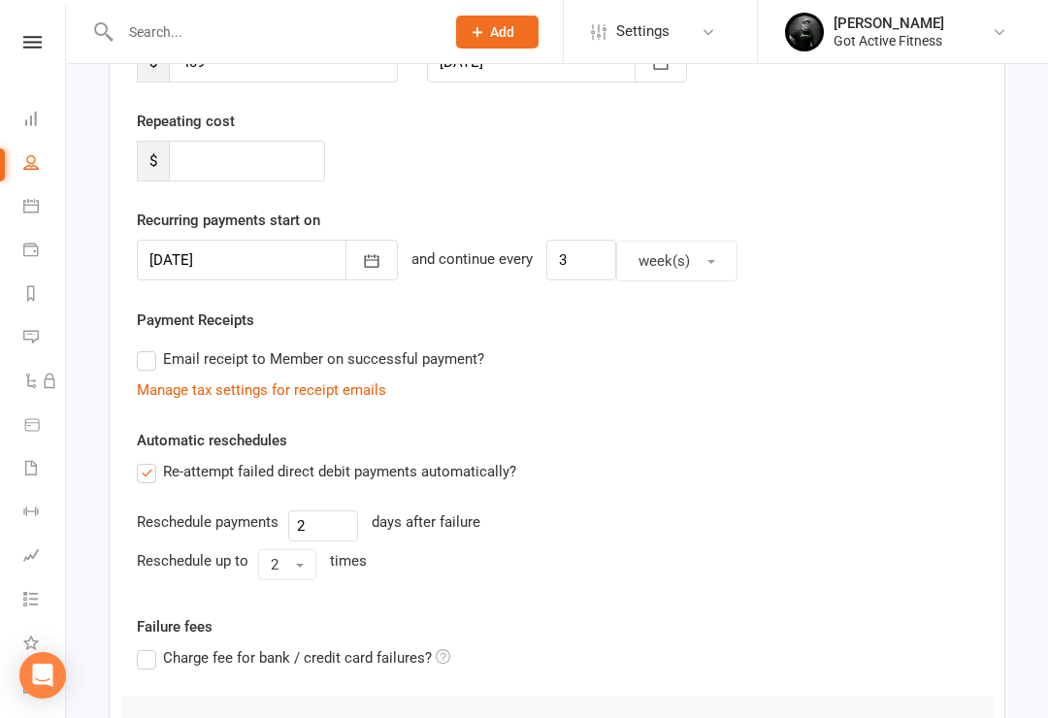
click at [267, 252] on div at bounding box center [267, 260] width 261 height 41
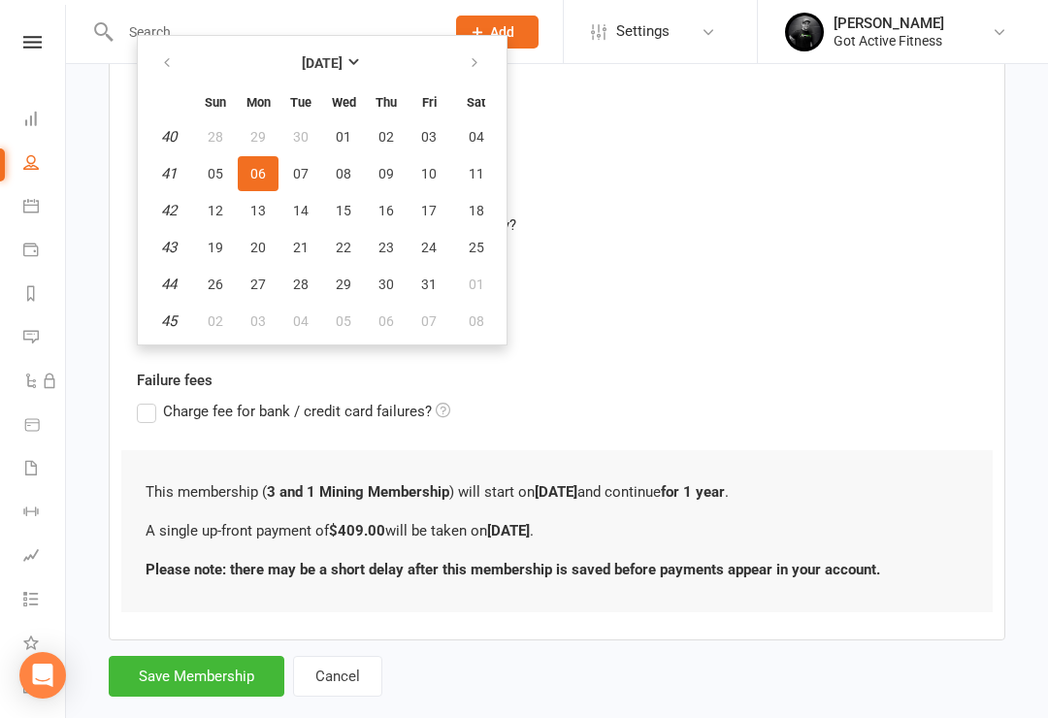
scroll to position [601, 0]
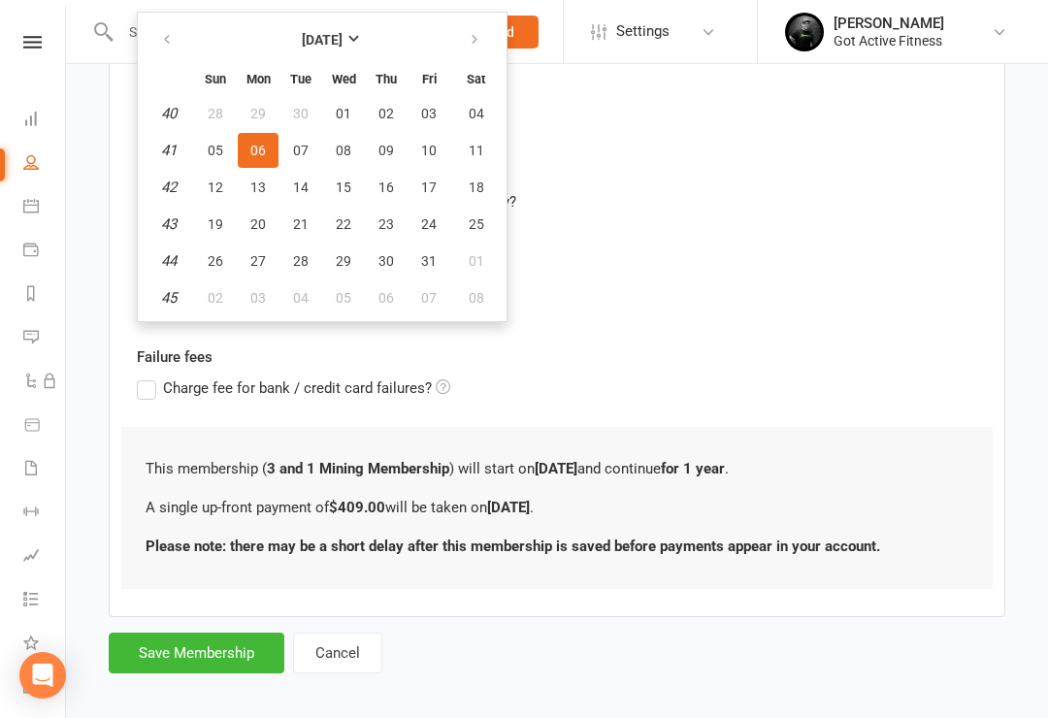
click at [220, 640] on button "Save Membership" at bounding box center [197, 653] width 176 height 41
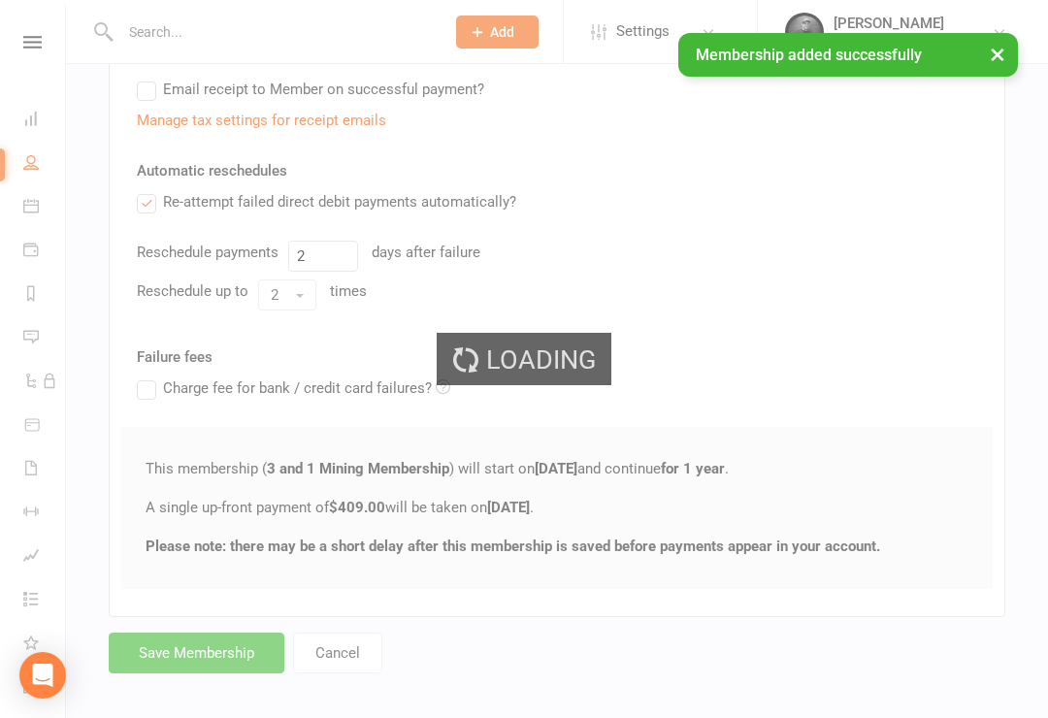
click at [208, 647] on div "Loading" at bounding box center [524, 359] width 1048 height 718
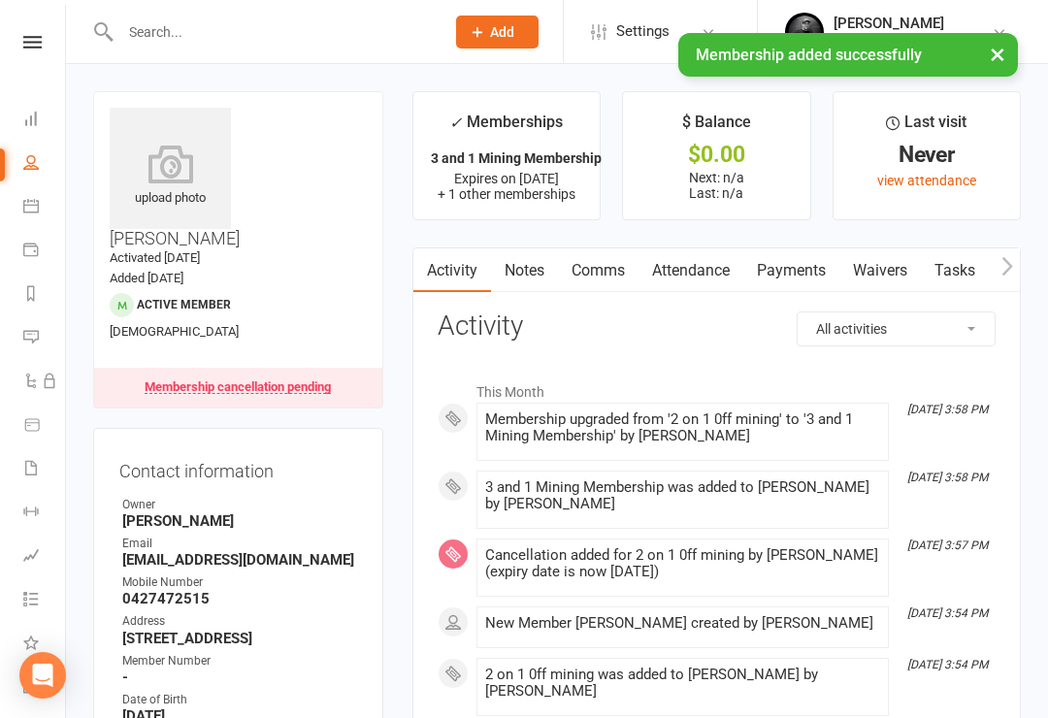
click at [175, 381] on div "Membership cancellation pending" at bounding box center [238, 388] width 186 height 14
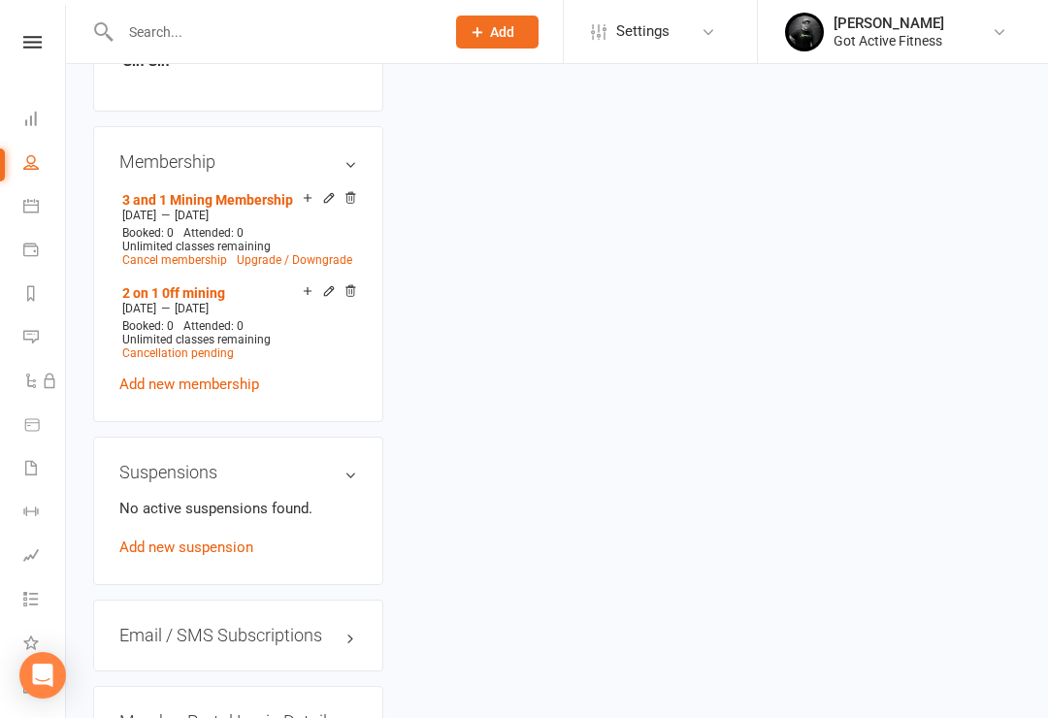
scroll to position [1269, 0]
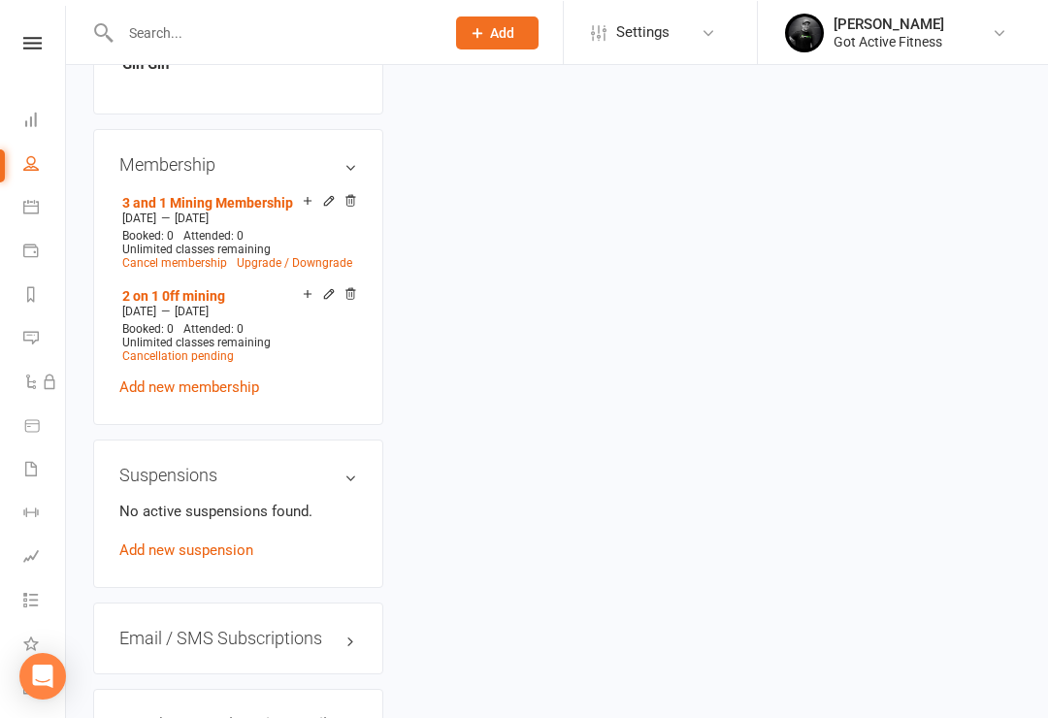
click at [149, 349] on span "Cancellation pending" at bounding box center [178, 356] width 112 height 14
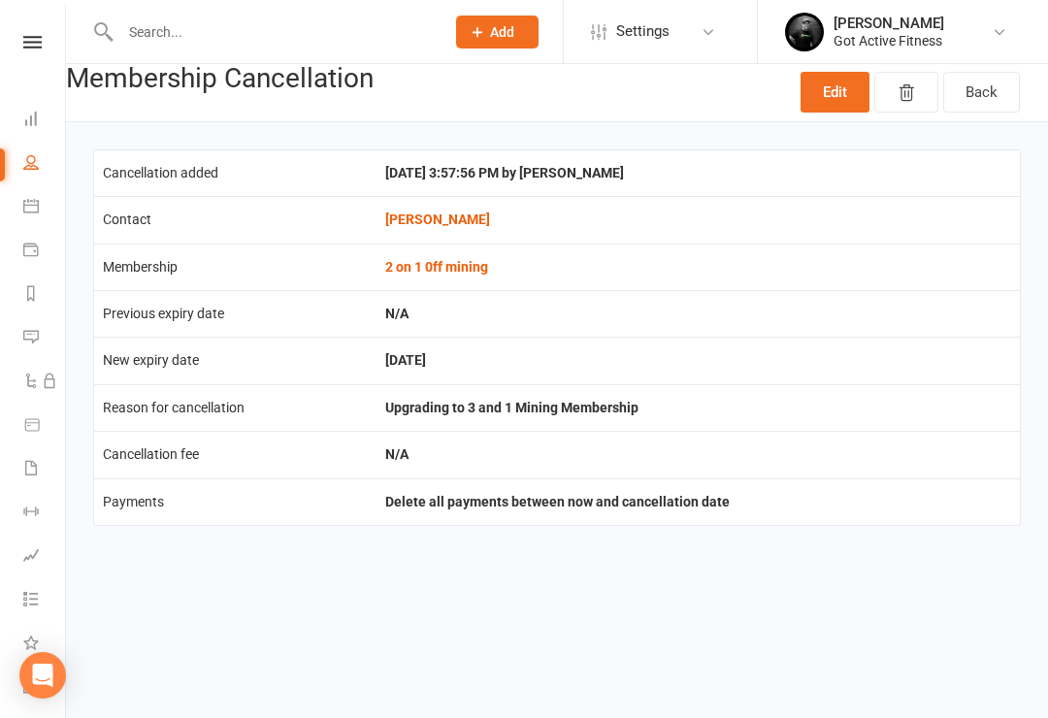
click at [914, 94] on icon "button" at bounding box center [906, 92] width 19 height 19
click at [914, 92] on icon "button" at bounding box center [906, 92] width 19 height 19
click at [38, 165] on icon at bounding box center [31, 162] width 16 height 16
select select "100"
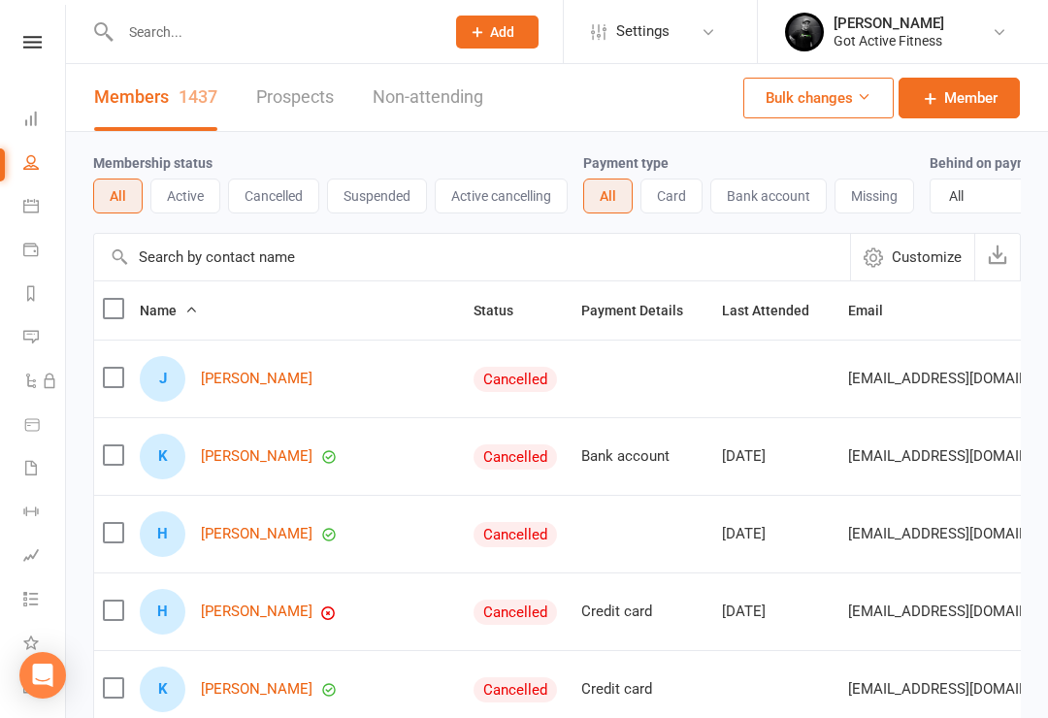
click at [218, 34] on input "text" at bounding box center [273, 31] width 316 height 27
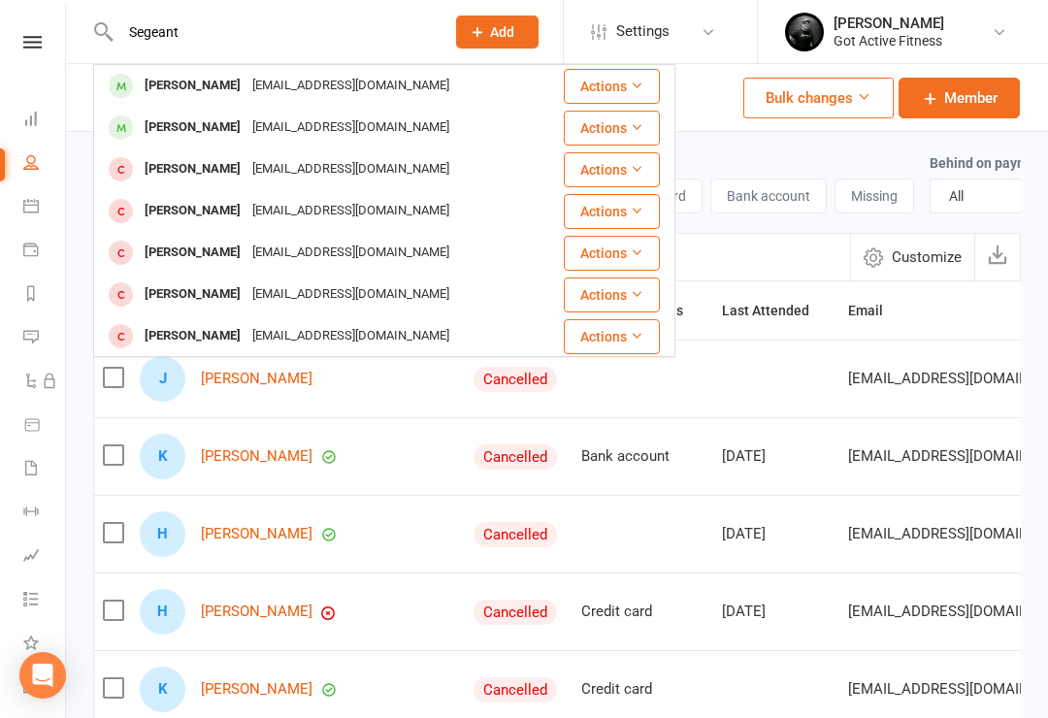
type input "Segeant"
click at [241, 85] on div "Steven Sergeant" at bounding box center [193, 86] width 108 height 28
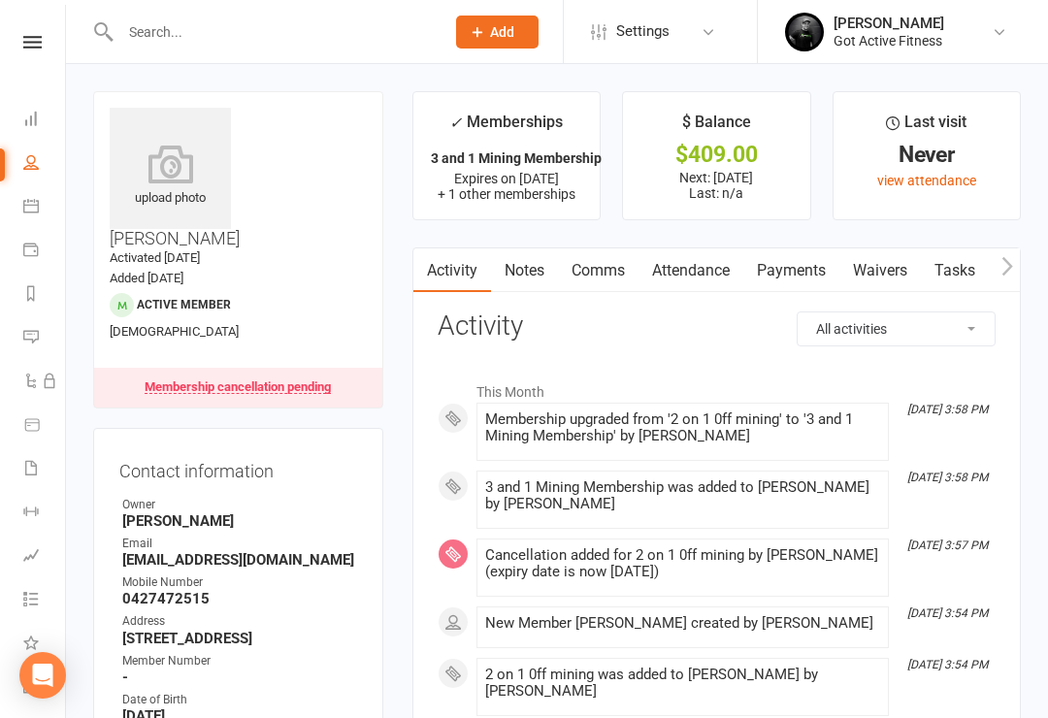
click at [886, 267] on link "Waivers" at bounding box center [881, 271] width 82 height 45
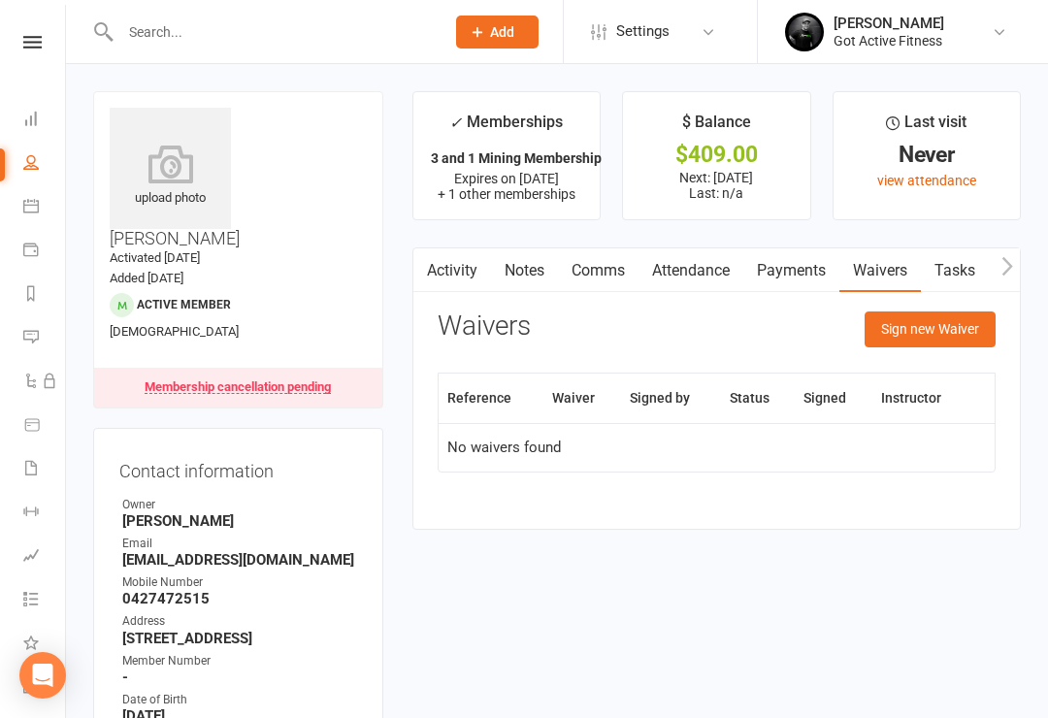
click at [924, 327] on button "Sign new Waiver" at bounding box center [930, 329] width 131 height 35
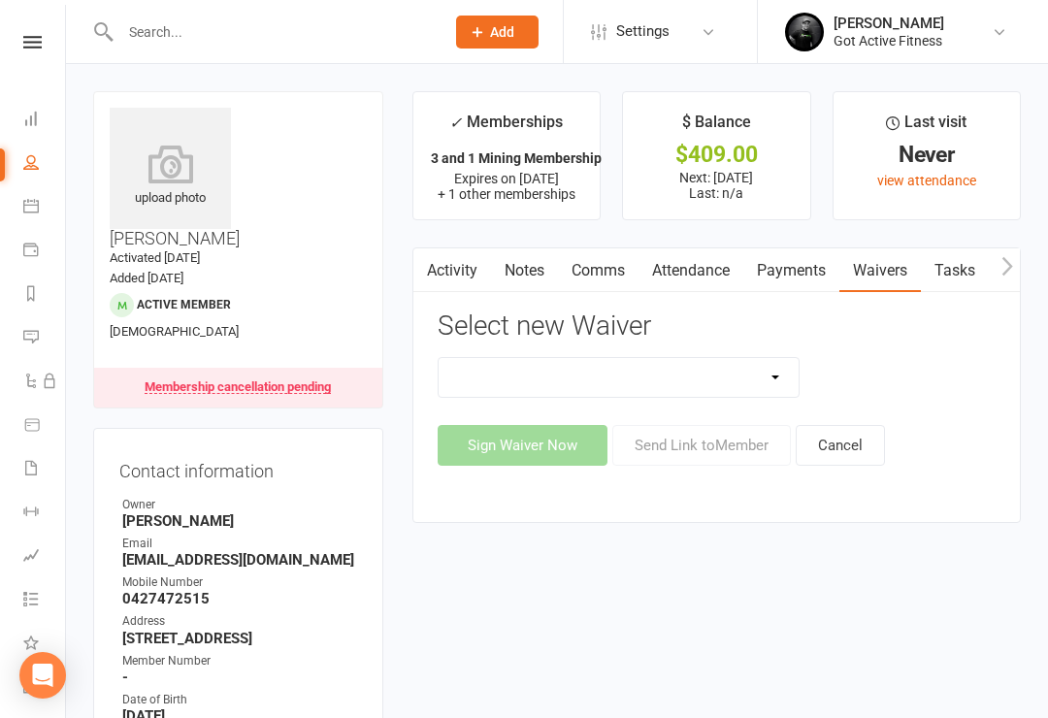
click at [748, 370] on select "Direct Debit Do Not Use Upfront" at bounding box center [619, 377] width 361 height 39
select select "1793"
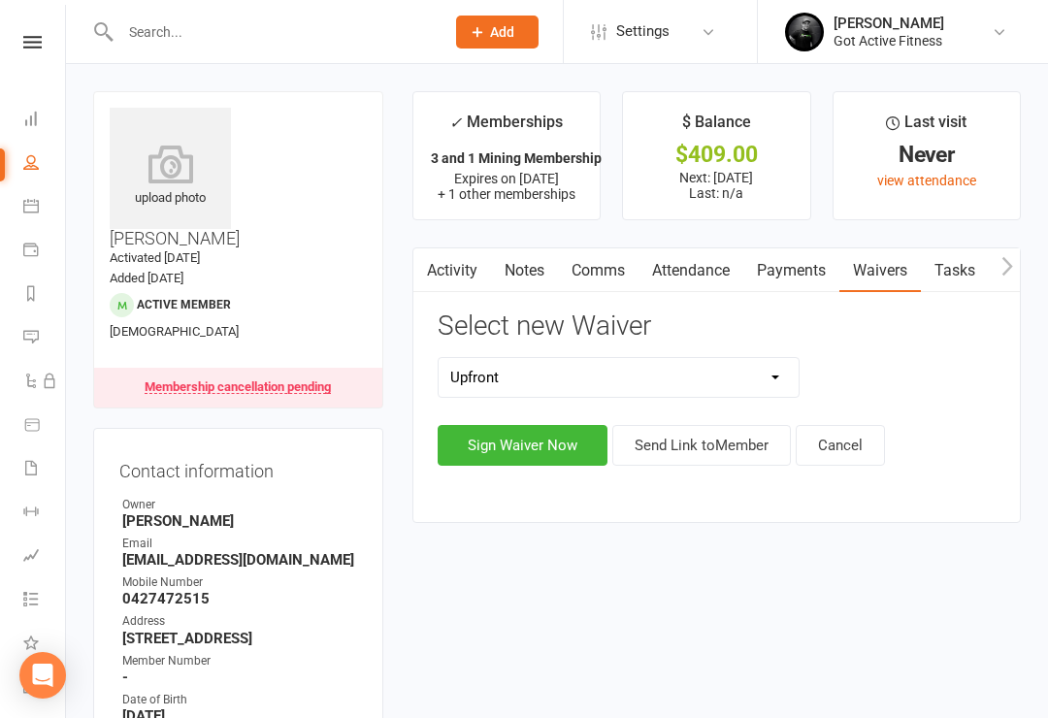
click at [539, 439] on button "Sign Waiver Now" at bounding box center [523, 445] width 170 height 41
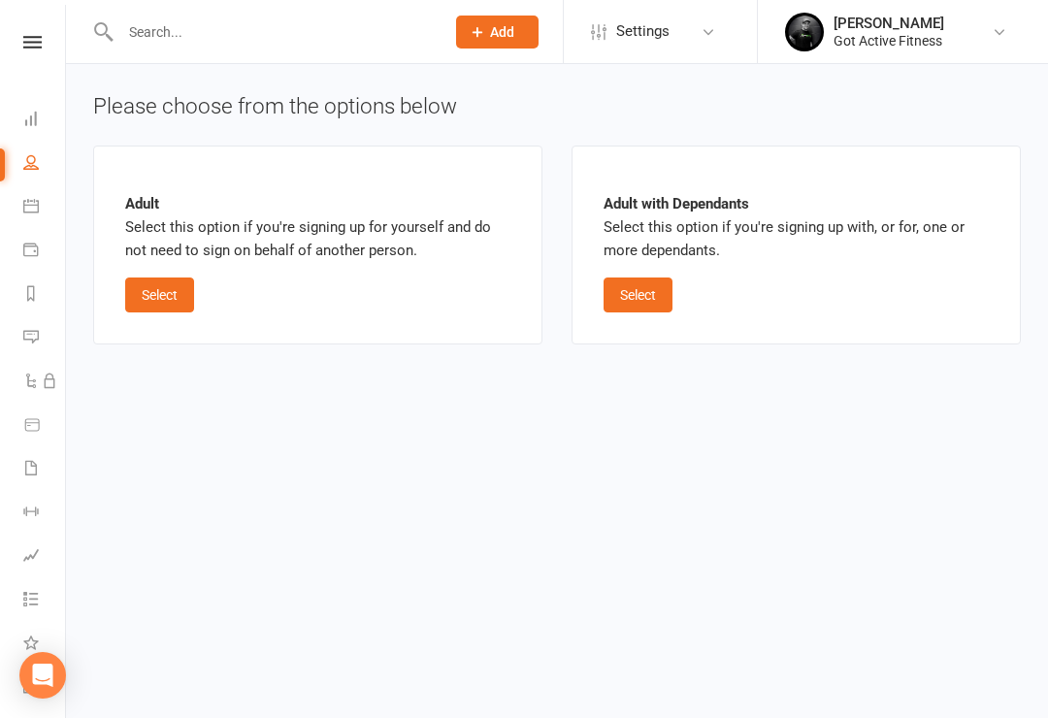
click at [165, 303] on button "Select" at bounding box center [159, 295] width 69 height 35
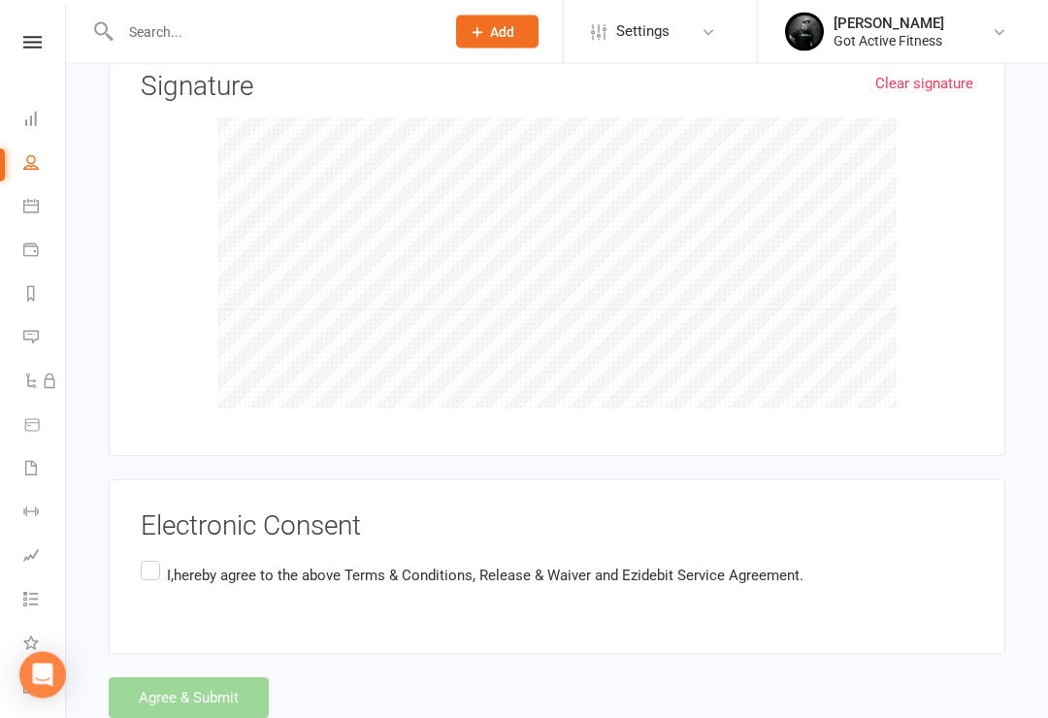
scroll to position [2061, 0]
click at [144, 539] on div "Electronic Consent I, hereby agree to the above Terms & Conditions, Release & W…" at bounding box center [557, 567] width 833 height 111
click at [144, 557] on label "I, hereby agree to the above Terms & Conditions, Release & Waiver and Ezidebit …" at bounding box center [472, 576] width 663 height 38
click at [144, 557] on input "I, hereby agree to the above Terms & Conditions, Release & Waiver and Ezidebit …" at bounding box center [147, 557] width 13 height 0
click at [190, 684] on button "Agree & Submit" at bounding box center [189, 698] width 160 height 41
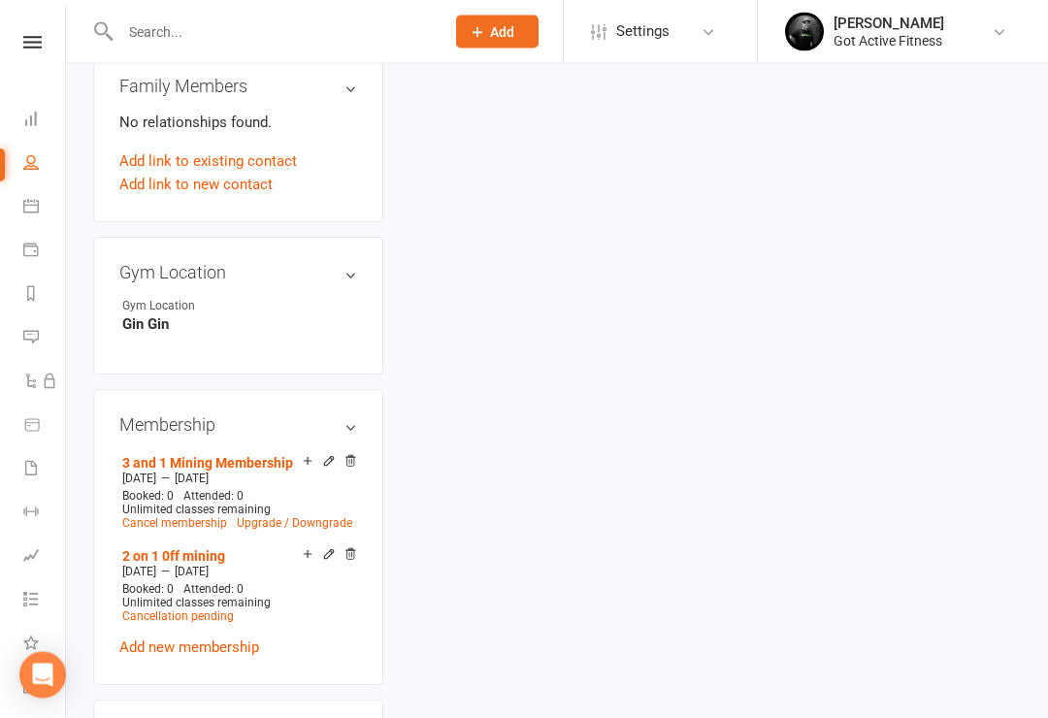
scroll to position [1008, 0]
click at [195, 596] on span "Unlimited classes remaining" at bounding box center [196, 603] width 149 height 14
click at [146, 610] on span "Cancellation pending" at bounding box center [178, 617] width 112 height 14
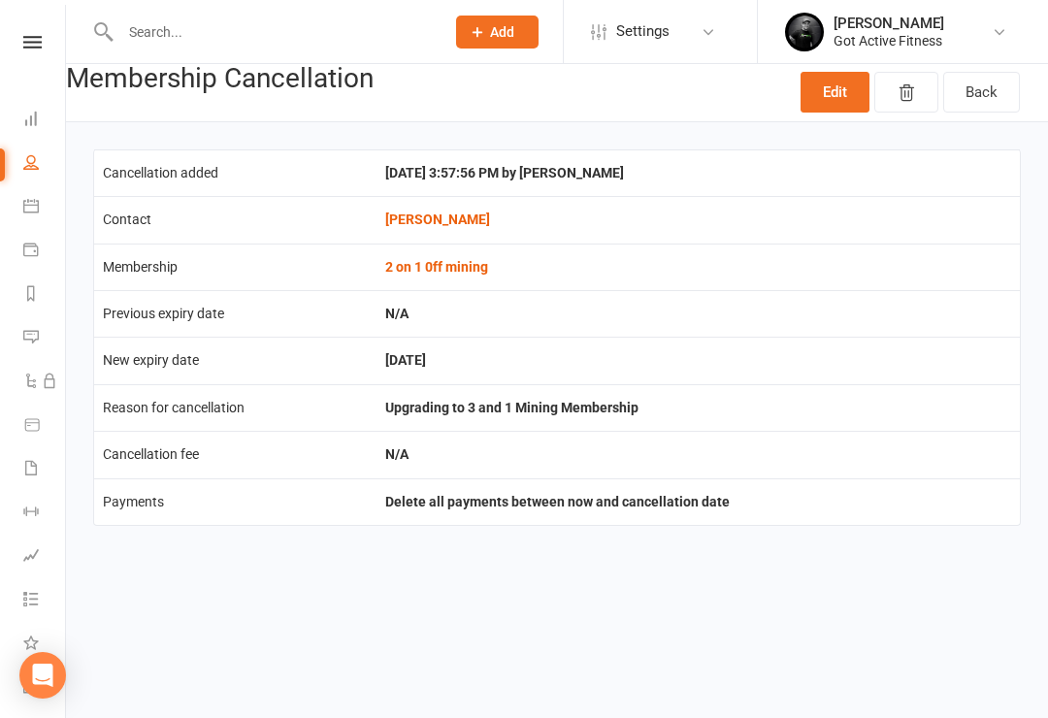
click at [835, 88] on link "Edit" at bounding box center [835, 92] width 69 height 41
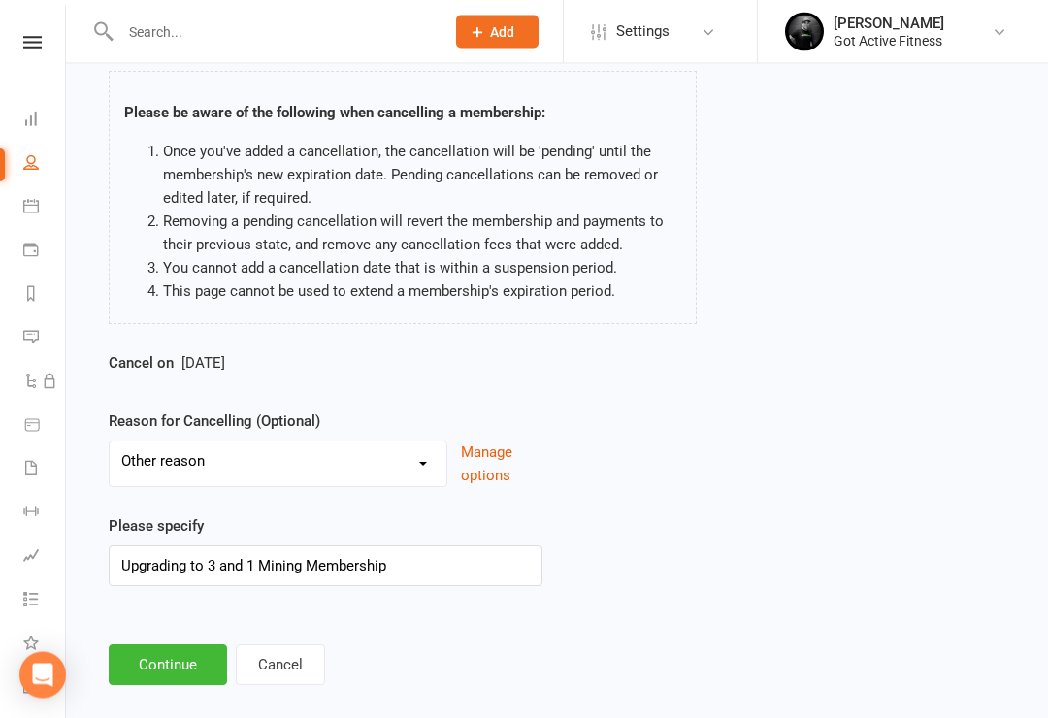
scroll to position [123, 0]
click at [420, 452] on select "Holiday Injury Other reason" at bounding box center [278, 460] width 337 height 39
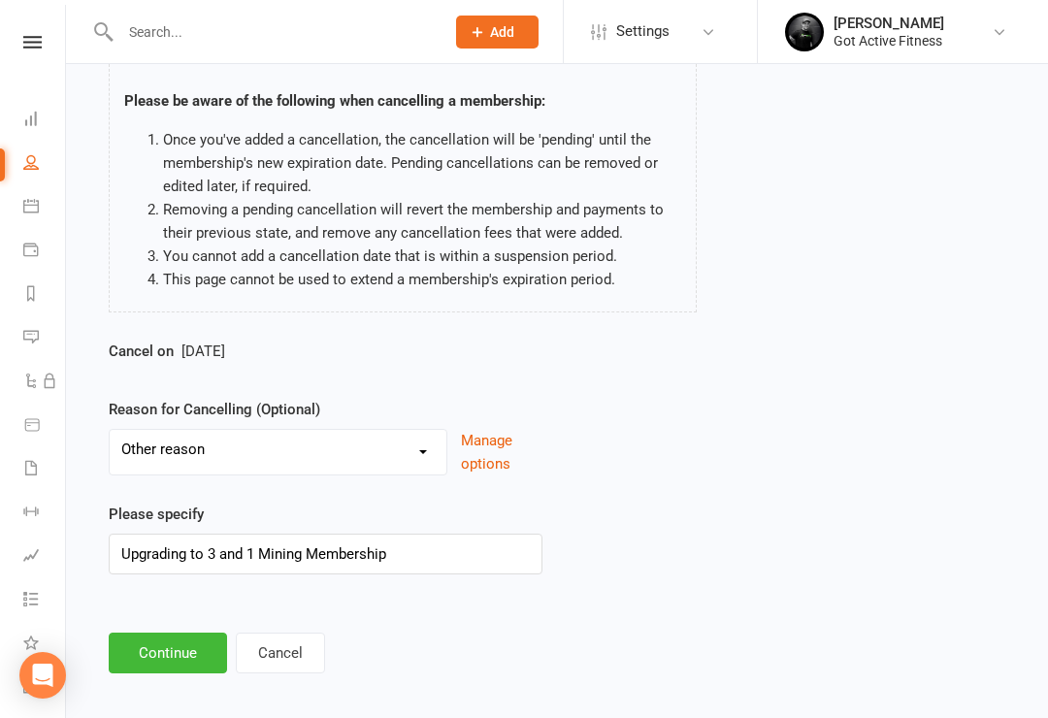
click at [165, 646] on button "Continue" at bounding box center [168, 653] width 118 height 41
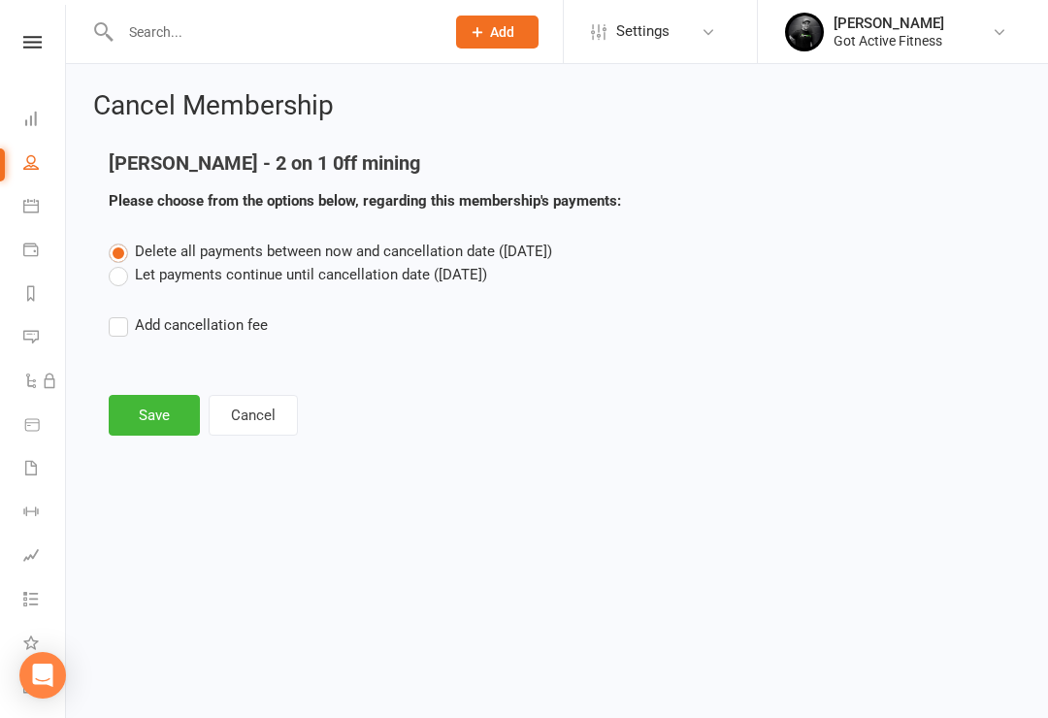
scroll to position [0, 0]
click at [156, 413] on button "Save" at bounding box center [154, 415] width 91 height 41
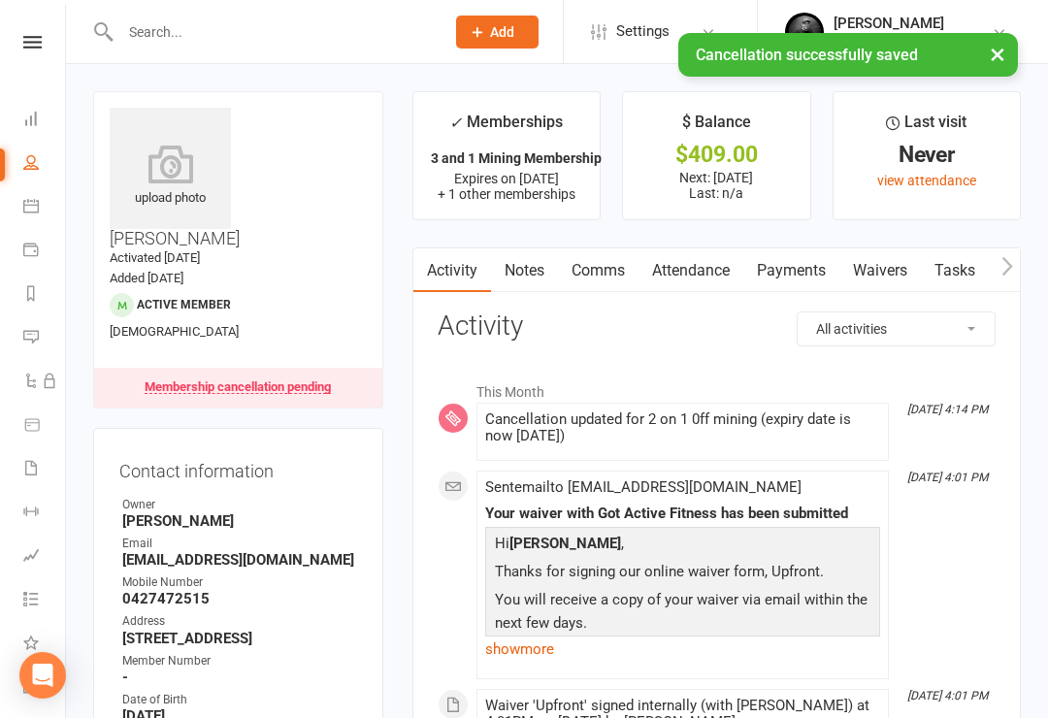
click at [281, 381] on div "Membership cancellation pending" at bounding box center [238, 388] width 186 height 14
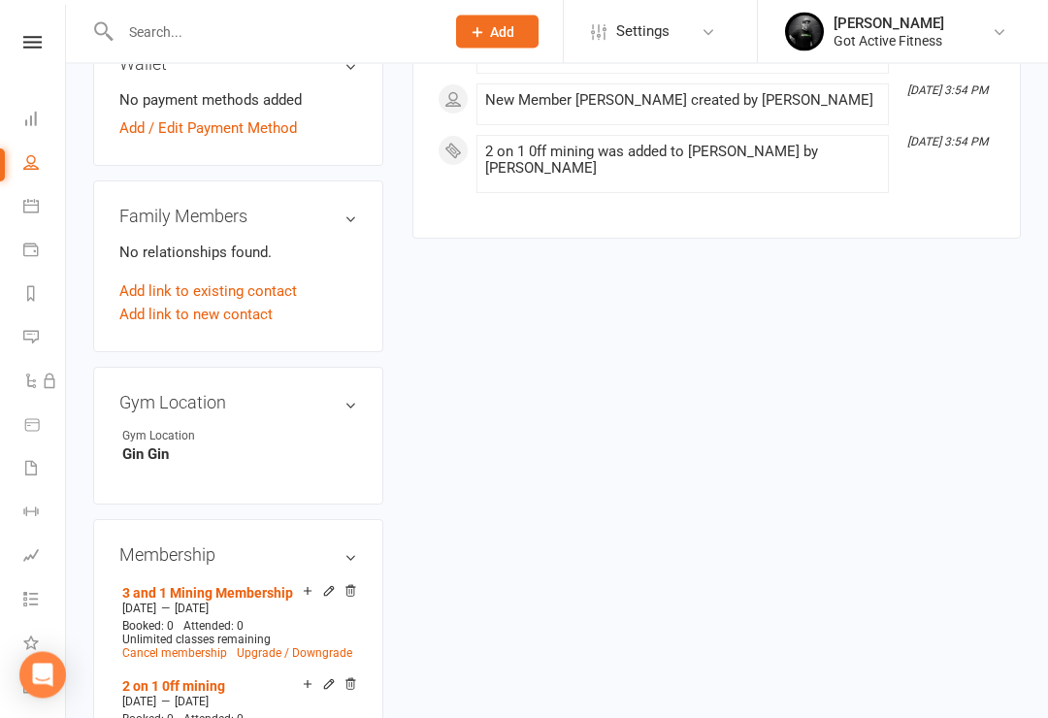
scroll to position [878, 0]
click at [352, 584] on icon at bounding box center [351, 591] width 14 height 14
click at [353, 584] on icon at bounding box center [351, 591] width 14 height 14
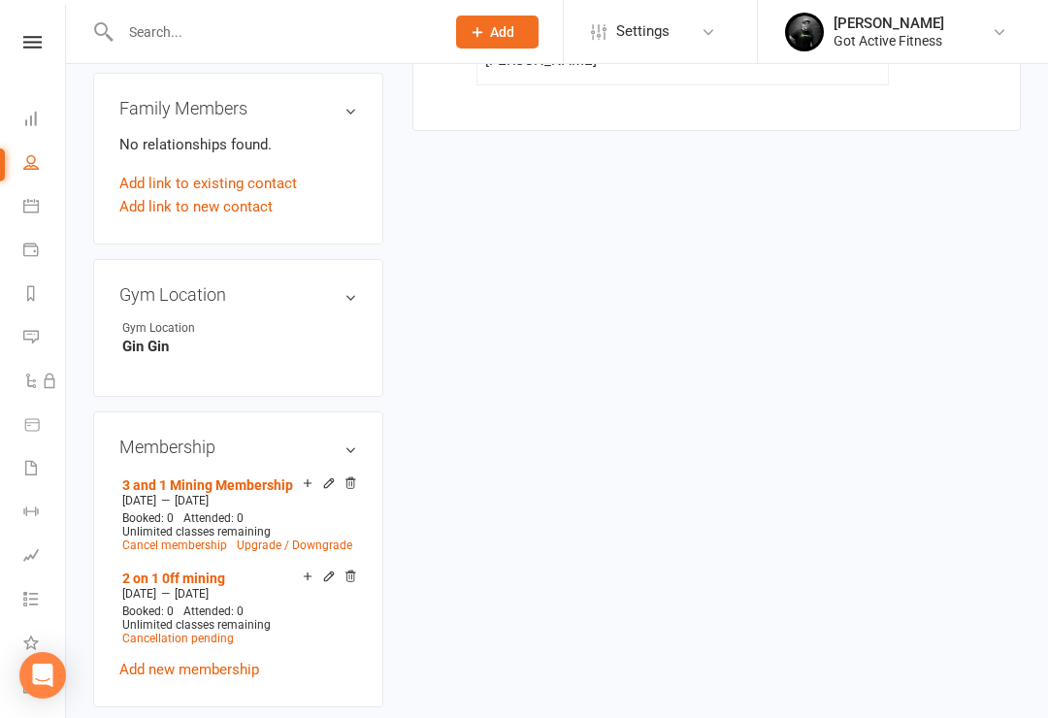
scroll to position [984, 0]
click at [356, 571] on icon at bounding box center [351, 578] width 14 height 14
click at [144, 588] on span "Sep 15 2025" at bounding box center [139, 595] width 34 height 14
click at [143, 572] on link "2 on 1 0ff mining" at bounding box center [173, 580] width 103 height 16
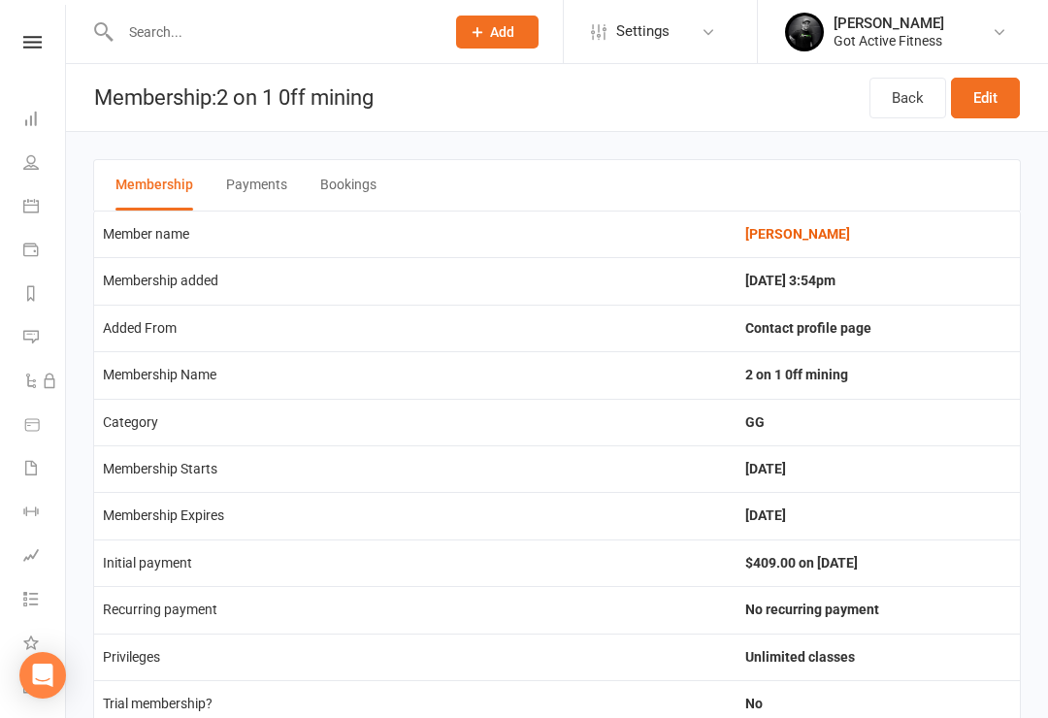
click at [978, 97] on link "Edit" at bounding box center [985, 98] width 69 height 41
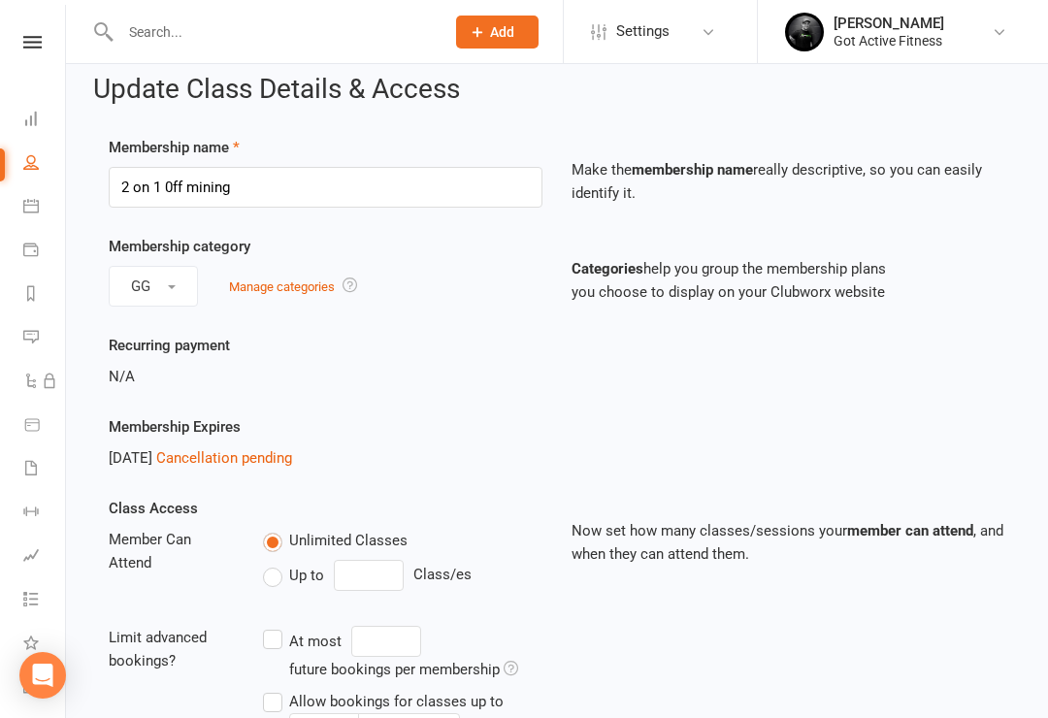
scroll to position [17, 0]
click at [228, 456] on link "Cancellation pending" at bounding box center [224, 456] width 136 height 17
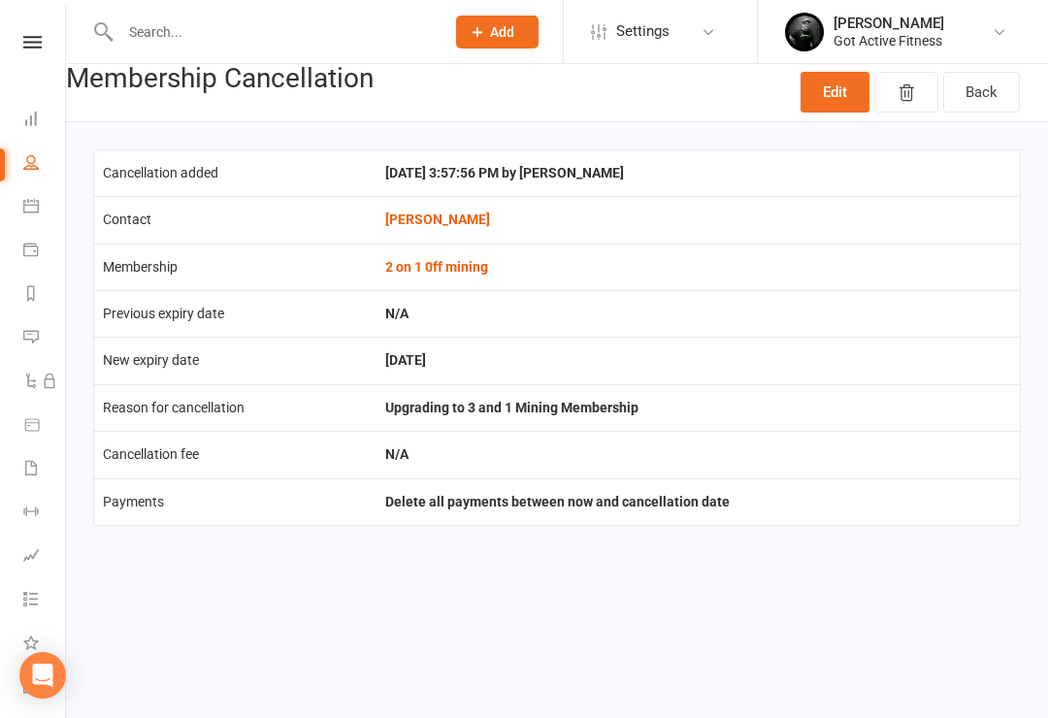
click at [836, 87] on link "Edit" at bounding box center [835, 92] width 69 height 41
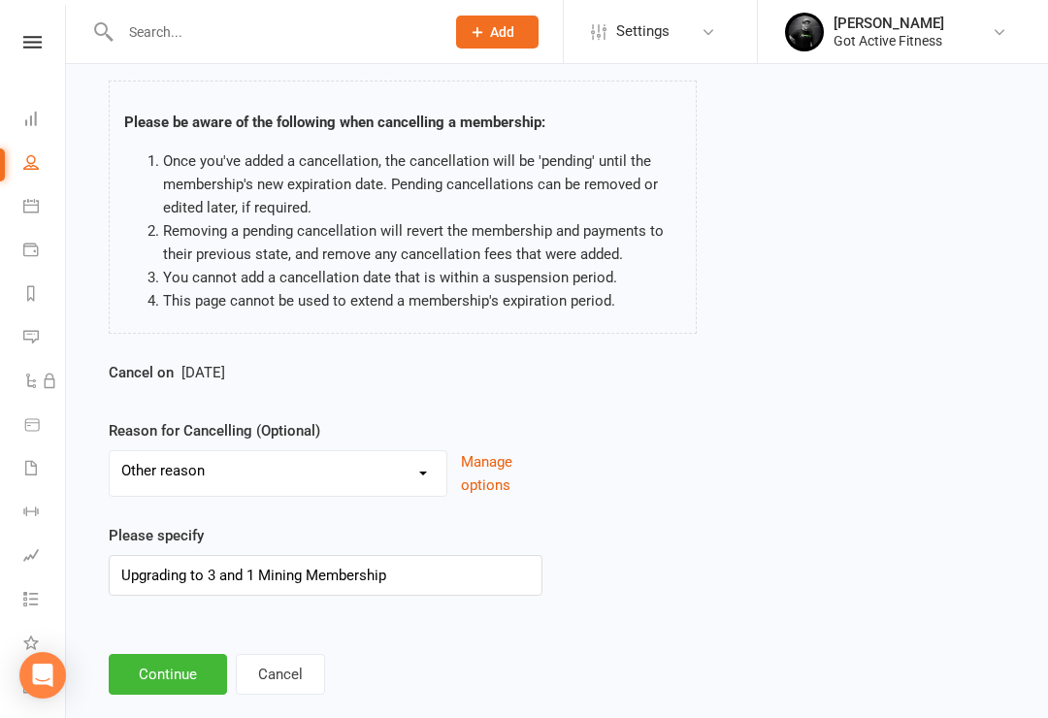
scroll to position [134, 0]
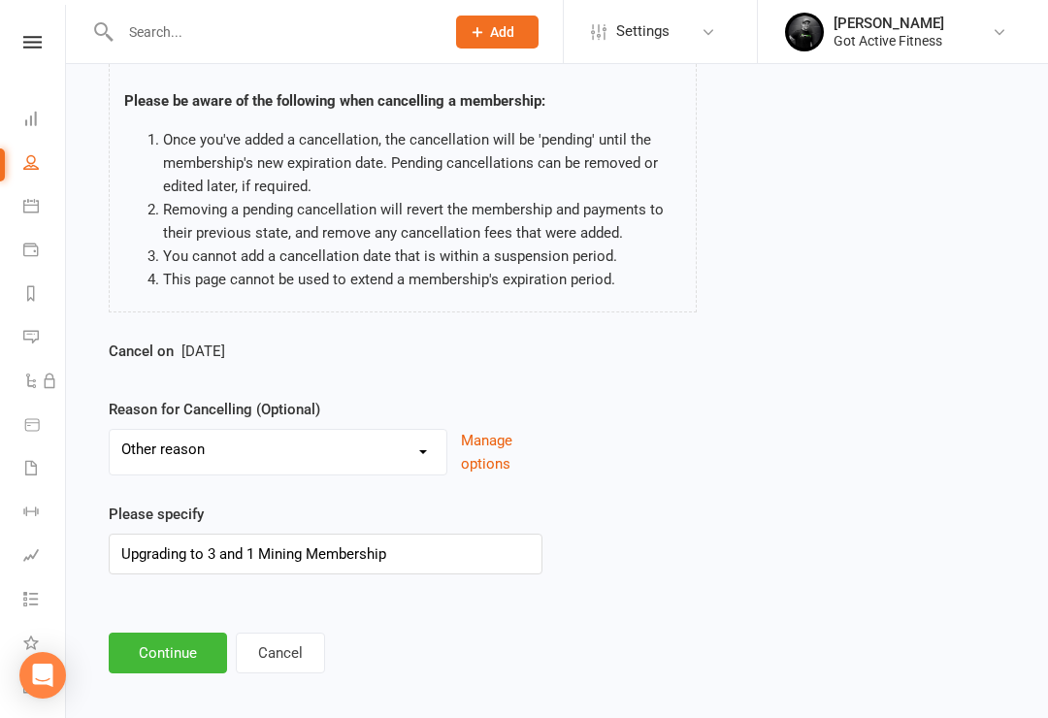
click at [154, 654] on button "Continue" at bounding box center [168, 653] width 118 height 41
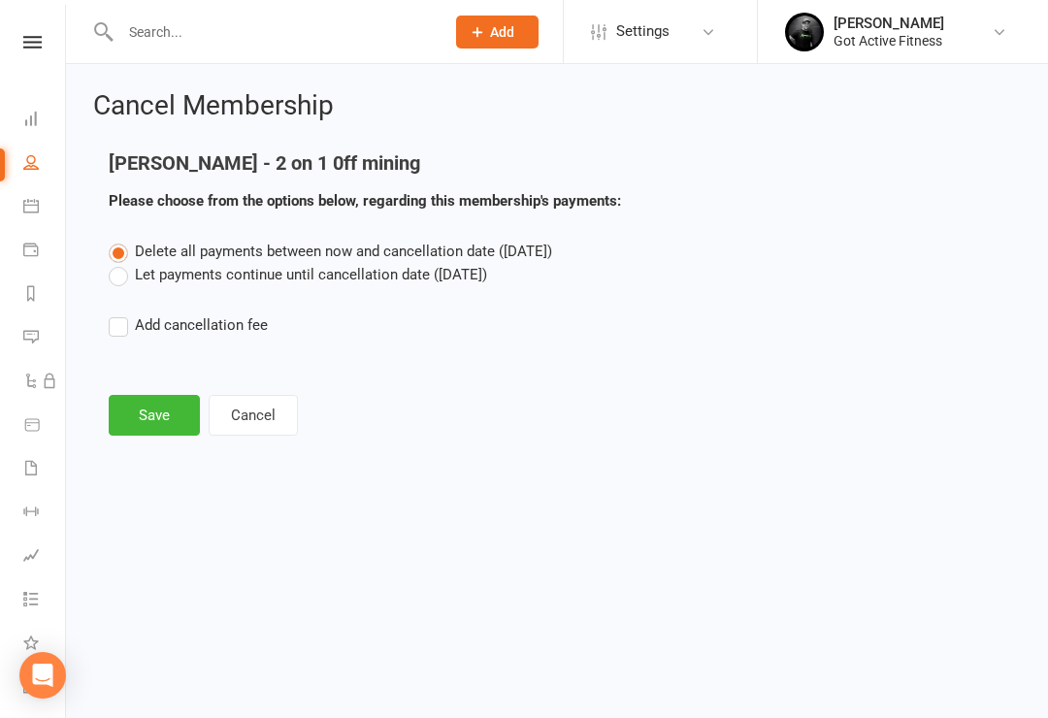
click at [149, 416] on button "Save" at bounding box center [154, 415] width 91 height 41
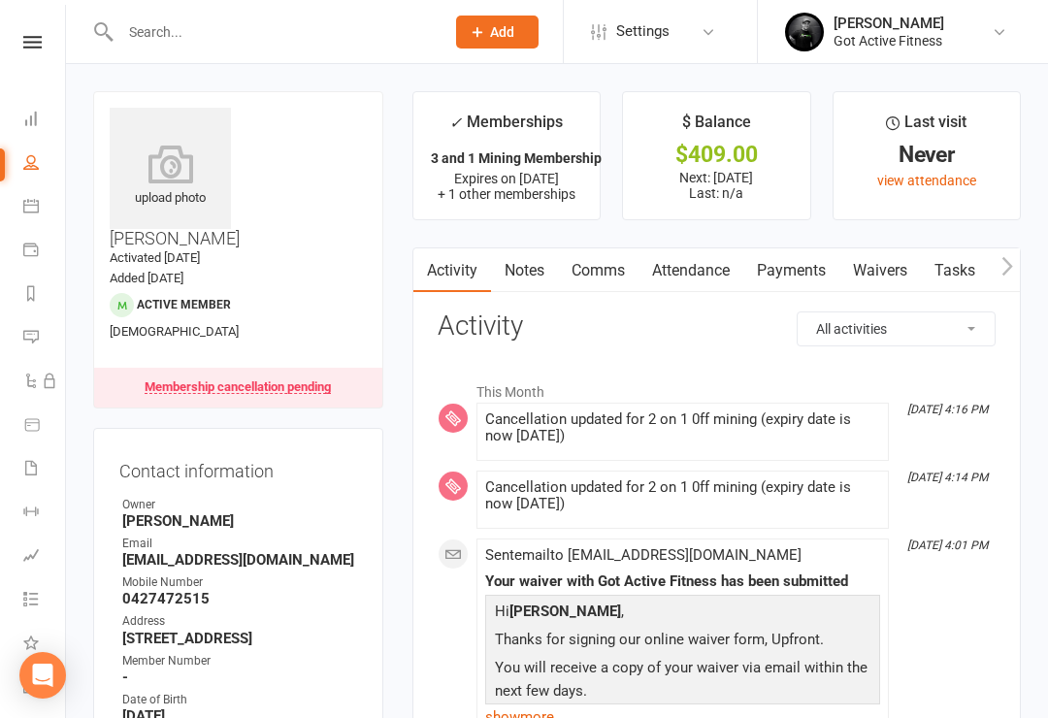
click at [514, 268] on link "Notes" at bounding box center [524, 271] width 67 height 45
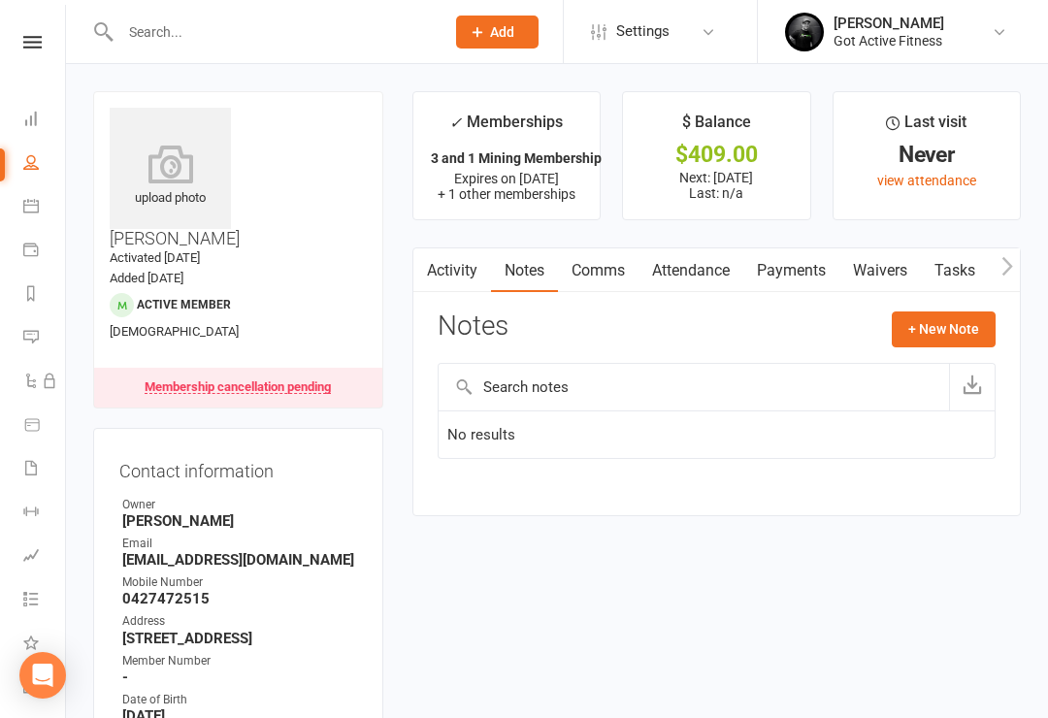
click at [946, 319] on button "+ New Note" at bounding box center [944, 329] width 104 height 35
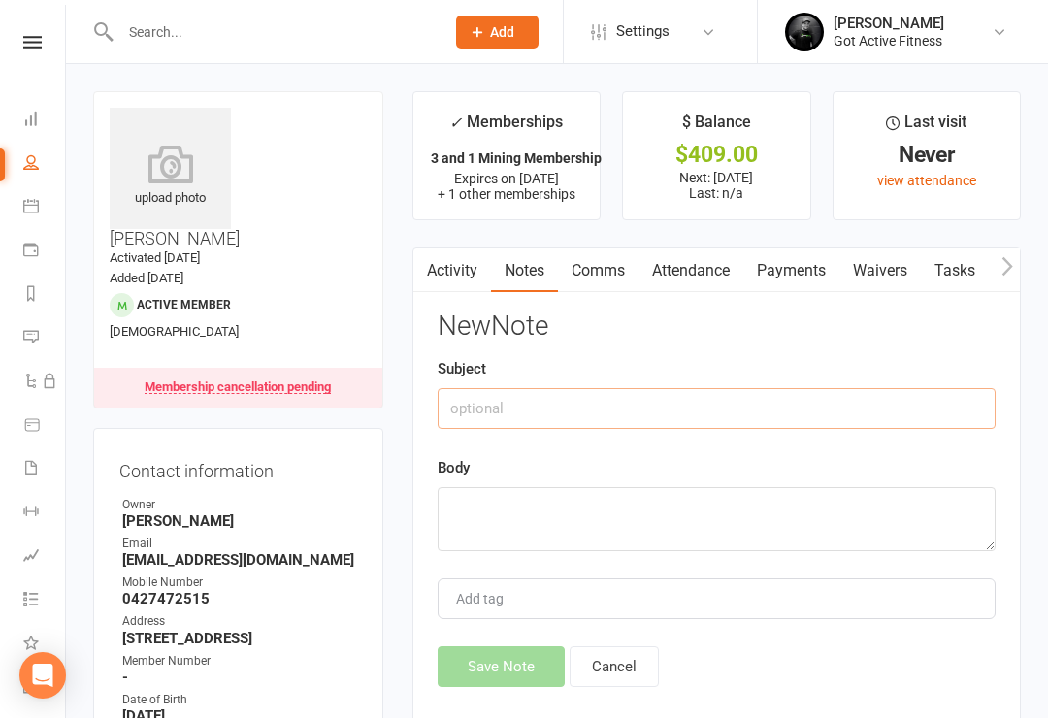
click at [525, 402] on input "text" at bounding box center [717, 408] width 558 height 41
type input "Membership reason"
click at [538, 509] on textarea at bounding box center [717, 519] width 558 height 64
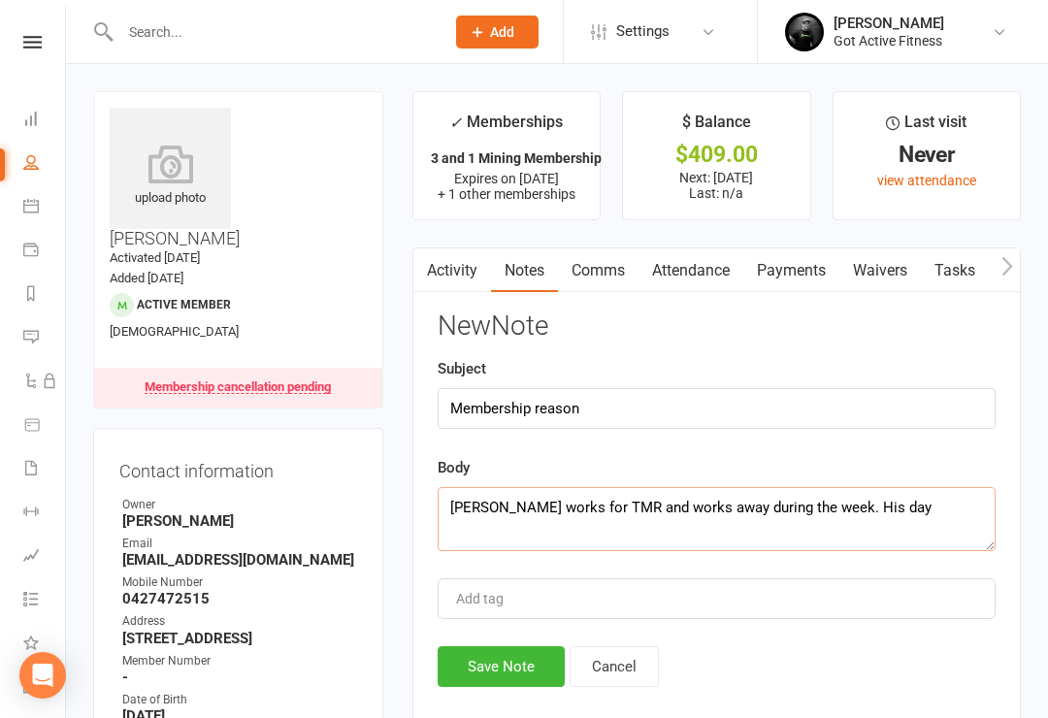
click at [908, 505] on textarea "Steven works for TMR and works away during the week. His day" at bounding box center [717, 519] width 558 height 64
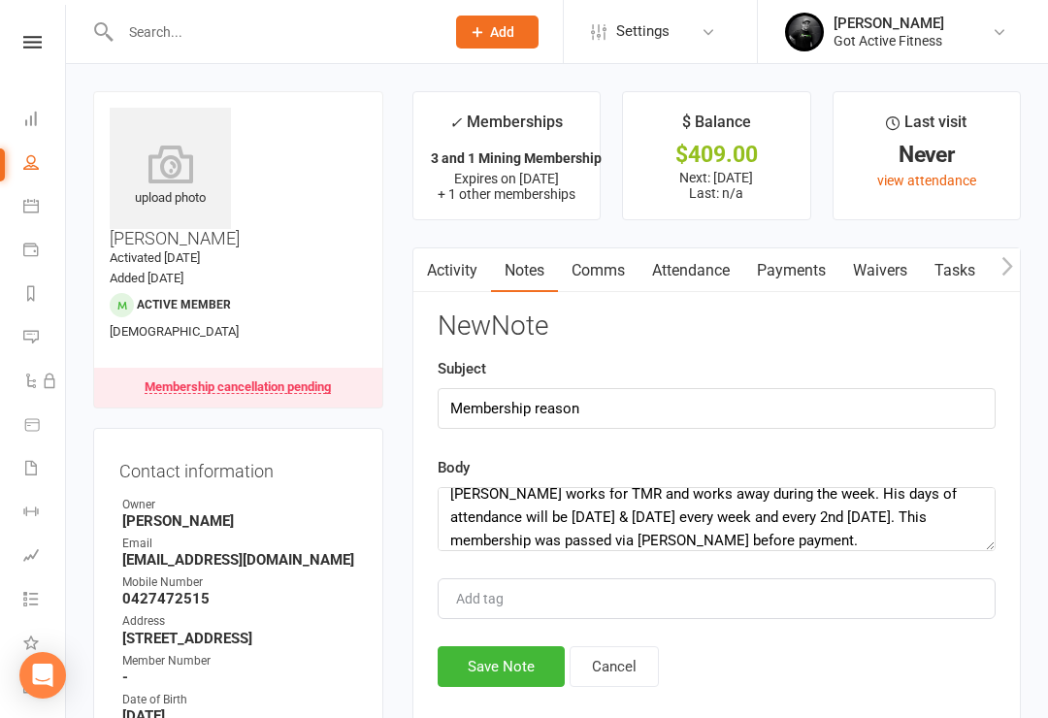
click at [887, 479] on div "Body Steven works for TMR and works away during the week. His days of attendanc…" at bounding box center [717, 503] width 558 height 95
click at [888, 487] on textarea "Steven works for TMR and works away during the week. His days of attendance wil…" at bounding box center [717, 519] width 558 height 64
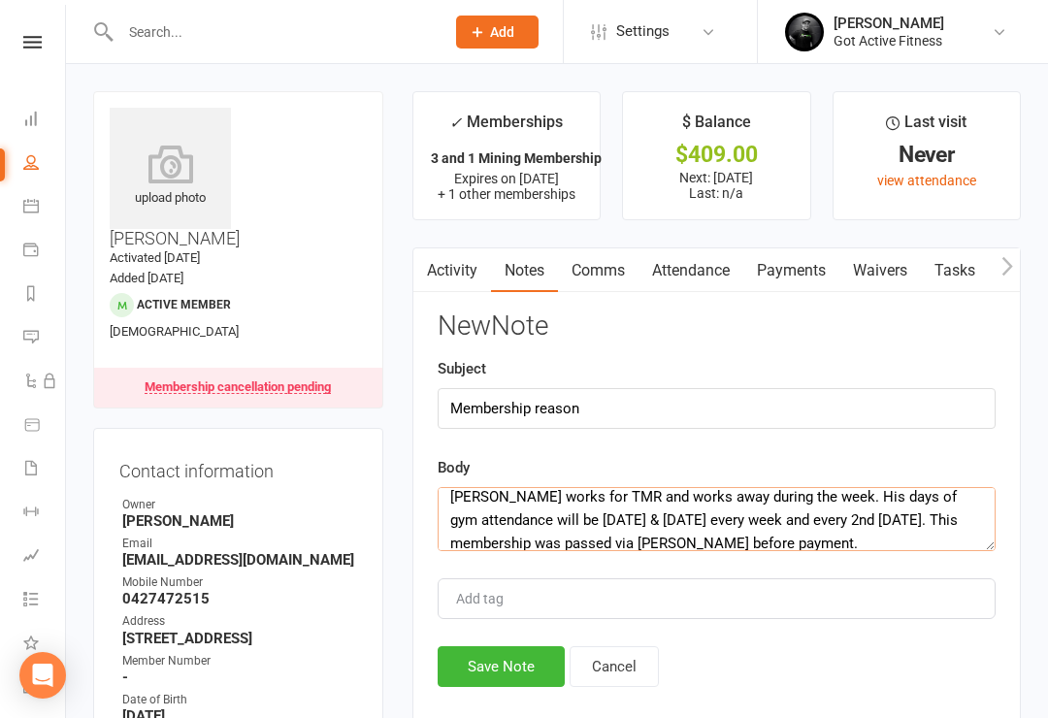
click at [790, 515] on textarea "Steven works for TMR and works away during the week. His days of gym attendance…" at bounding box center [717, 519] width 558 height 64
click at [825, 539] on textarea "Steven works for TMR and works away during the week. His days of gym attendance…" at bounding box center [717, 519] width 558 height 64
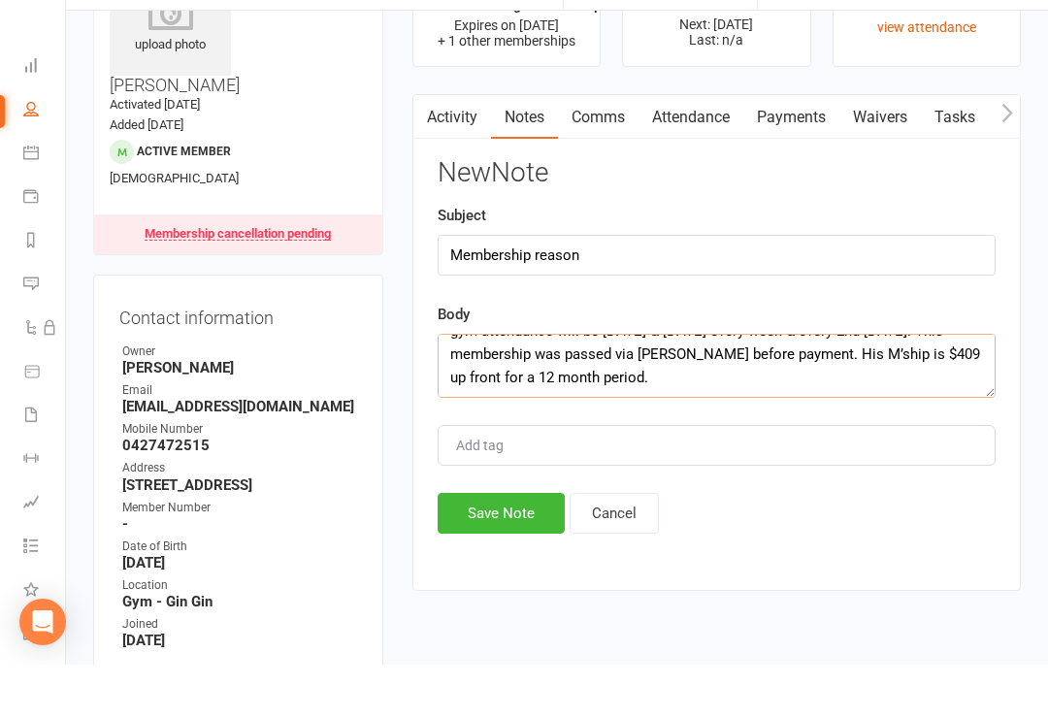
scroll to position [115, 0]
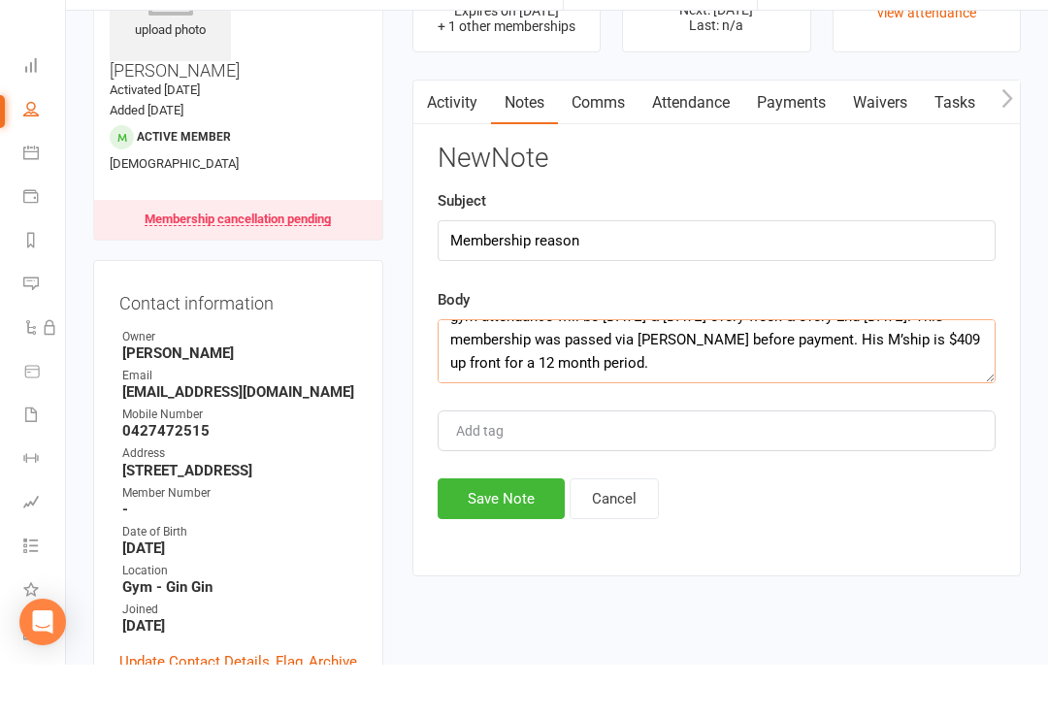
type textarea "Steven works for TMR and works away during the week. His days of gym attendance…"
click at [509, 532] on button "Save Note" at bounding box center [501, 552] width 127 height 41
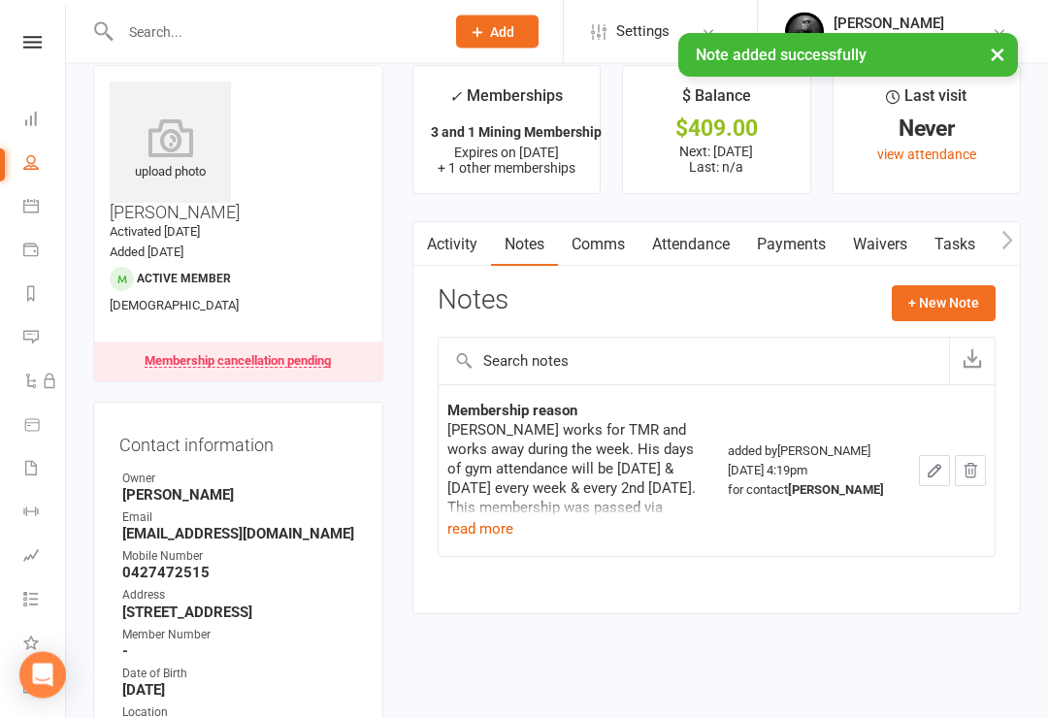
scroll to position [0, 0]
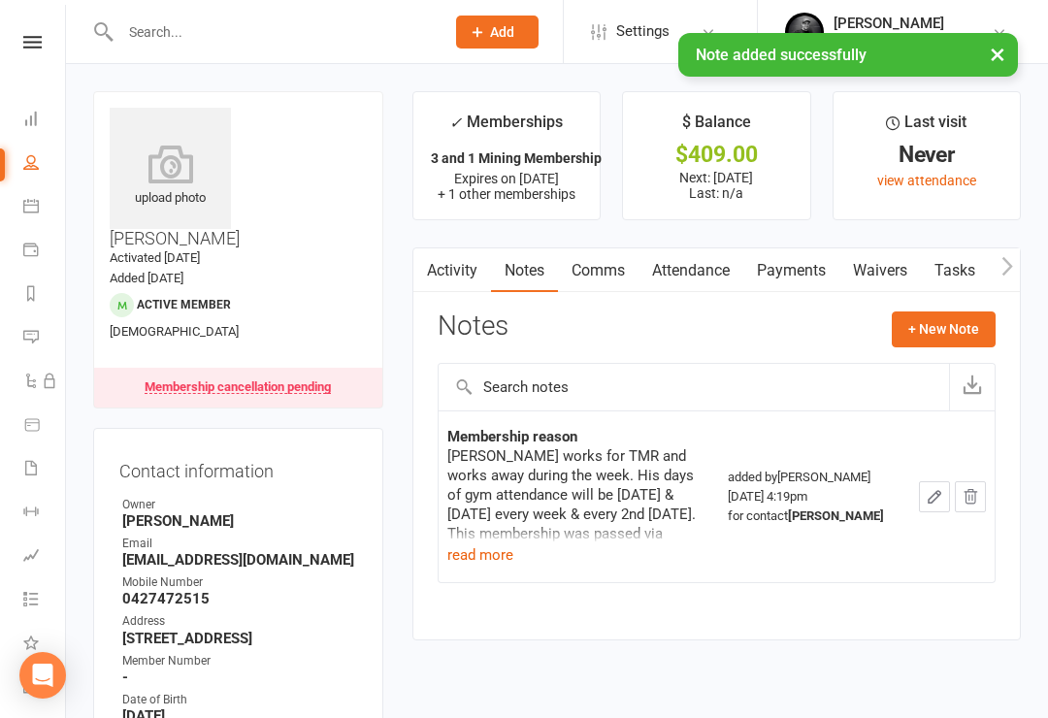
click at [806, 261] on link "Payments" at bounding box center [792, 271] width 96 height 45
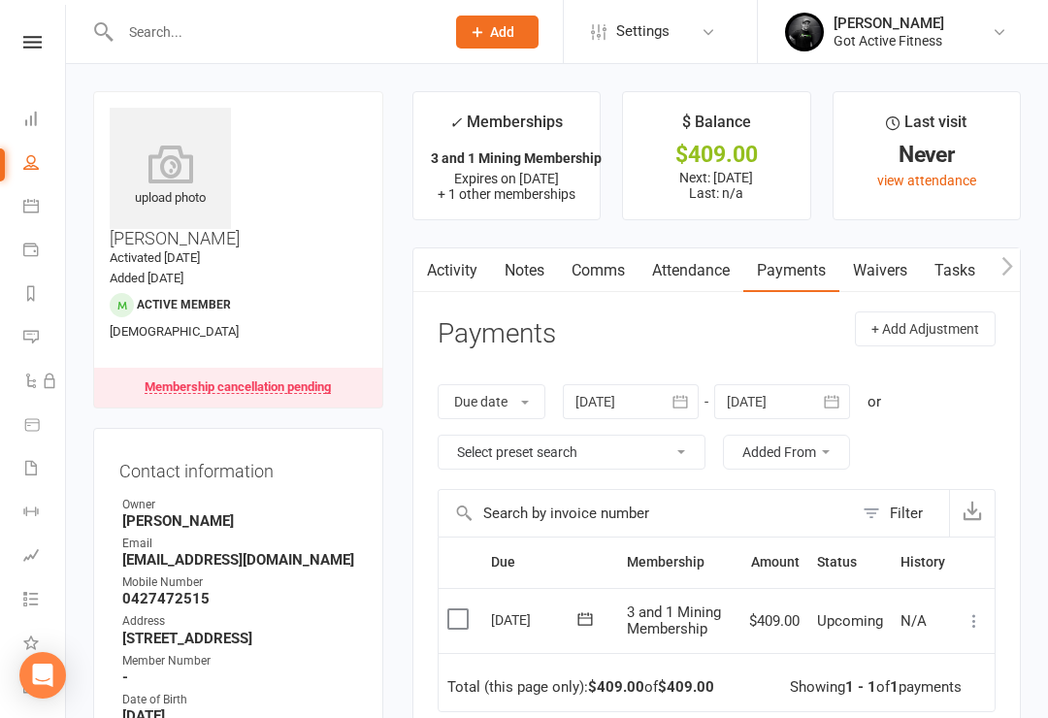
click at [966, 619] on icon at bounding box center [974, 621] width 19 height 19
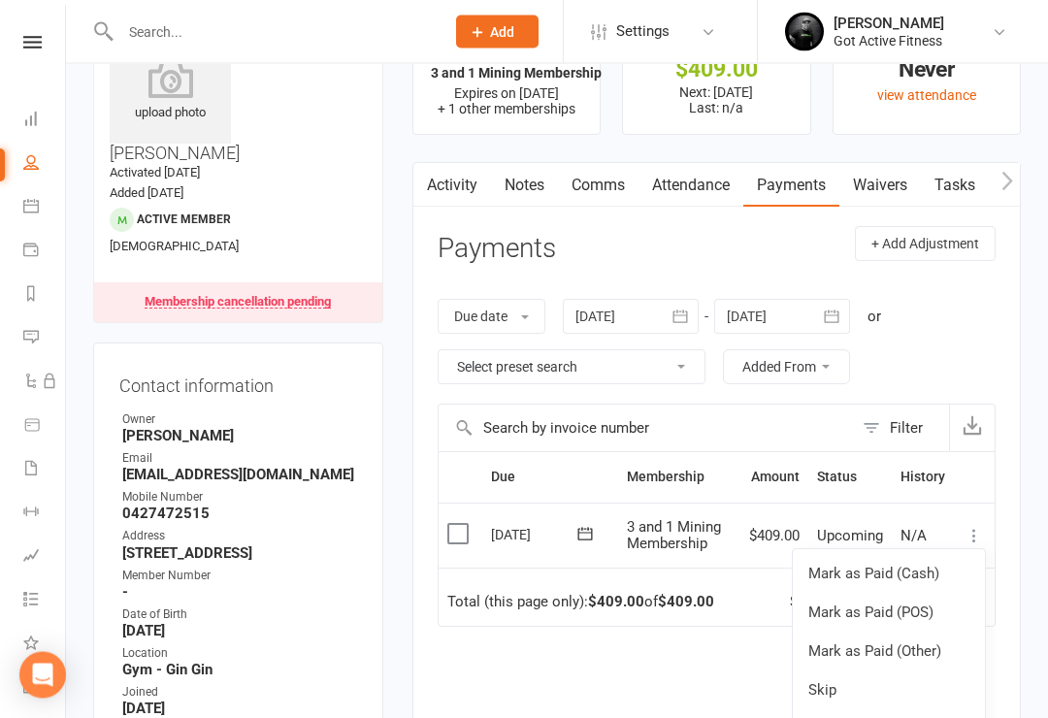
scroll to position [86, 0]
click at [889, 605] on link "Mark as Paid (POS)" at bounding box center [889, 611] width 192 height 39
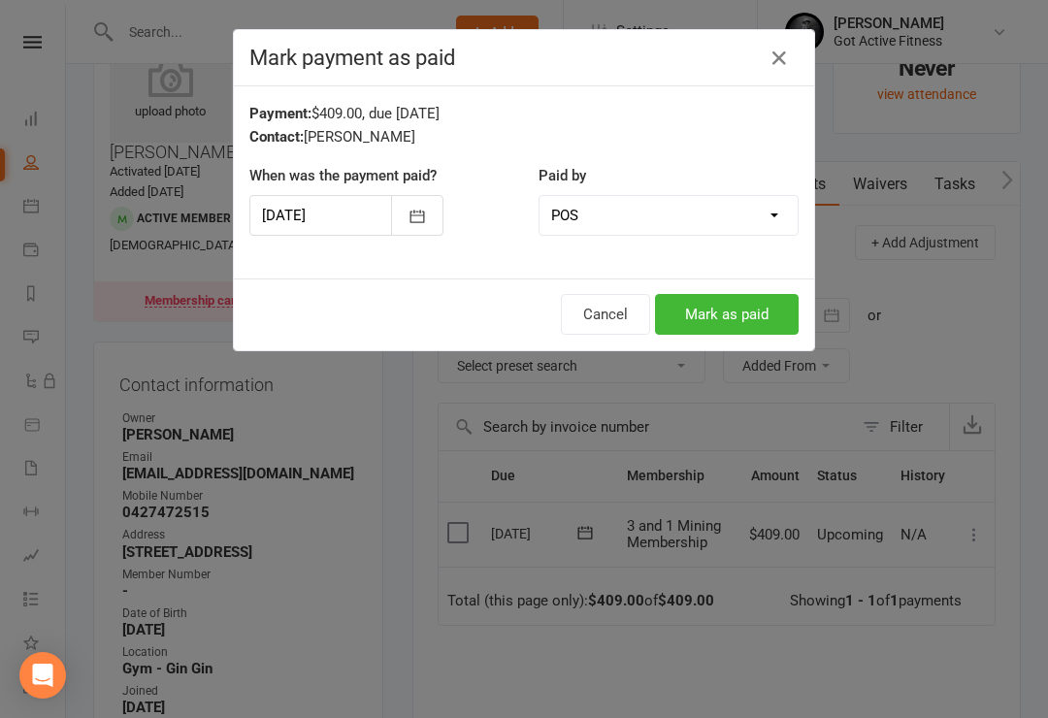
click at [737, 301] on button "Mark as paid" at bounding box center [727, 314] width 144 height 41
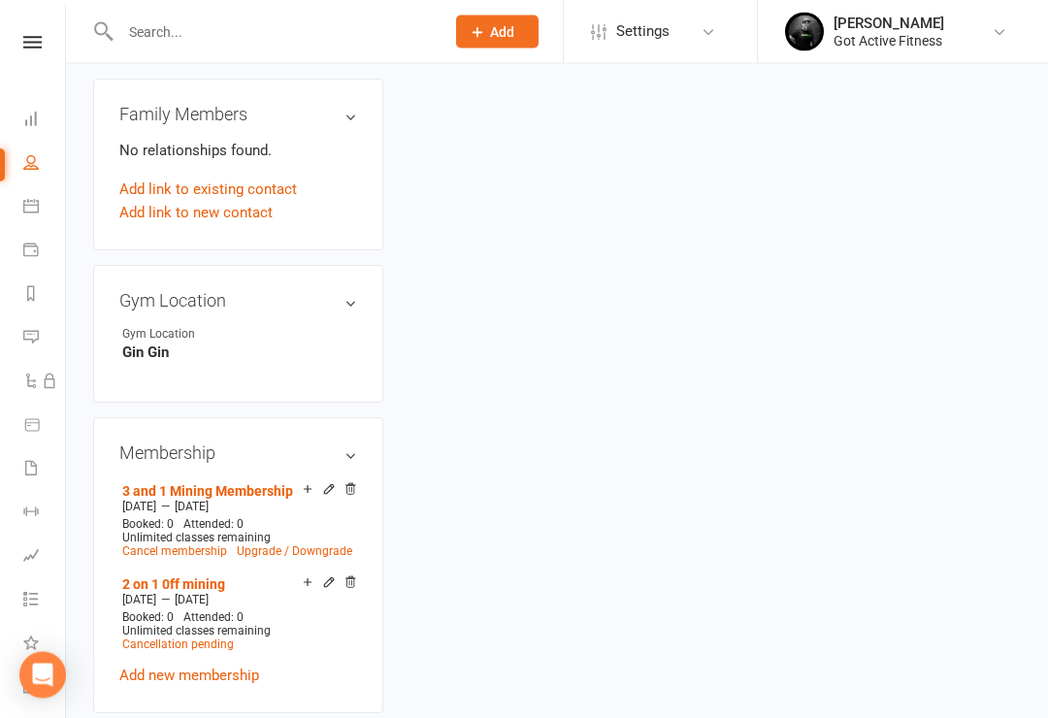
scroll to position [981, 0]
click at [389, 417] on div "upload photo Steven Sergeant Activated 15 September, 2025 Added 15 September, 2…" at bounding box center [238, 281] width 319 height 2343
click at [356, 574] on icon at bounding box center [351, 581] width 14 height 14
click at [913, 282] on div "upload photo Steven Sergeant Activated 15 September, 2025 Added 15 September, 2…" at bounding box center [557, 281] width 957 height 2343
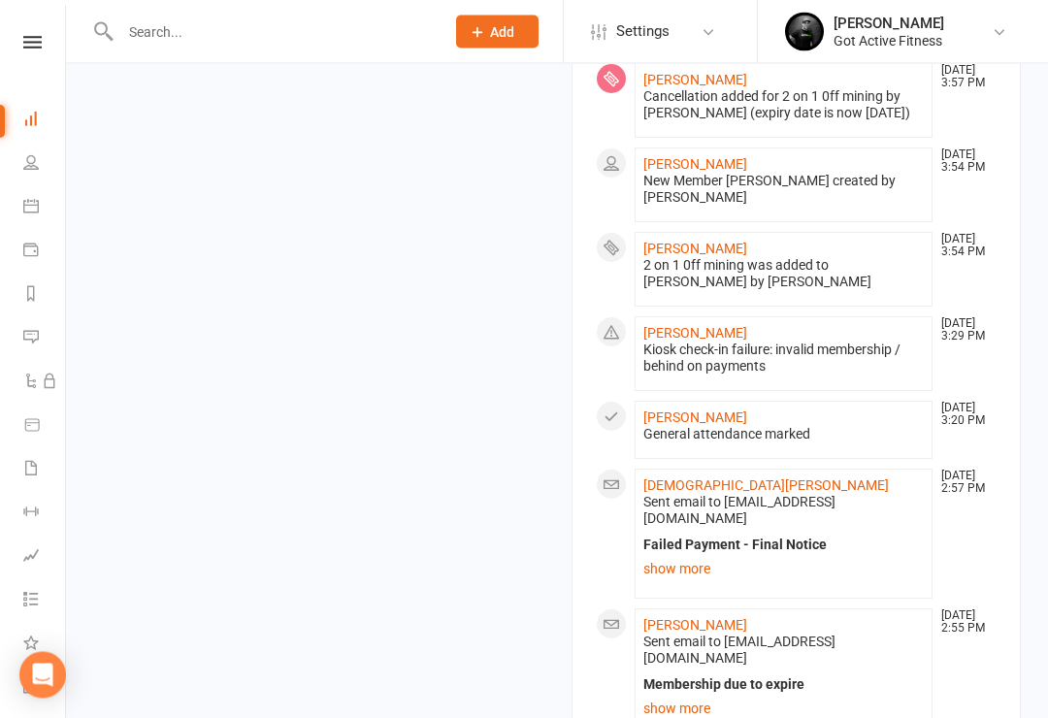
scroll to position [1367, 0]
click at [717, 329] on link "Brianna Hughes" at bounding box center [696, 333] width 104 height 16
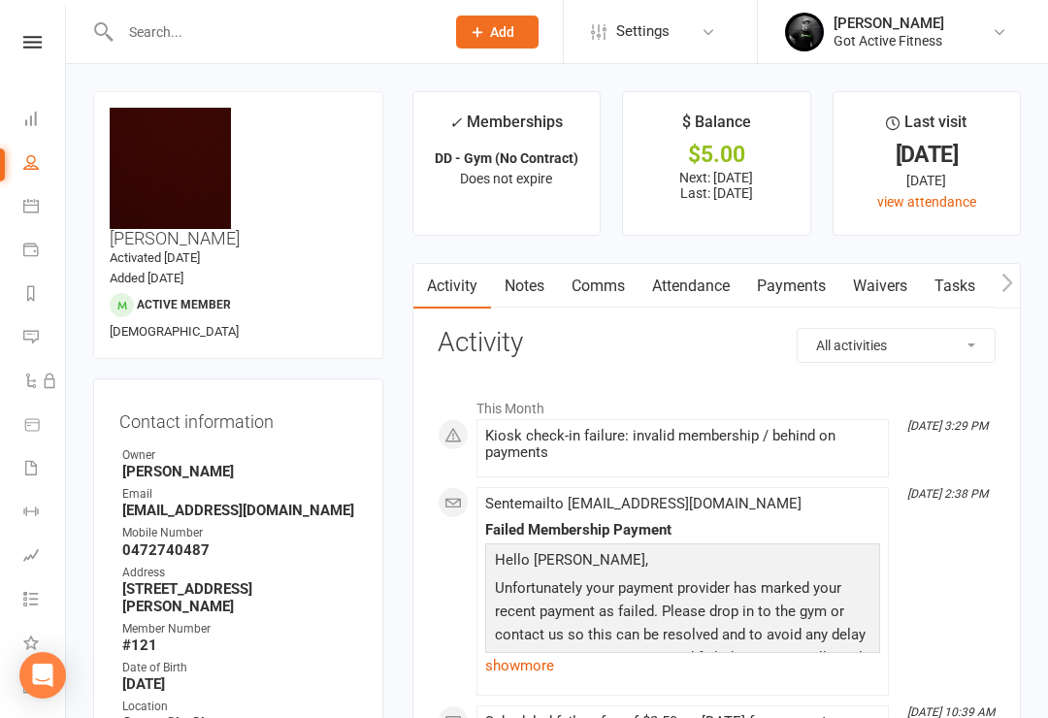
click at [802, 281] on link "Payments" at bounding box center [792, 286] width 96 height 45
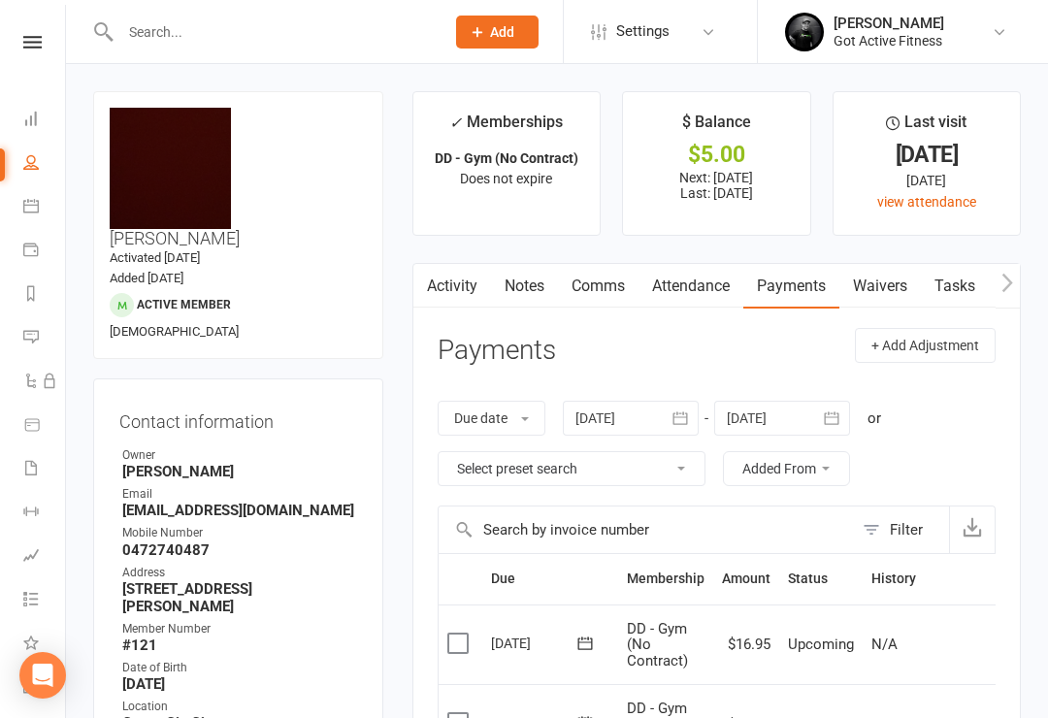
click at [35, 112] on icon at bounding box center [31, 119] width 16 height 16
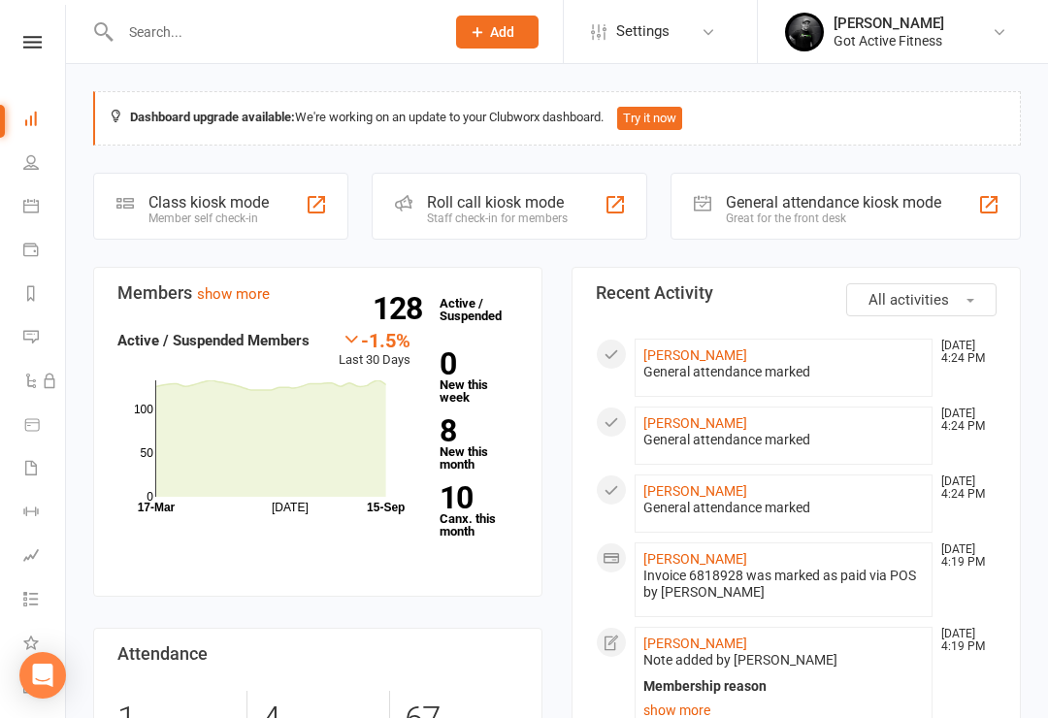
click at [988, 202] on div at bounding box center [989, 204] width 23 height 23
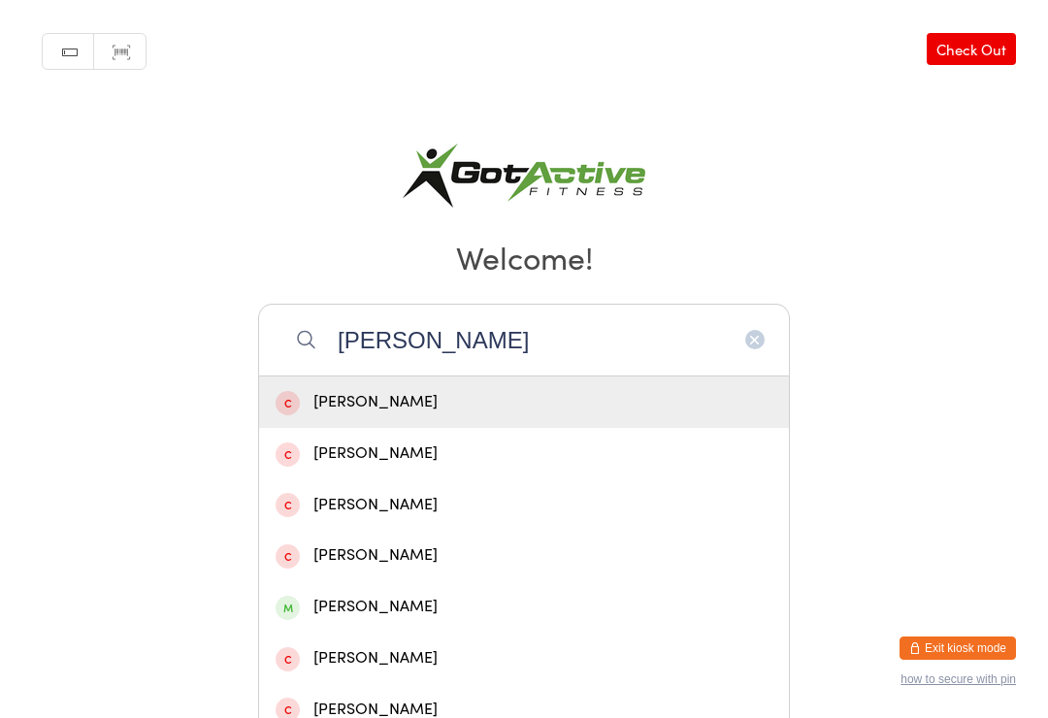
type input "[PERSON_NAME]"
click at [379, 620] on div "[PERSON_NAME]" at bounding box center [524, 607] width 497 height 26
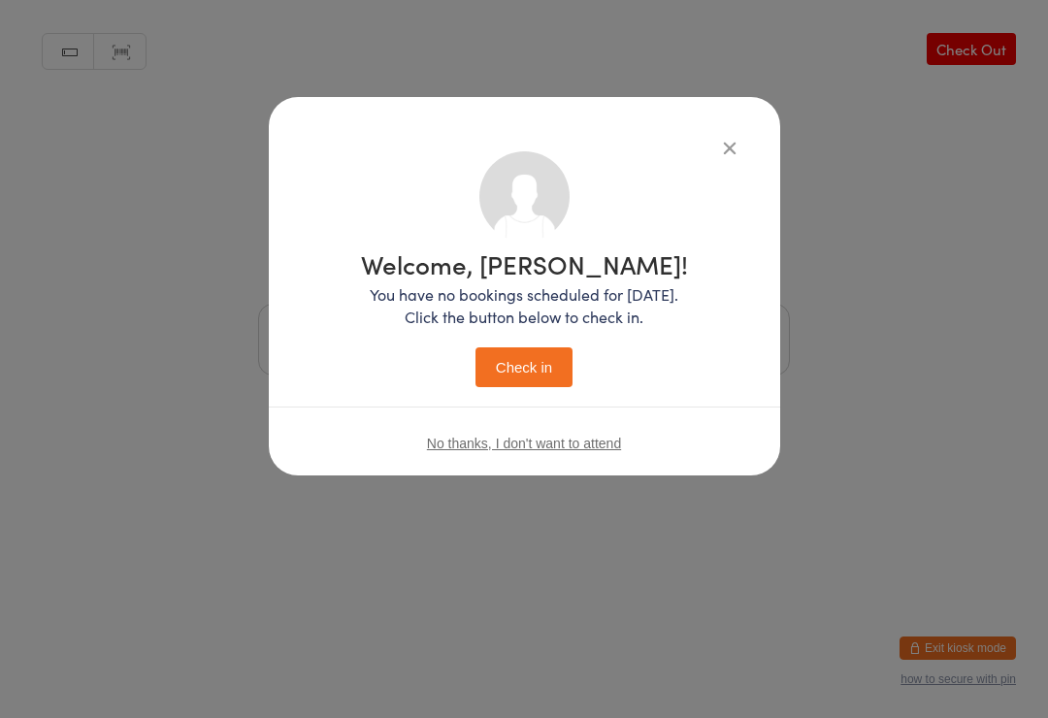
click at [530, 356] on button "Check in" at bounding box center [524, 368] width 97 height 40
